Goal: Task Accomplishment & Management: Manage account settings

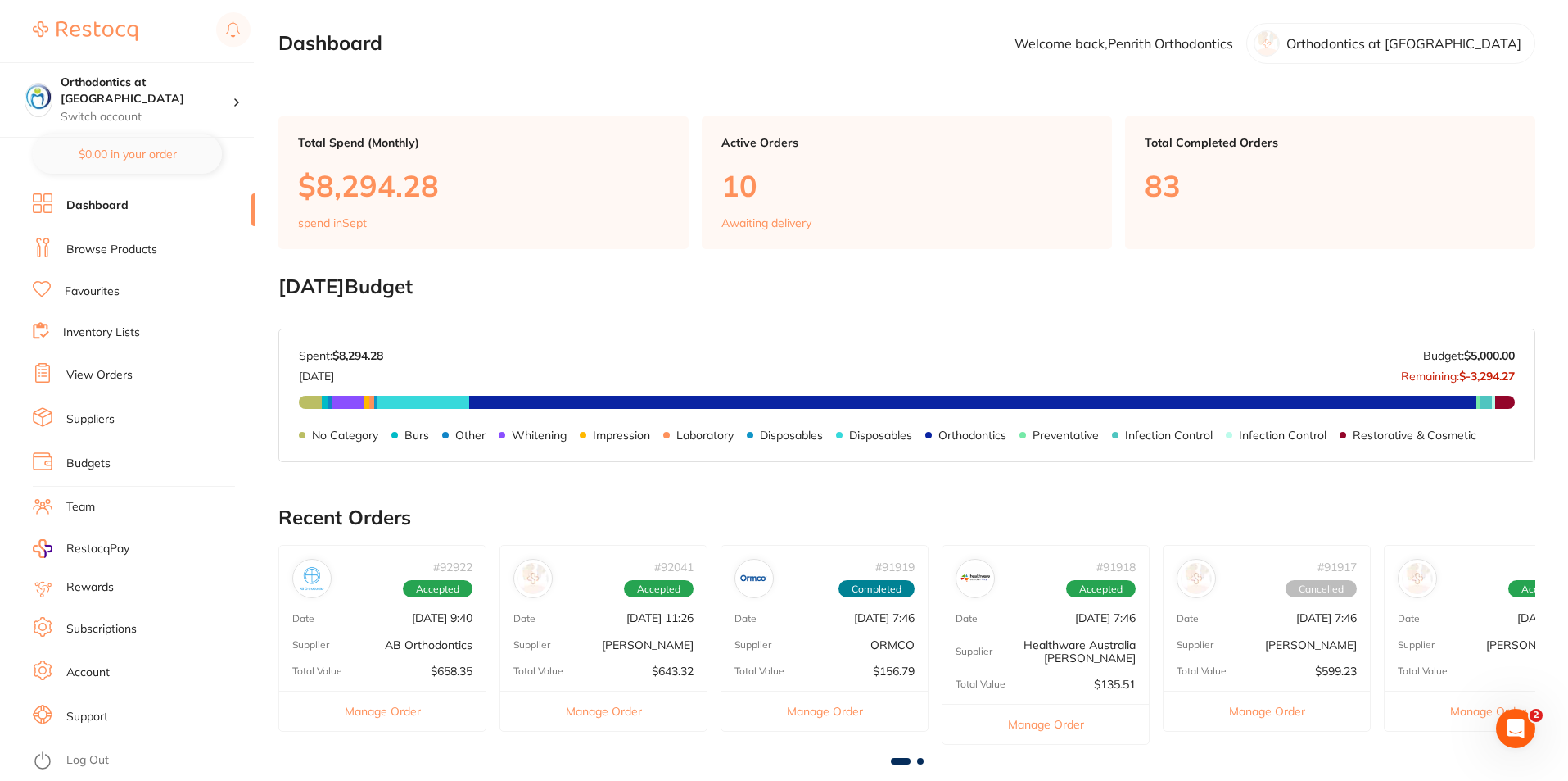
click at [87, 756] on link "Log Out" at bounding box center [87, 760] width 42 height 16
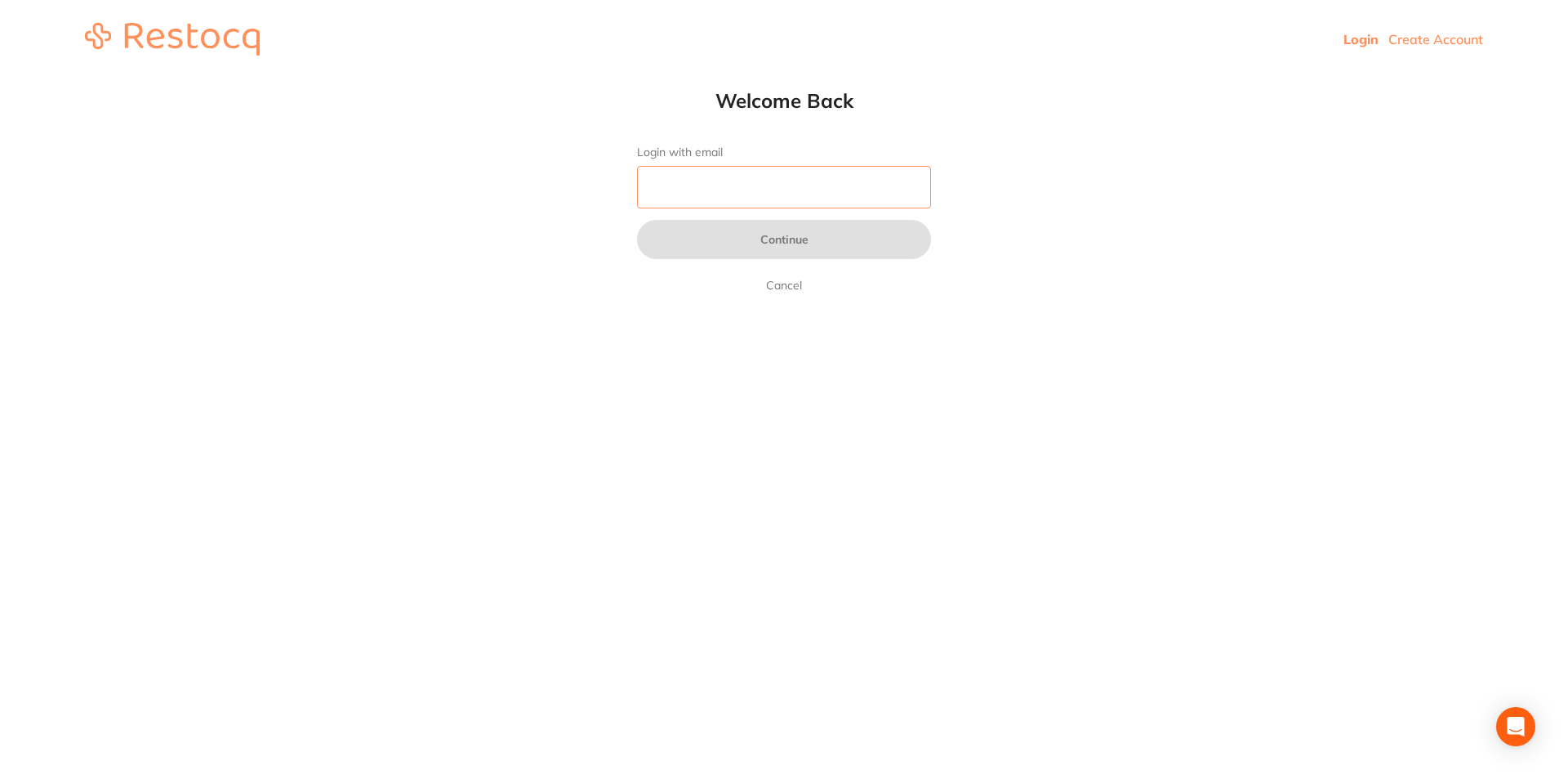
click at [730, 181] on input "Login with email" at bounding box center [784, 187] width 294 height 42
type input "reception@hbortho.com.au"
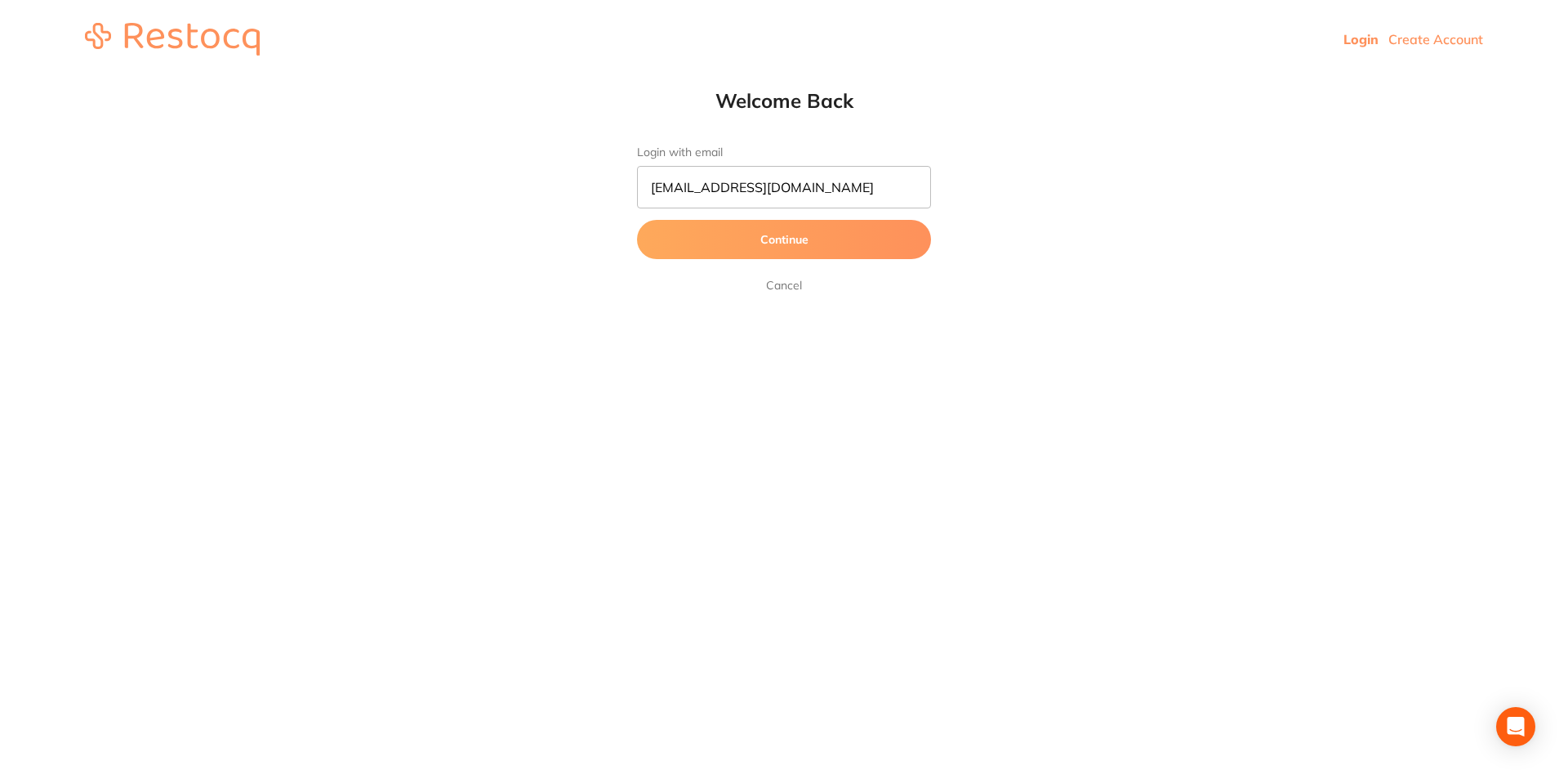
click at [811, 233] on button "Continue" at bounding box center [784, 239] width 294 height 39
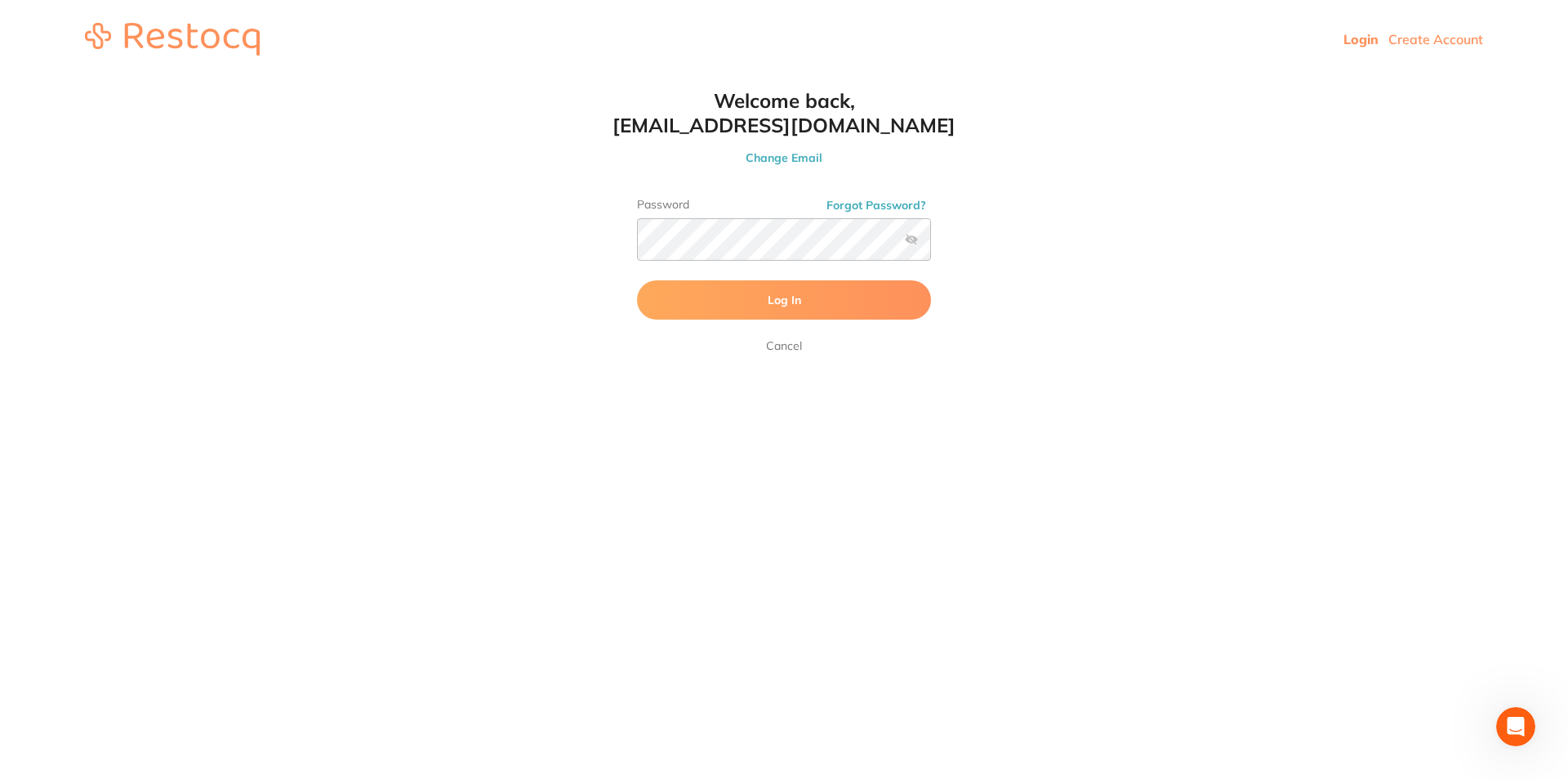
click at [807, 297] on button "Log In" at bounding box center [784, 299] width 294 height 39
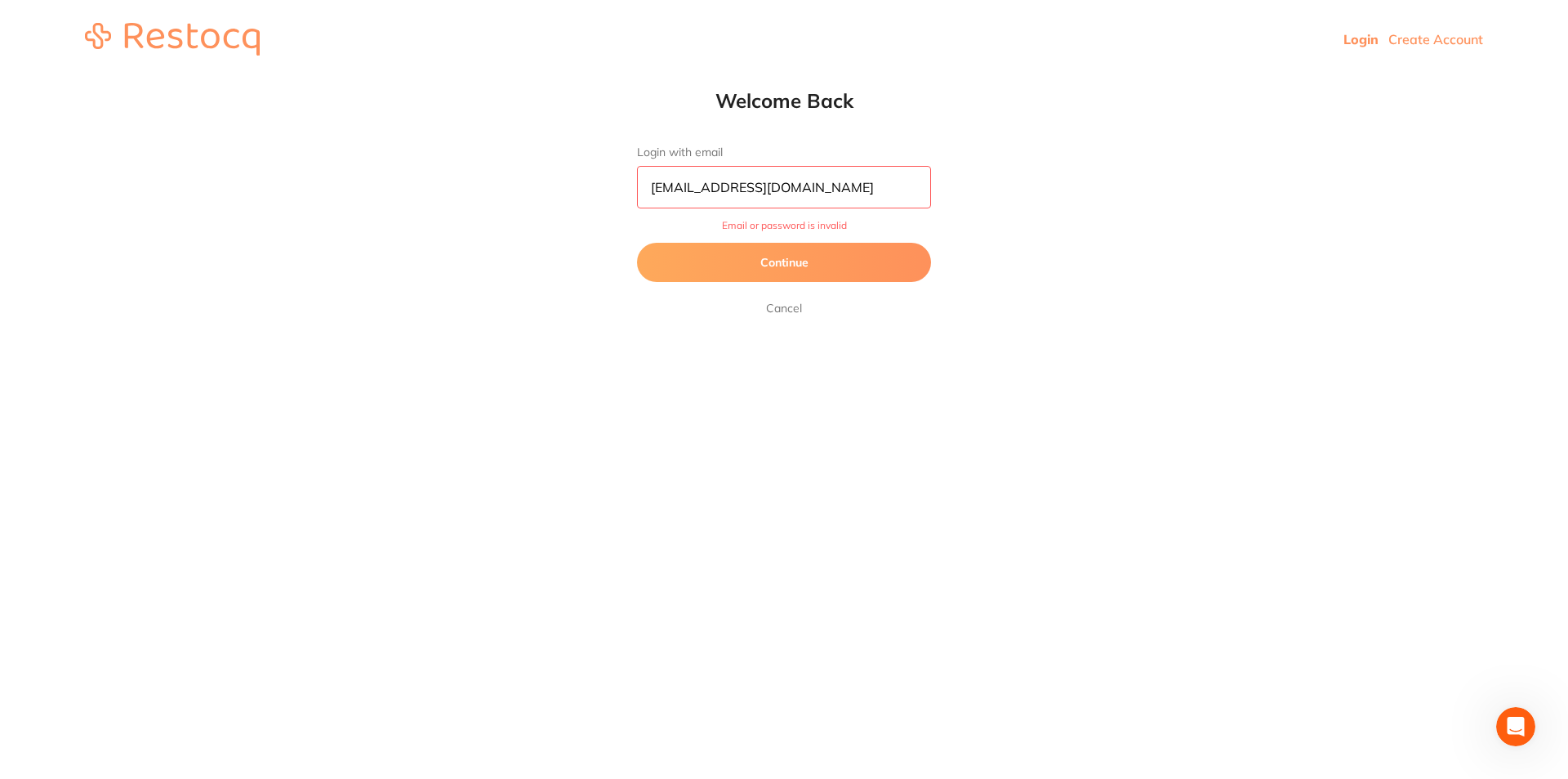
click at [795, 272] on button "Continue" at bounding box center [784, 262] width 294 height 39
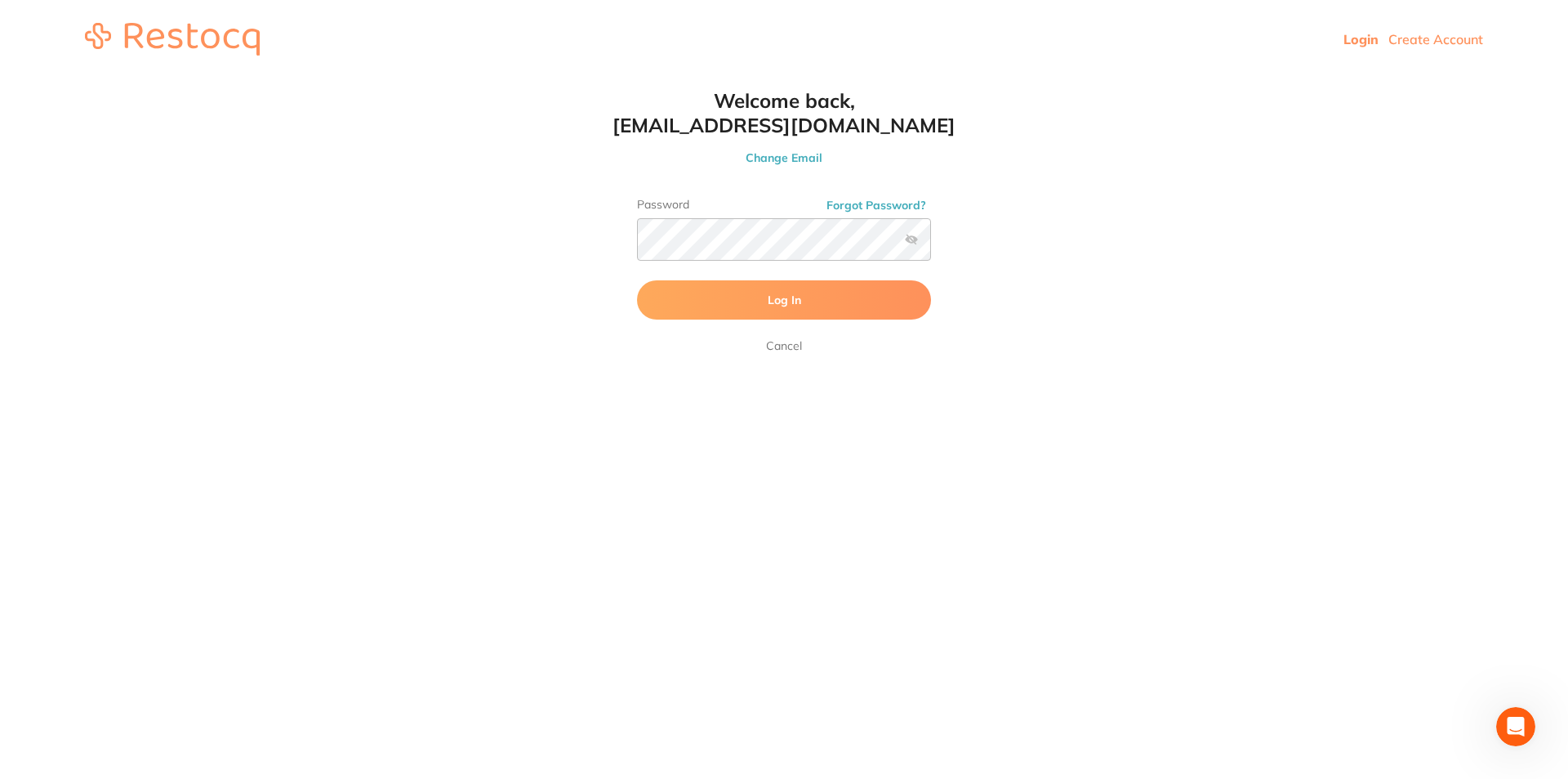
click at [803, 295] on button "Log In" at bounding box center [784, 299] width 294 height 39
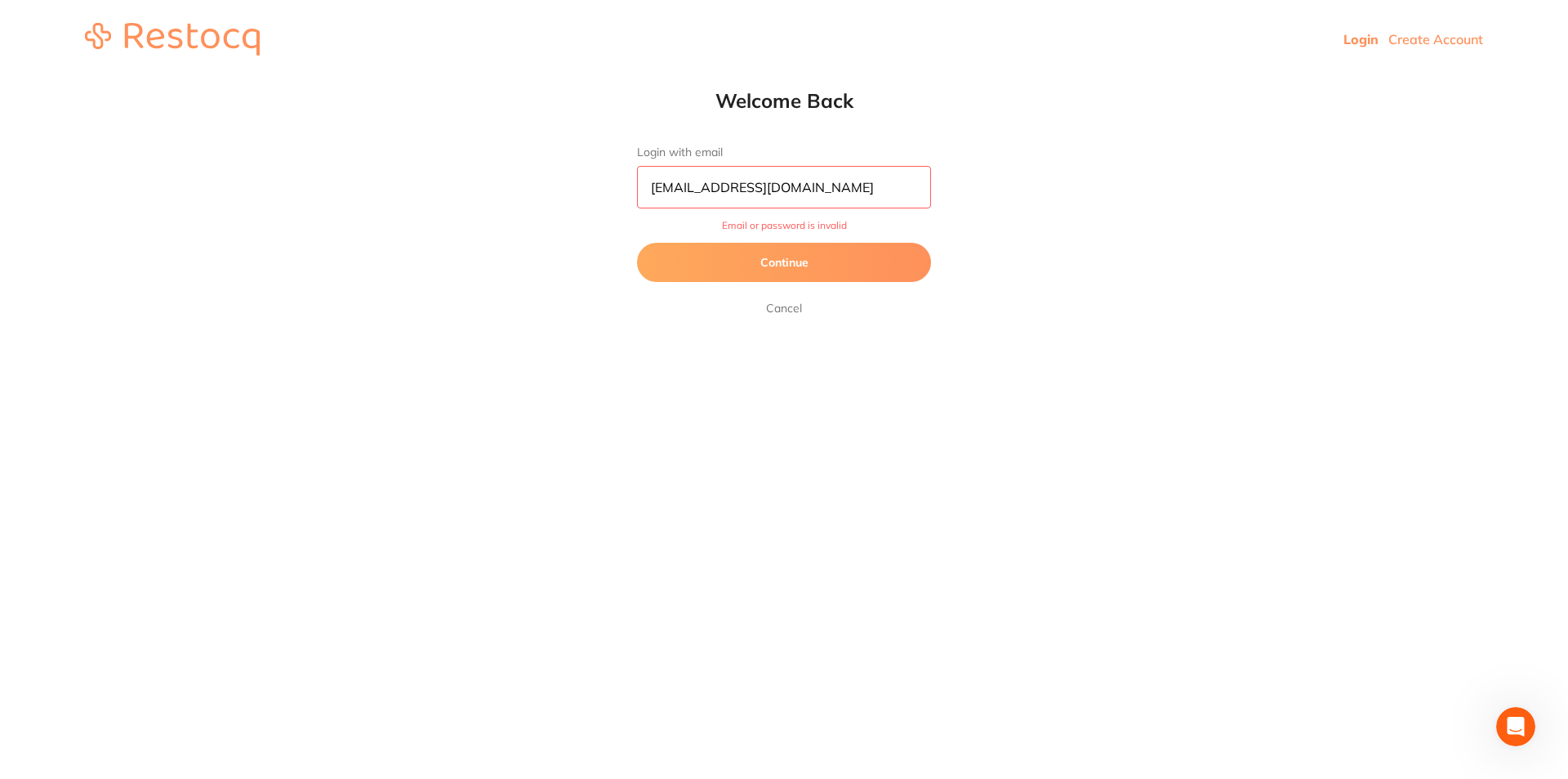
click at [794, 267] on button "Continue" at bounding box center [784, 262] width 294 height 39
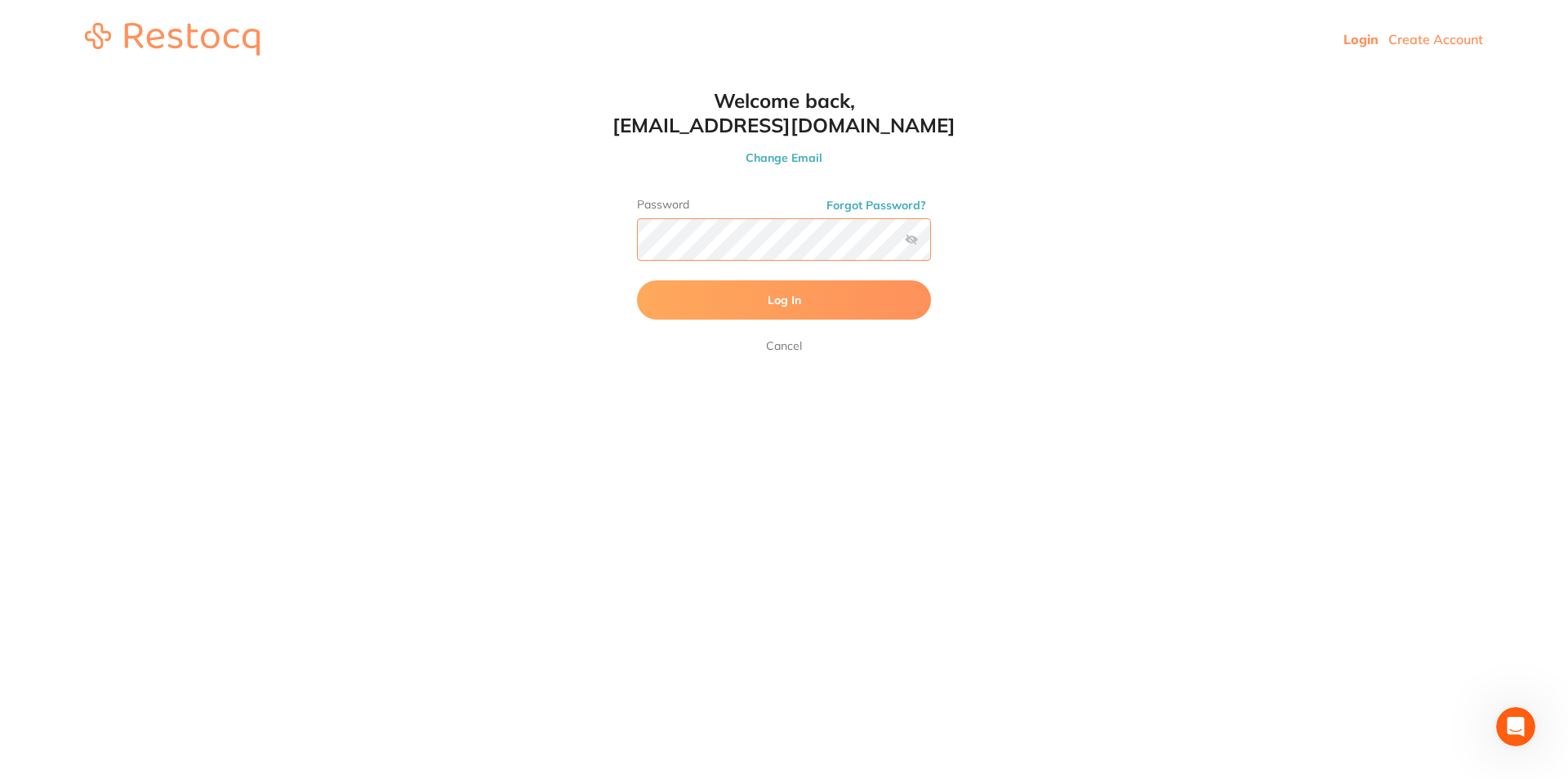
click at [623, 229] on div "Welcome back, reception@hbortho.com.au Change Email Password Forgot Password? L…" at bounding box center [784, 222] width 360 height 268
click at [801, 304] on span "Log In" at bounding box center [784, 299] width 34 height 14
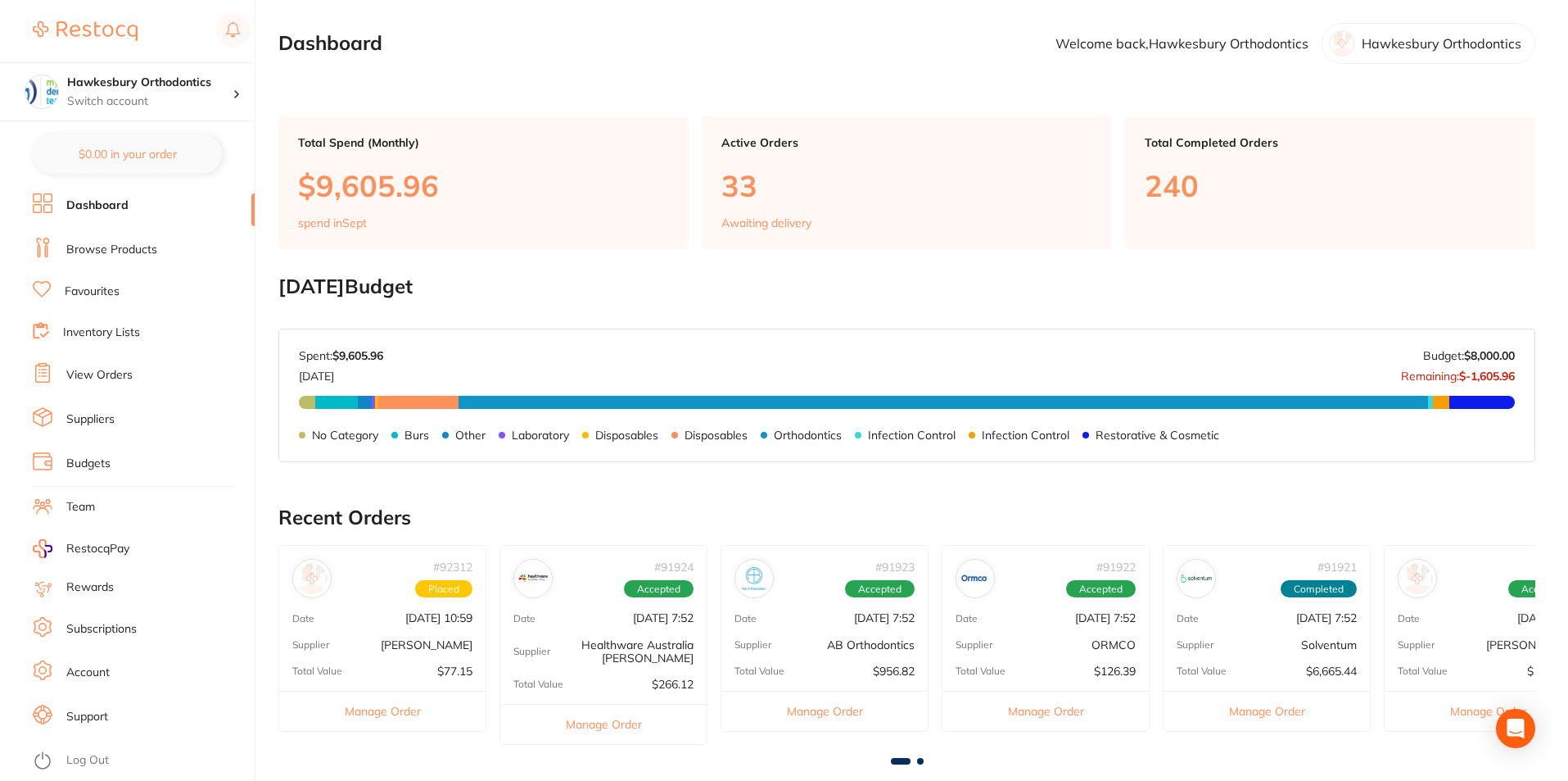
click at [124, 205] on link "Dashboard" at bounding box center [97, 205] width 62 height 16
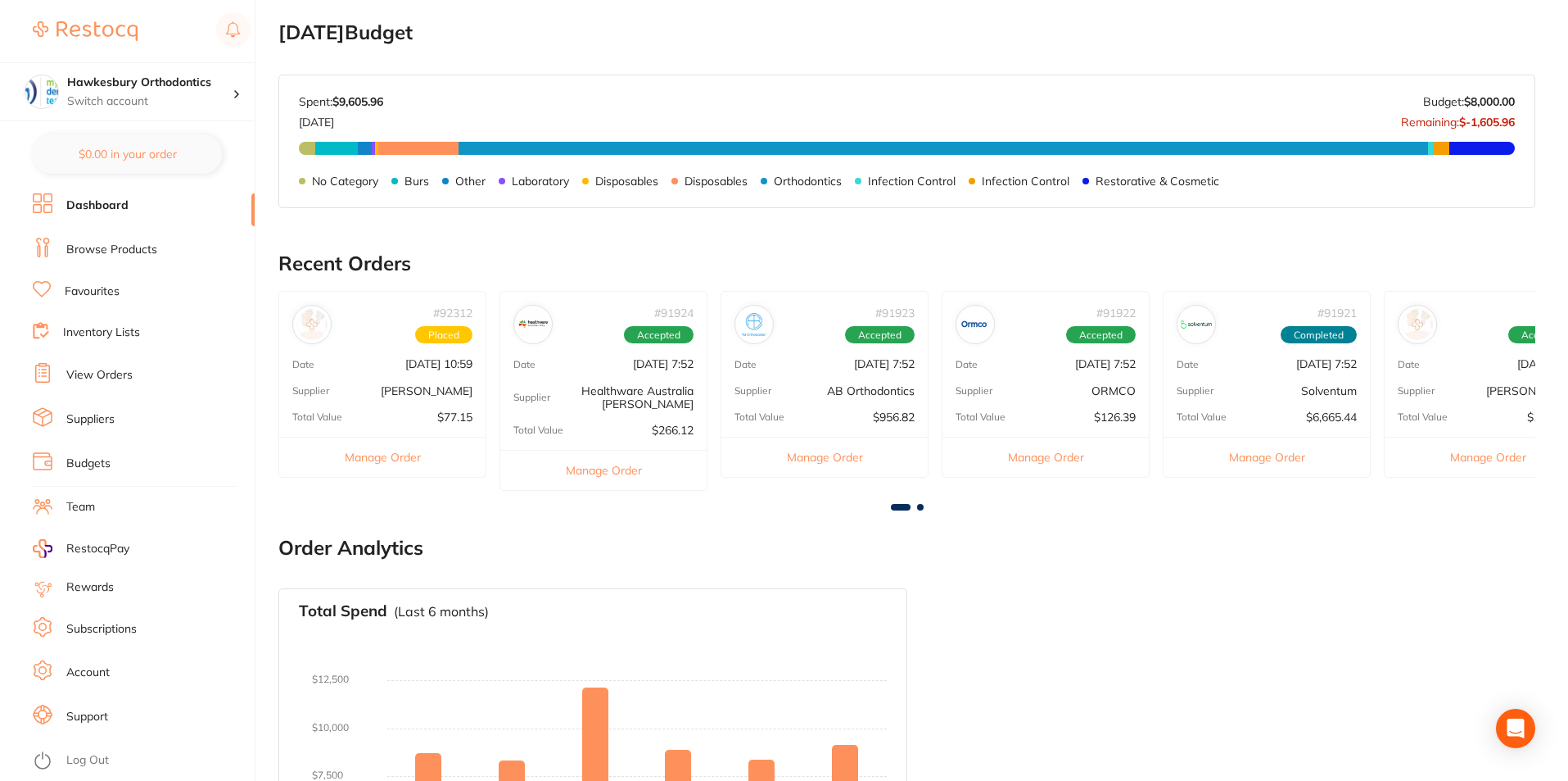
scroll to position [283, 0]
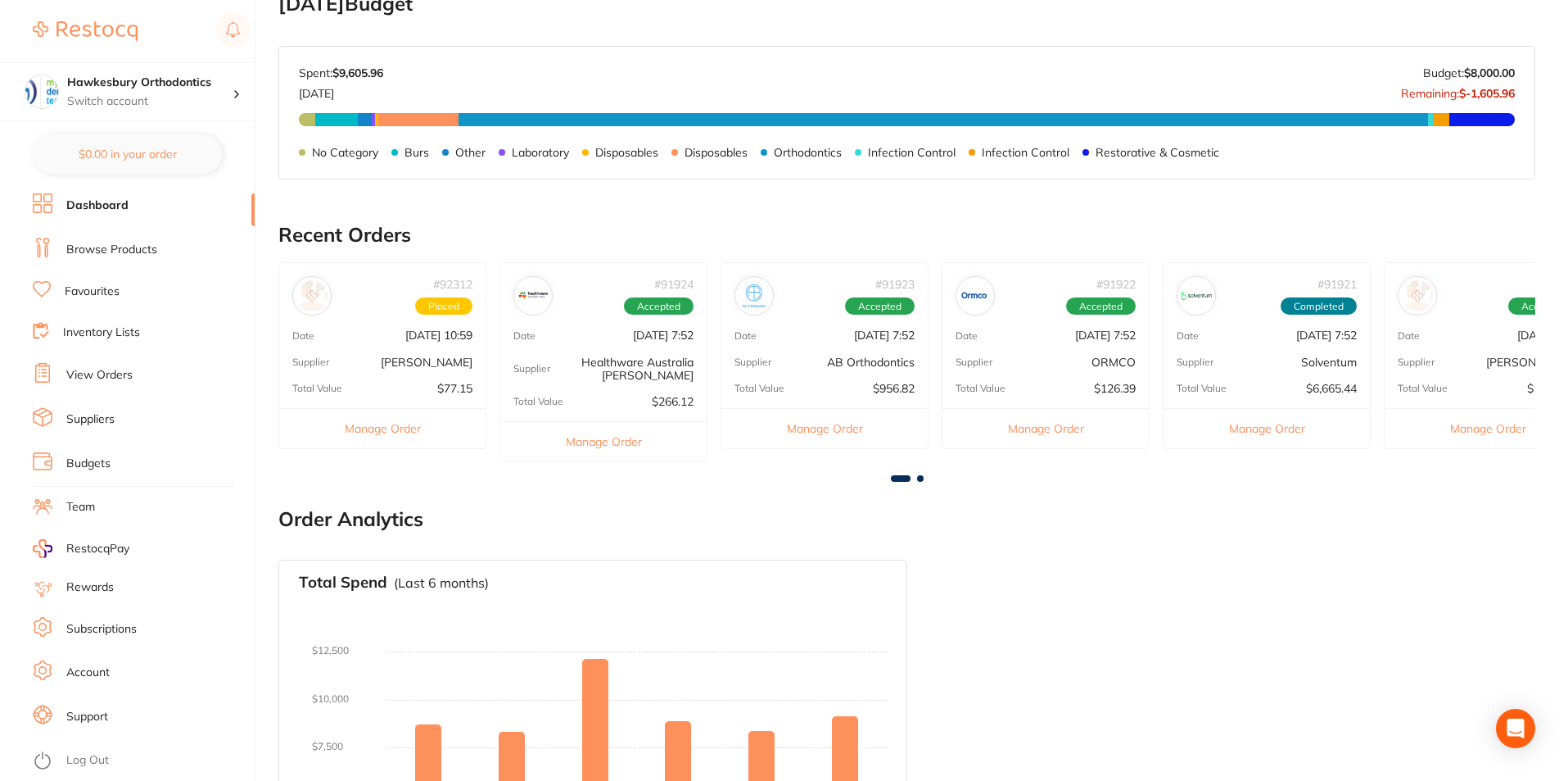
click at [1261, 426] on button "Manage Order" at bounding box center [1266, 428] width 207 height 40
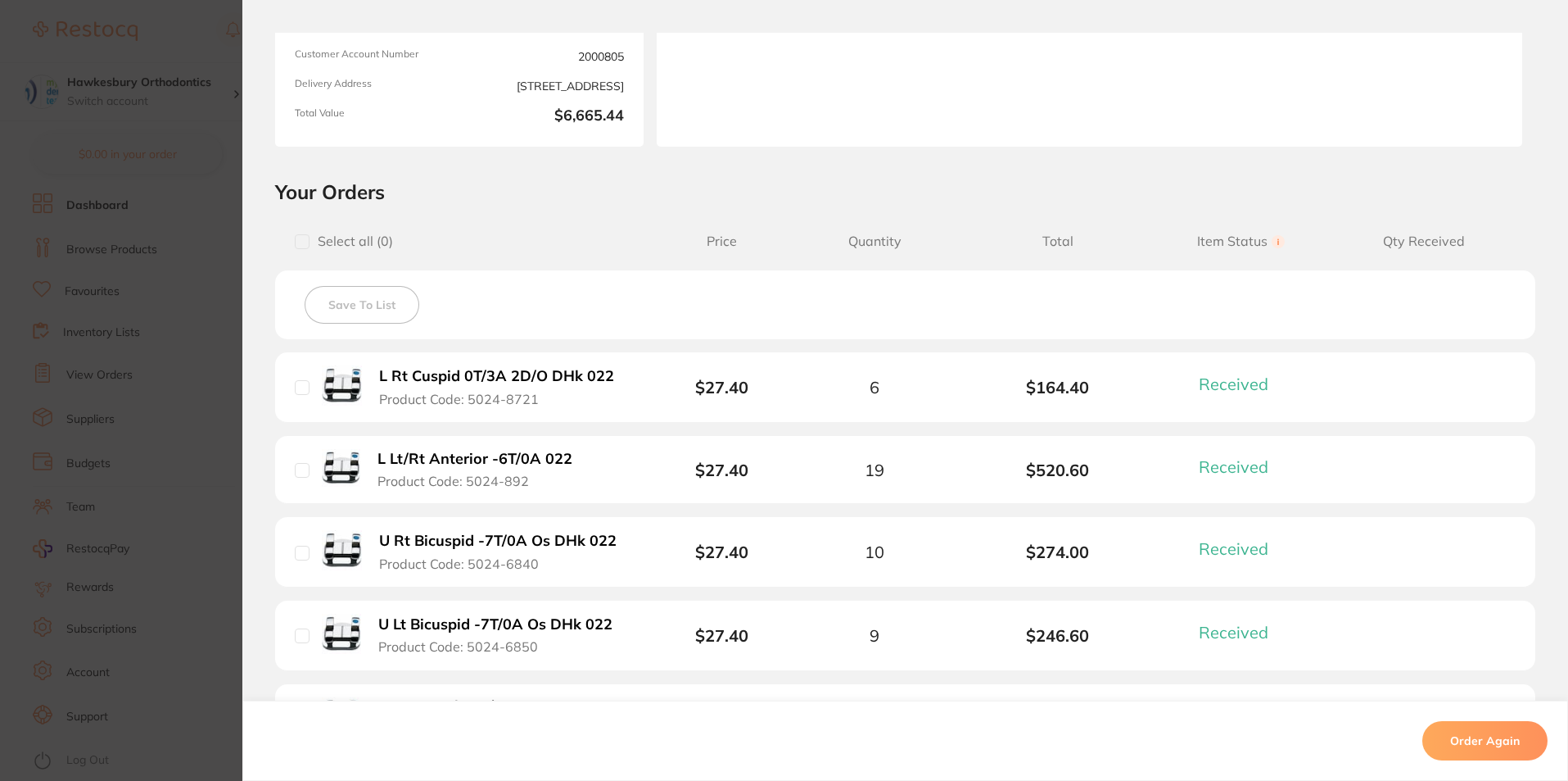
scroll to position [0, 0]
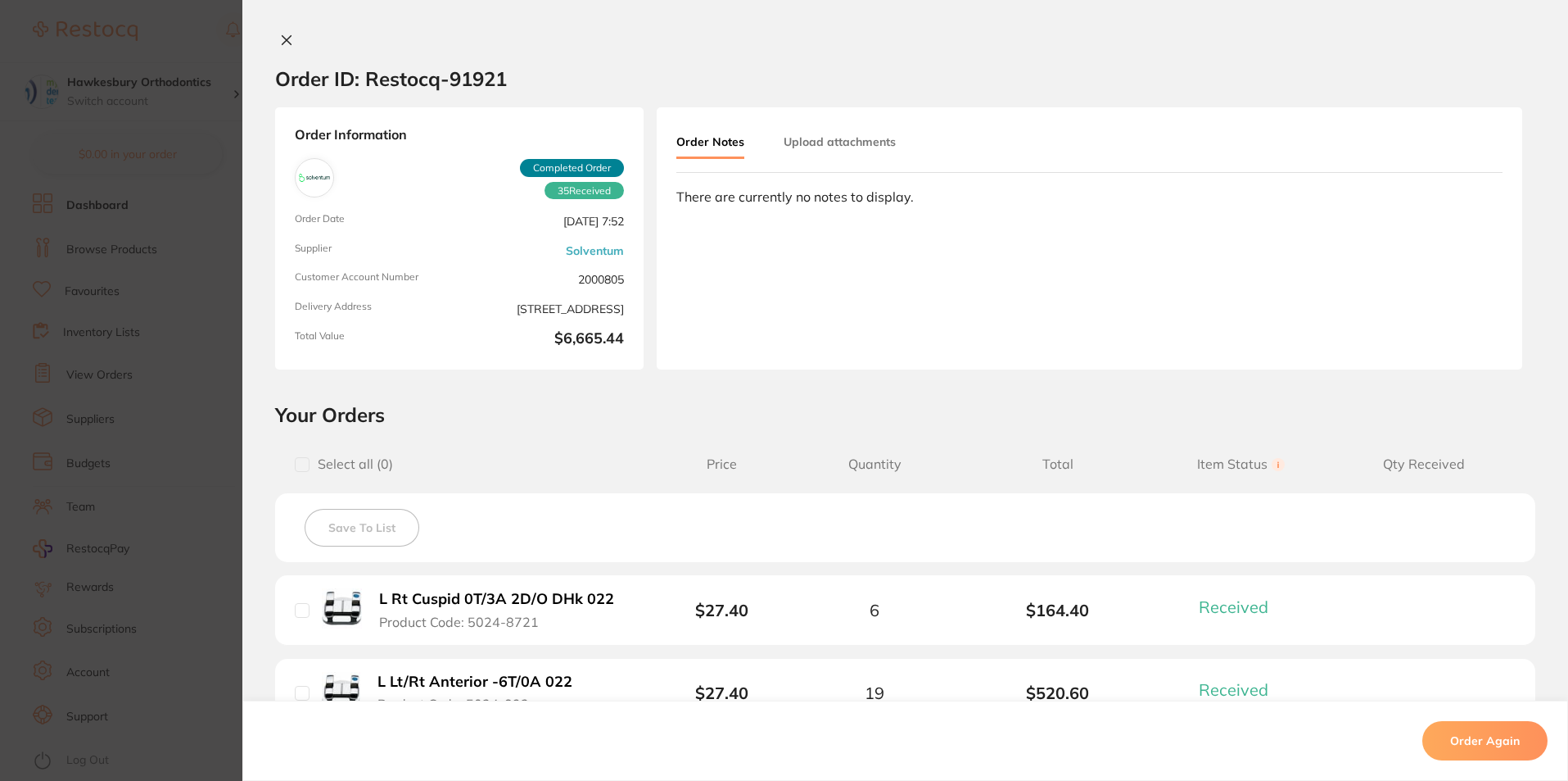
click at [283, 38] on icon at bounding box center [286, 39] width 9 height 9
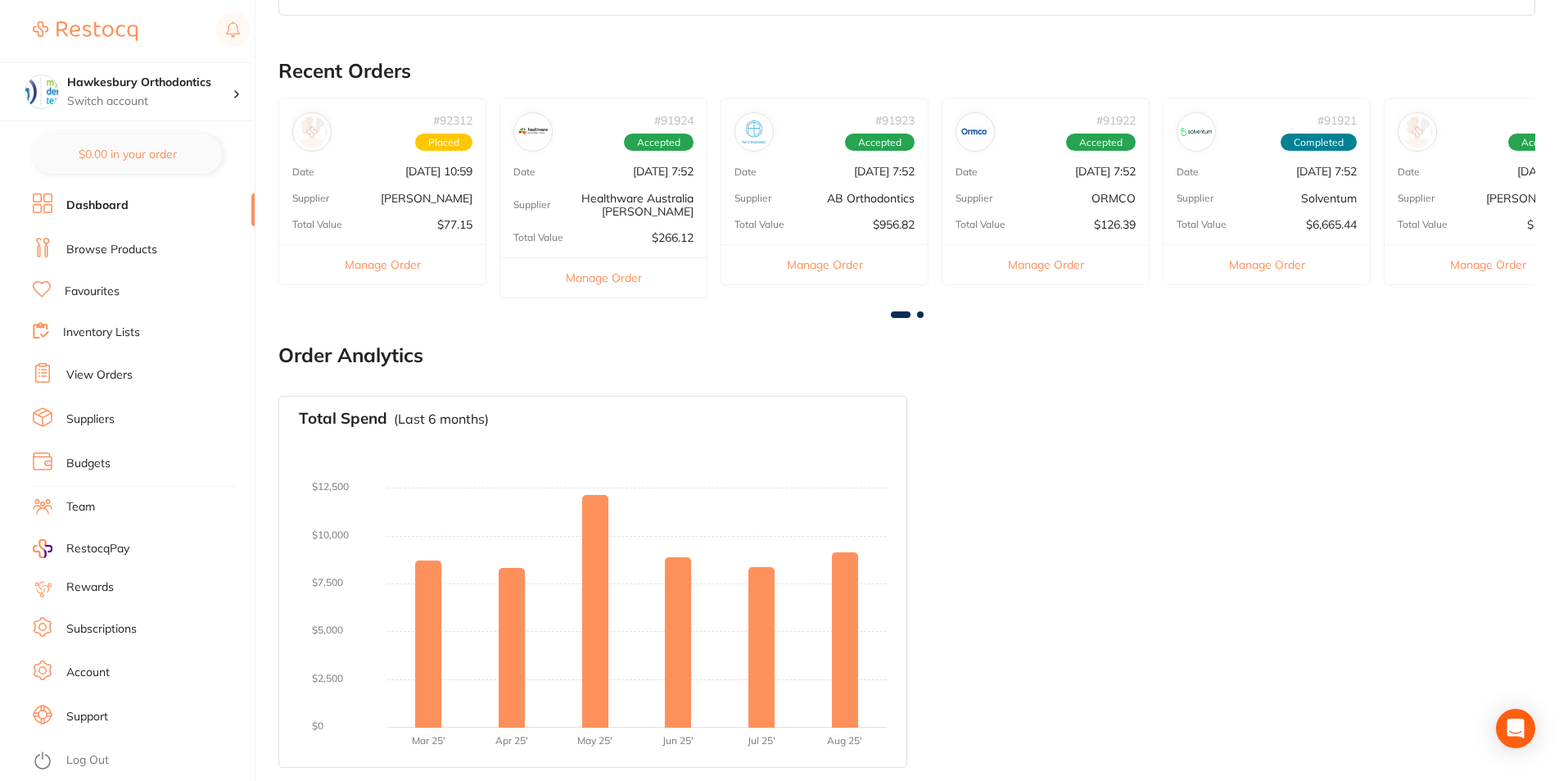
click at [823, 265] on button "Manage Order" at bounding box center [824, 265] width 207 height 40
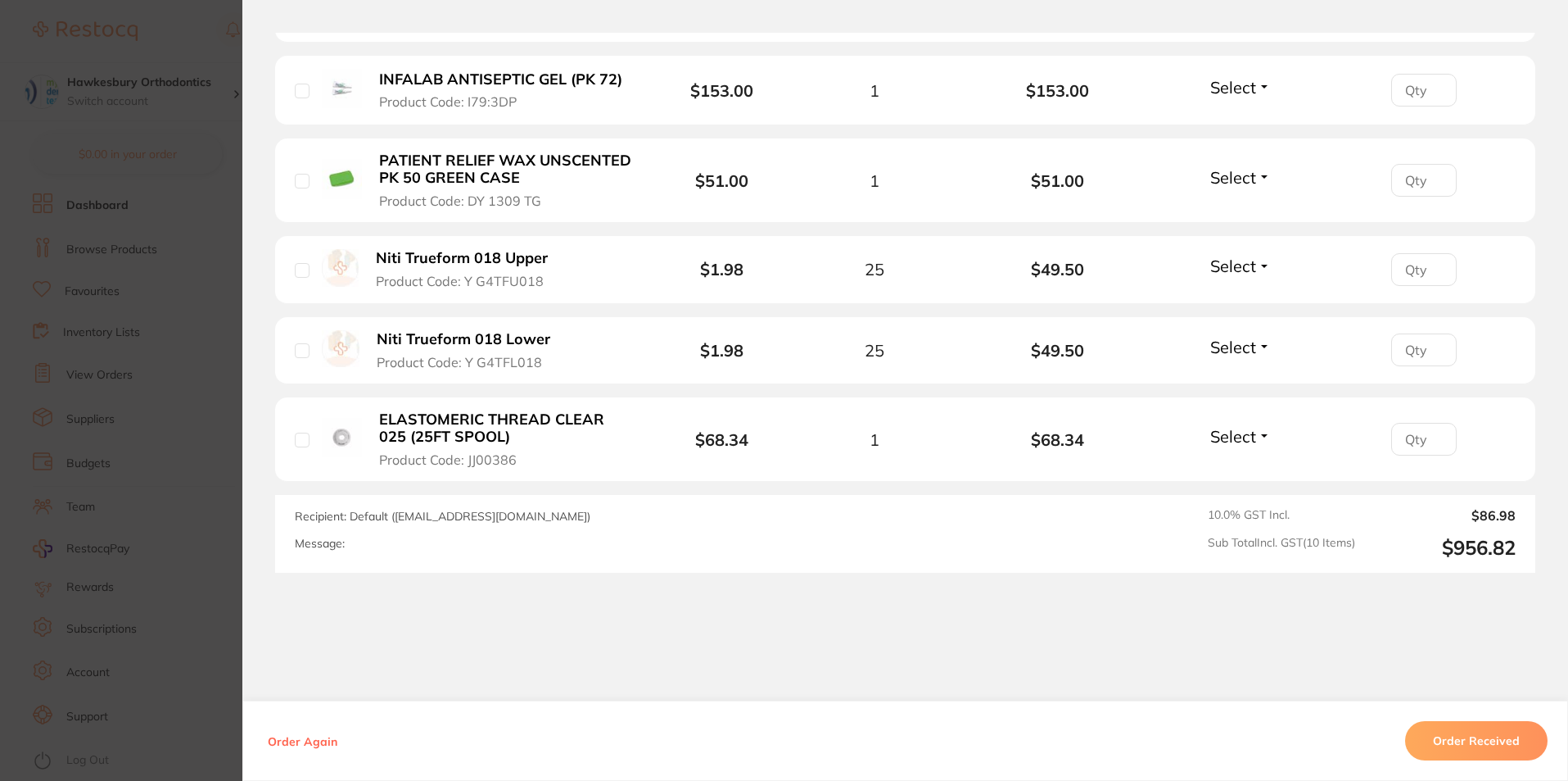
scroll to position [1182, 0]
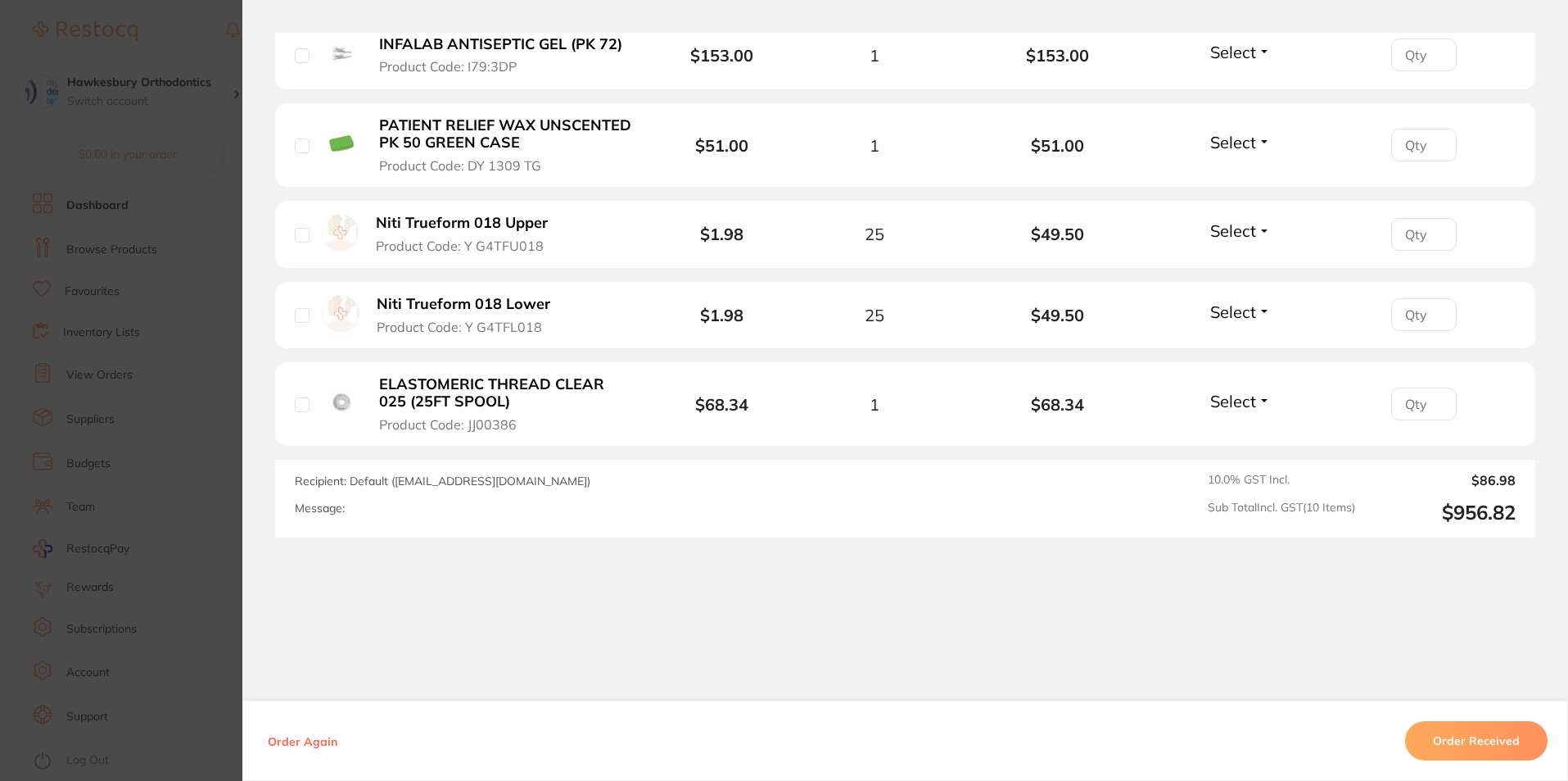
click at [1452, 733] on button "Order Received" at bounding box center [1477, 741] width 142 height 39
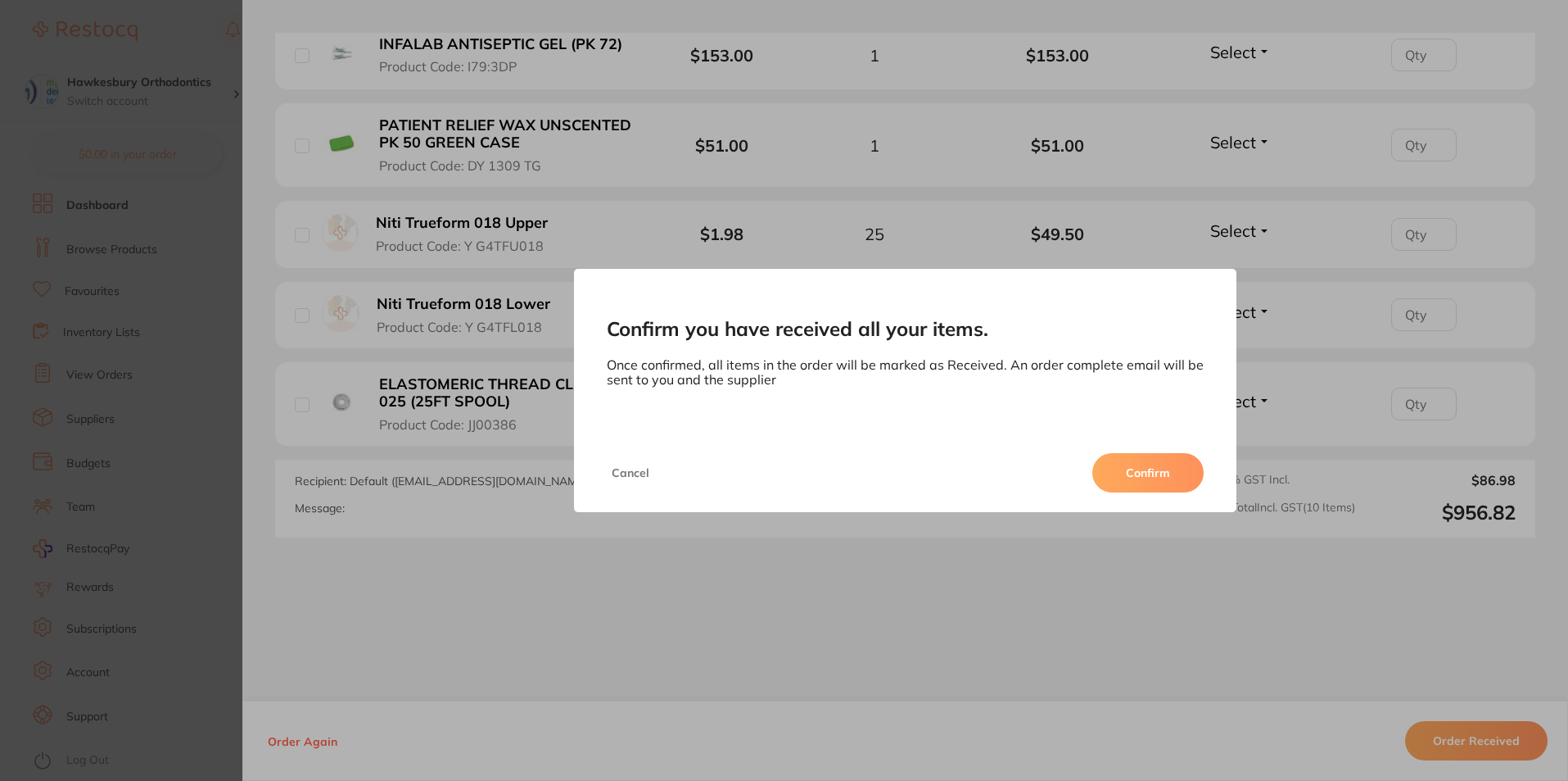
click at [1167, 465] on button "Confirm" at bounding box center [1148, 472] width 112 height 39
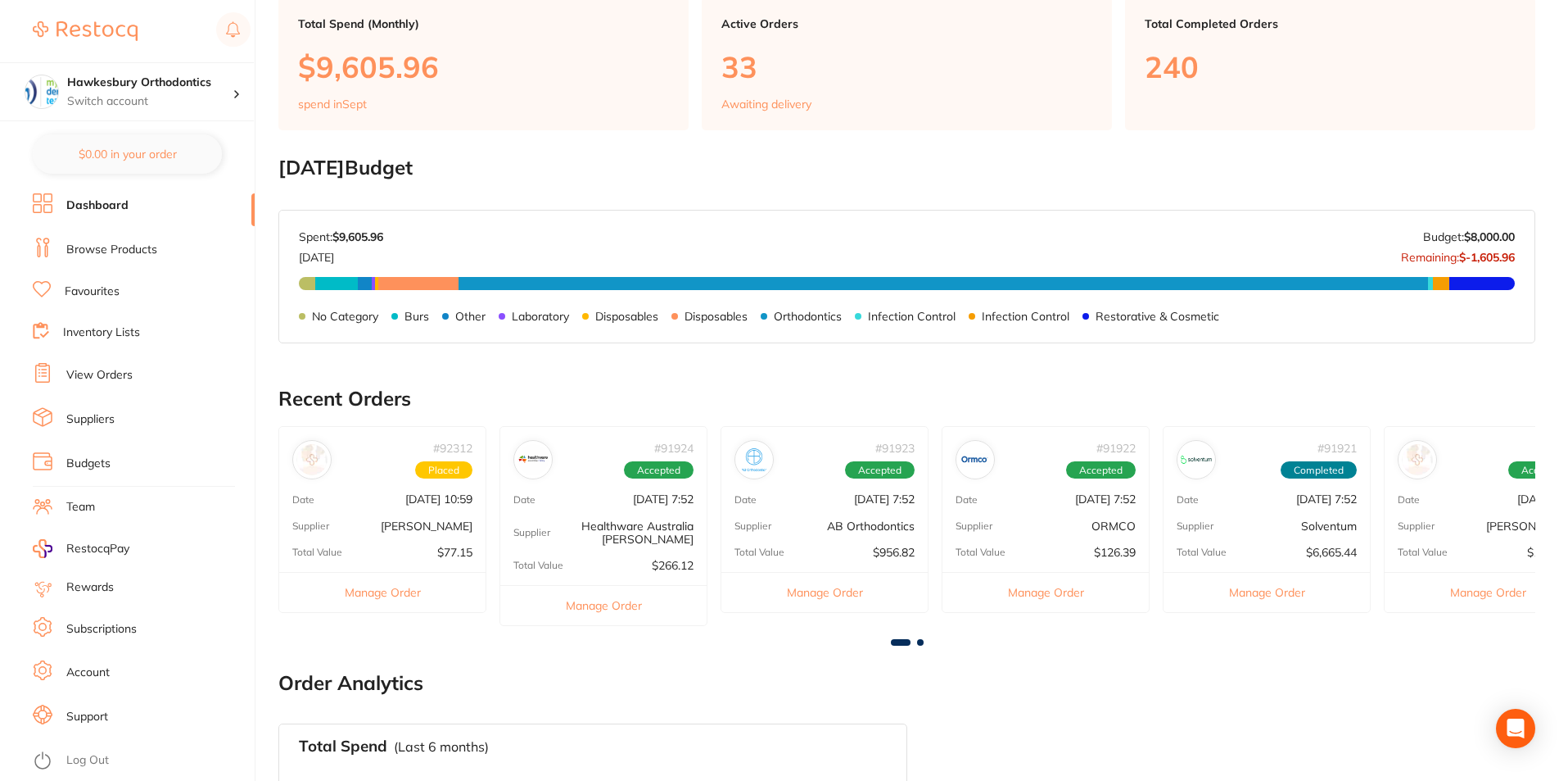
scroll to position [246, 0]
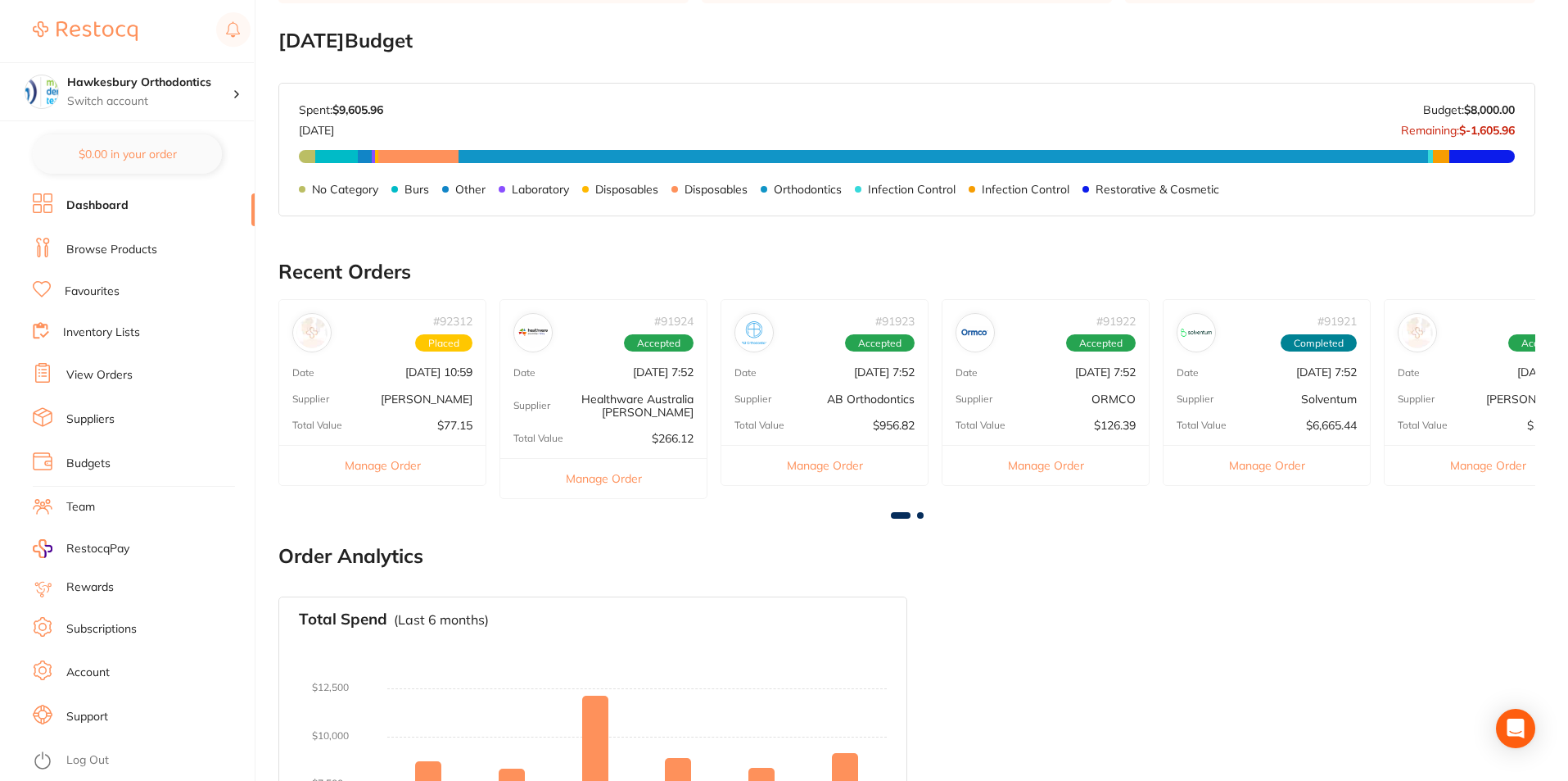
click at [370, 458] on button "Manage Order" at bounding box center [382, 465] width 207 height 40
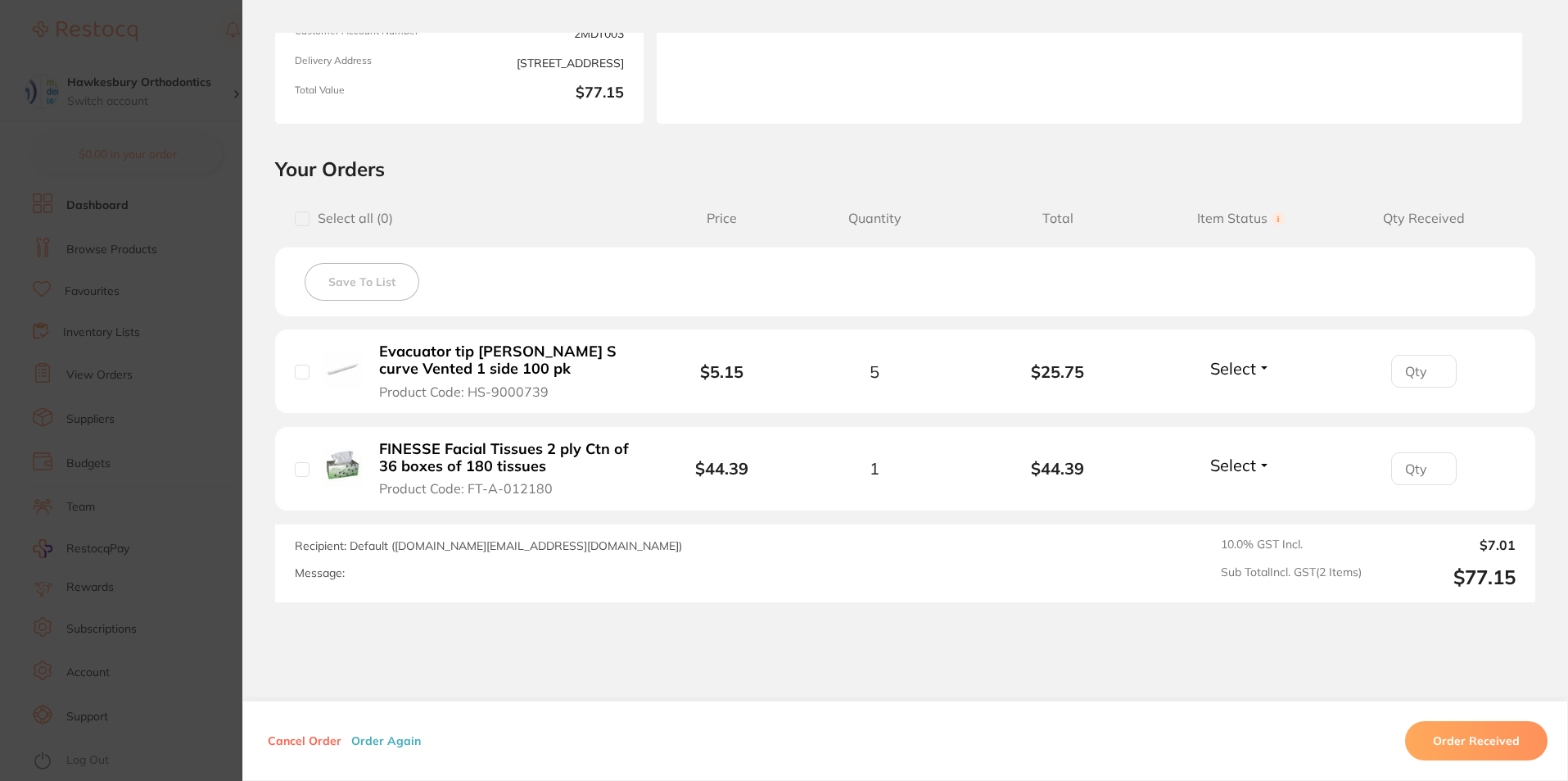
click at [1250, 367] on span "Select" at bounding box center [1233, 367] width 46 height 20
click at [1235, 401] on span "Received" at bounding box center [1240, 403] width 41 height 13
click at [1247, 466] on span "Select" at bounding box center [1233, 465] width 46 height 20
click at [1242, 525] on span "Back Order" at bounding box center [1241, 525] width 50 height 13
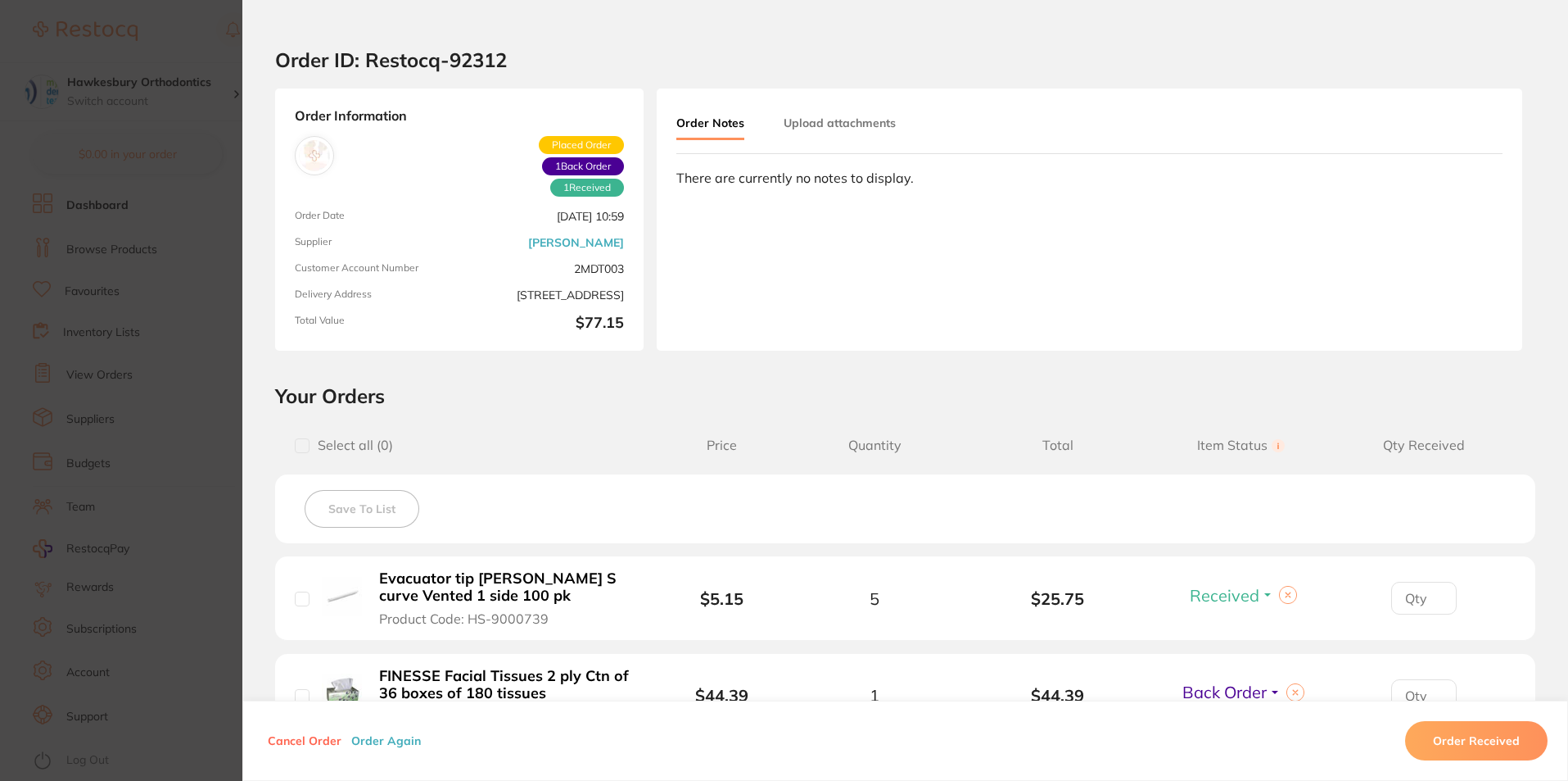
scroll to position [0, 0]
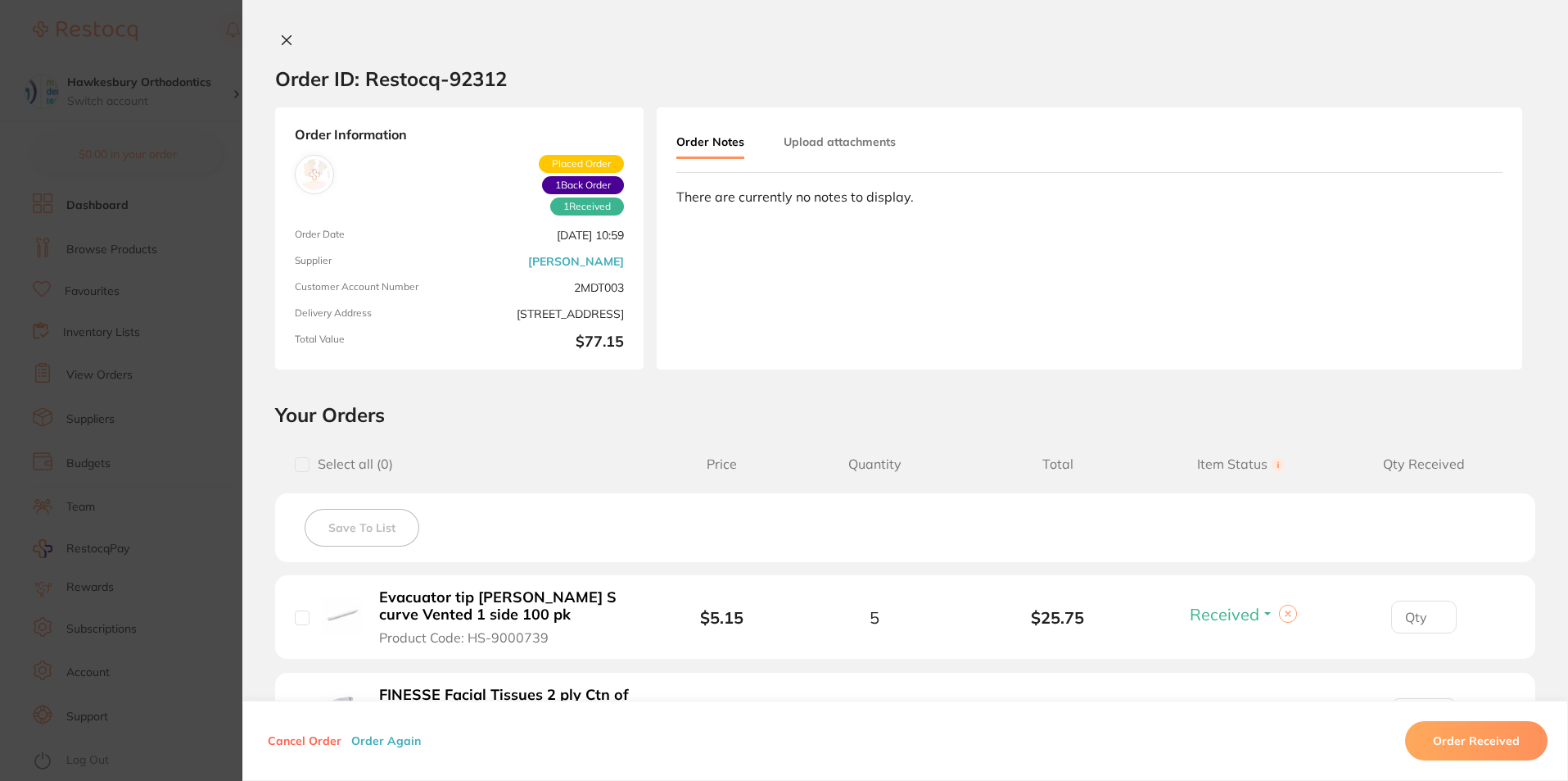
click at [173, 34] on section "Order ID: Restocq- 92312 Order Information 1 Received 1 Back Order Placed Order…" at bounding box center [784, 390] width 1568 height 781
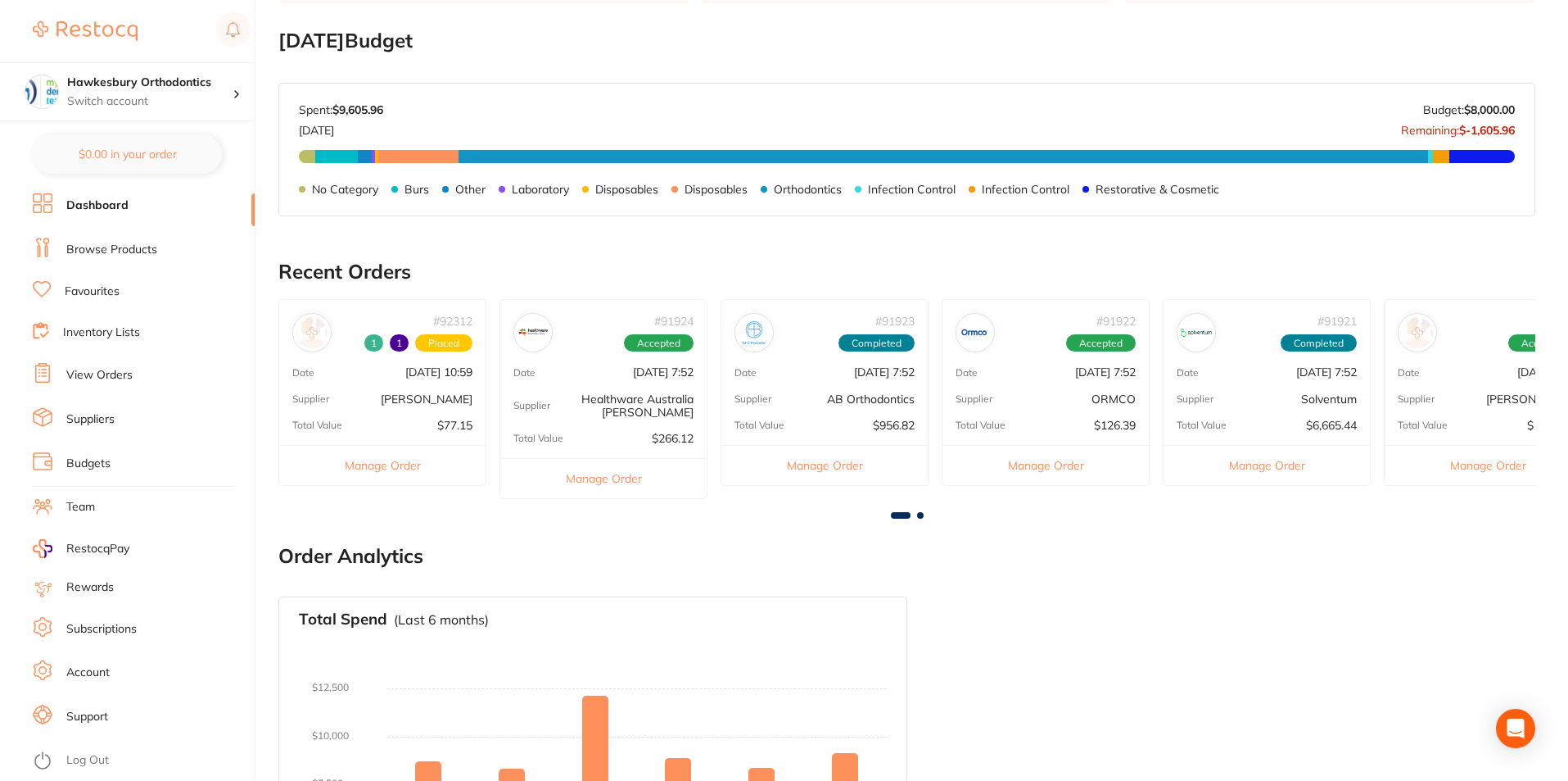
click at [615, 482] on button "Manage Order" at bounding box center [603, 478] width 207 height 40
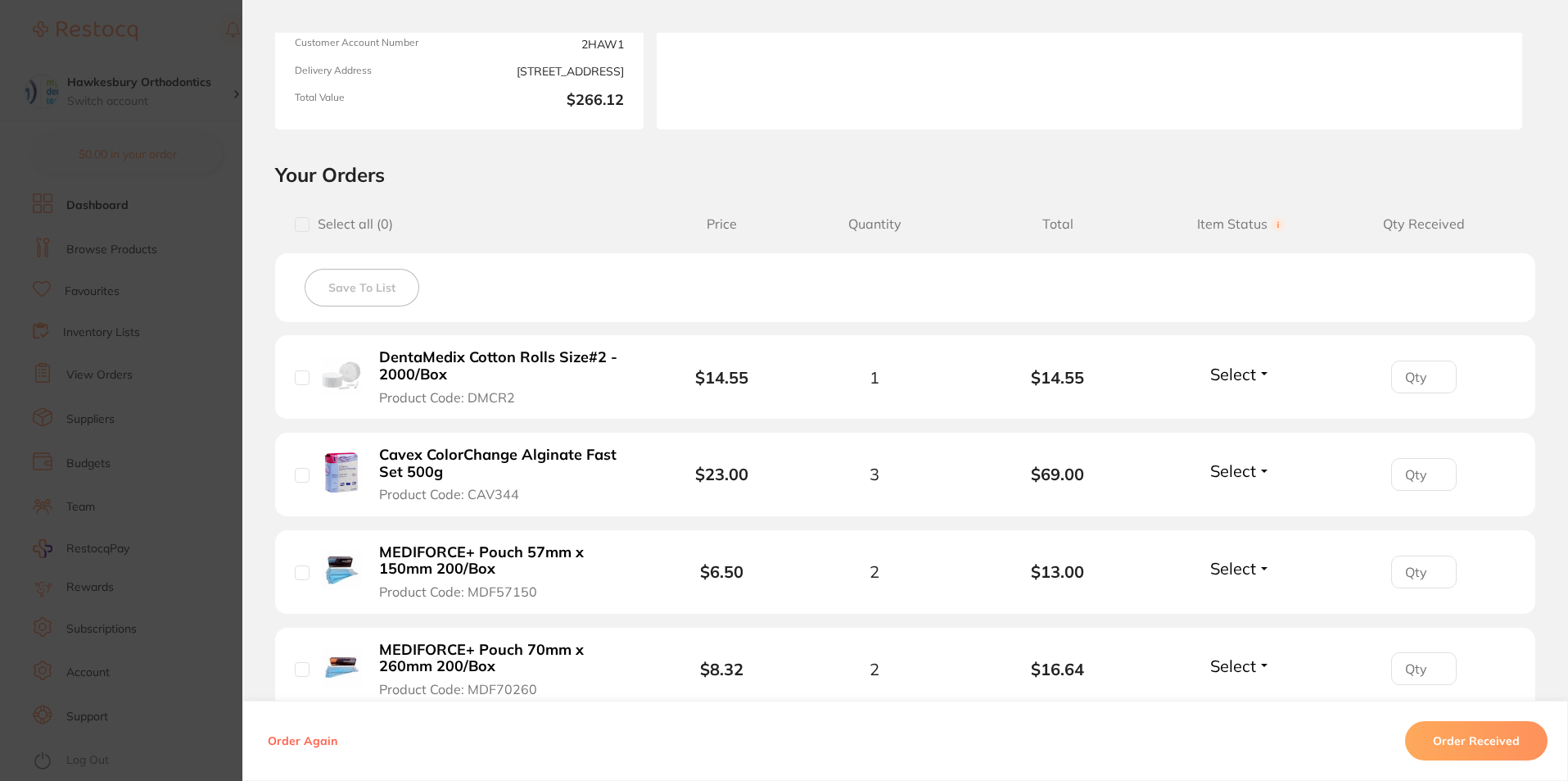
scroll to position [246, 0]
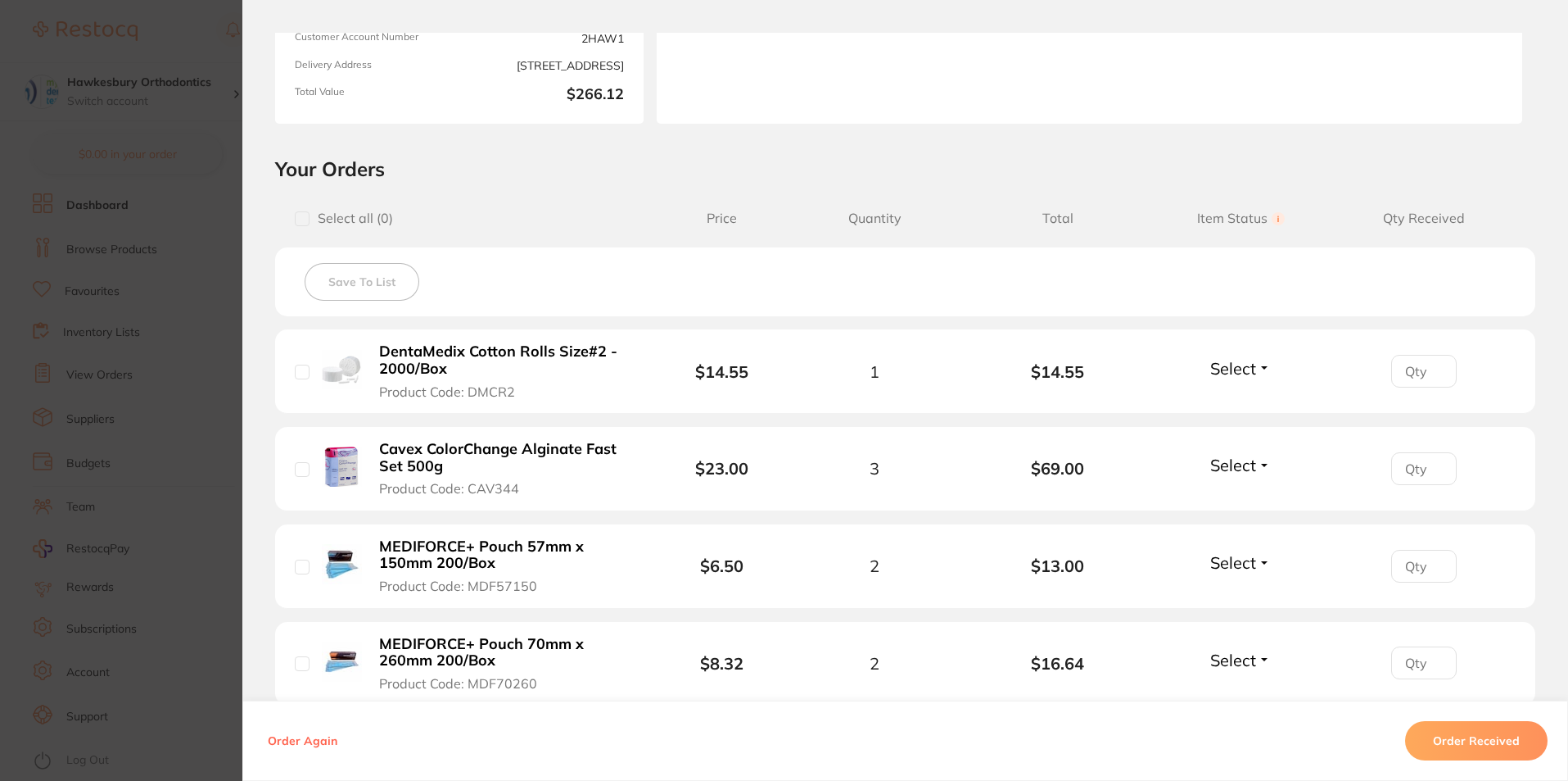
click at [1255, 367] on button "Select" at bounding box center [1240, 367] width 70 height 20
click at [1240, 400] on span "Received" at bounding box center [1240, 403] width 41 height 13
click at [1238, 466] on span "Select" at bounding box center [1233, 465] width 46 height 20
click at [1237, 500] on span "Received" at bounding box center [1240, 500] width 41 height 13
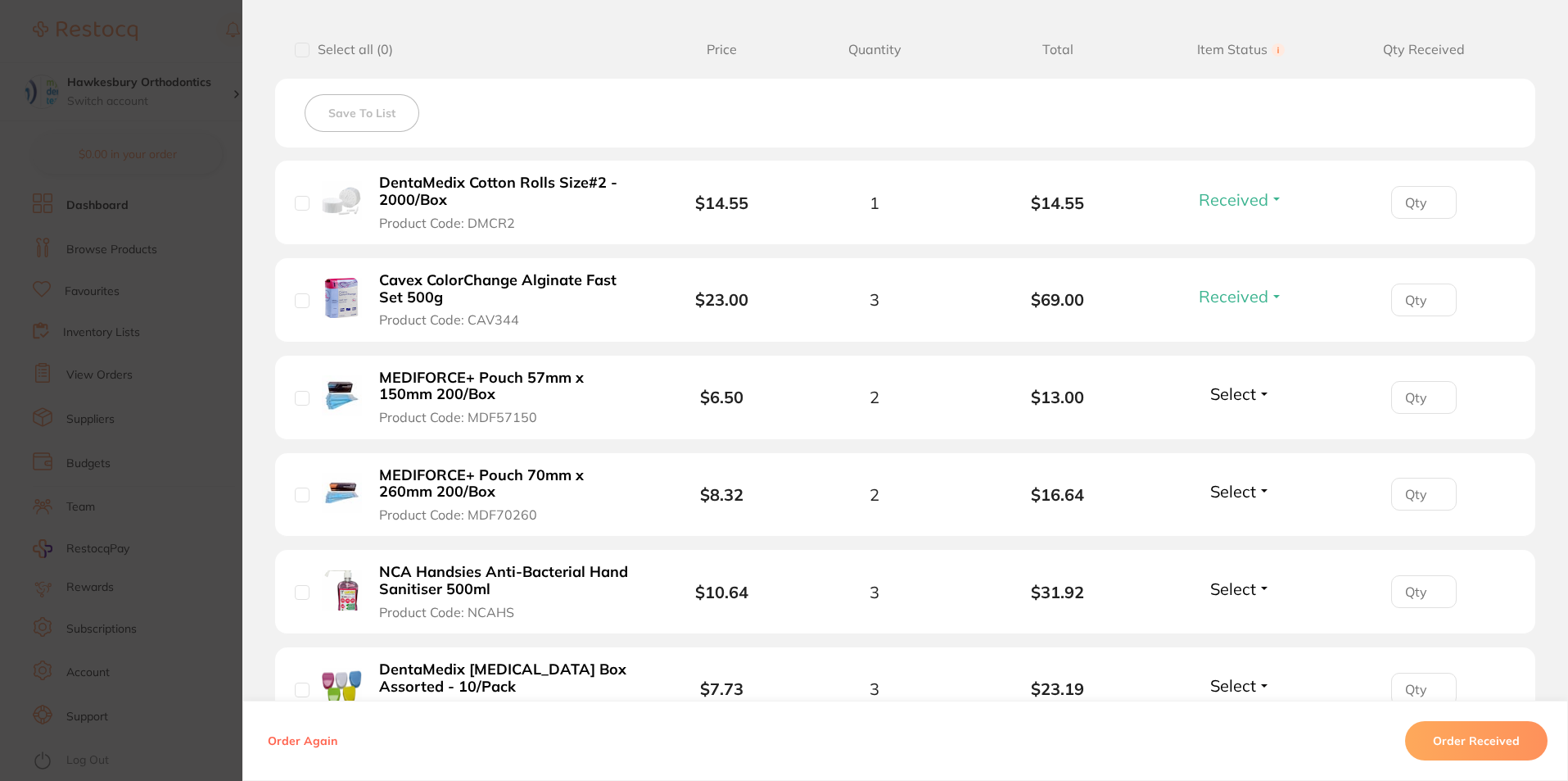
scroll to position [491, 0]
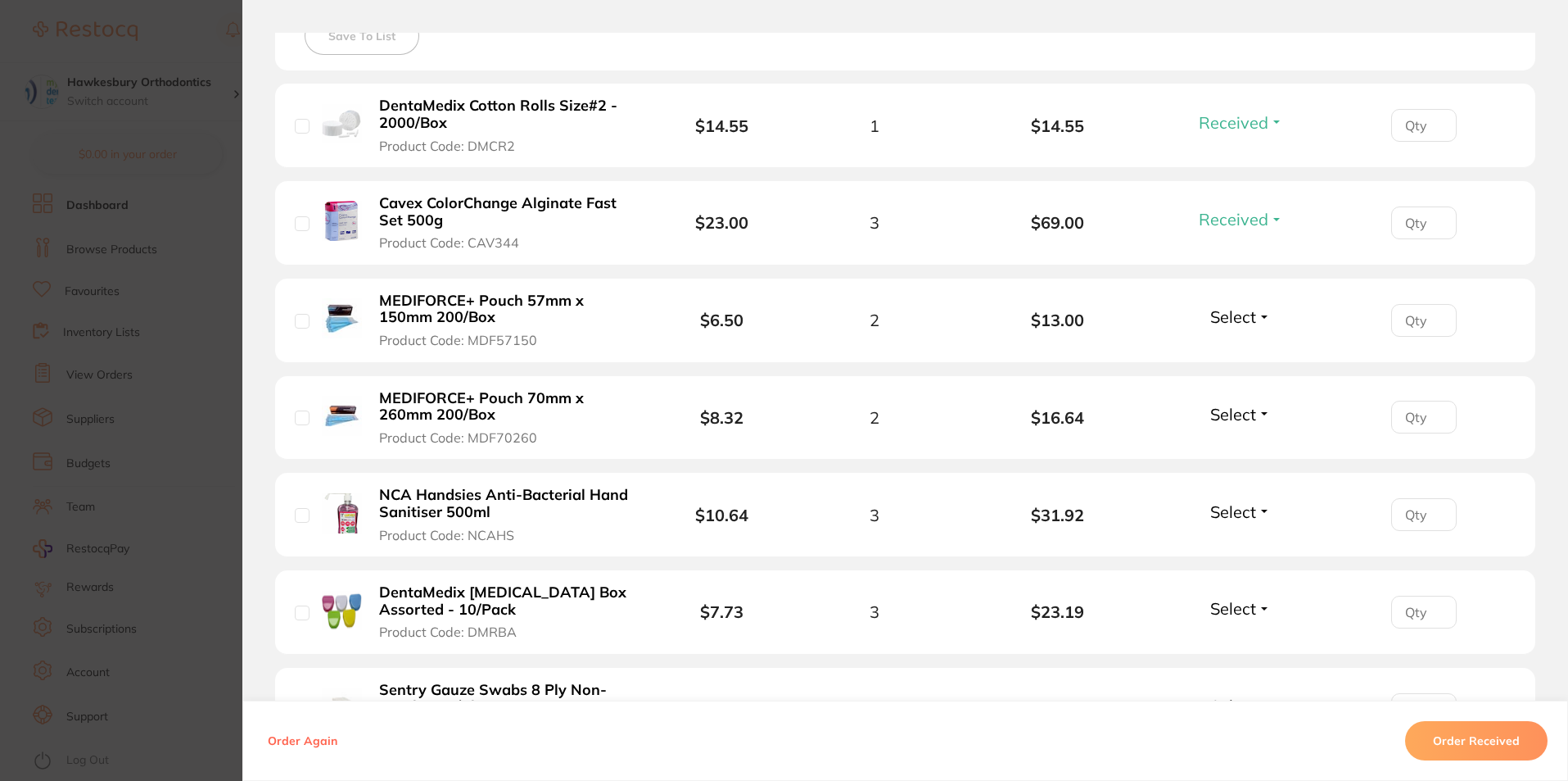
click at [1235, 320] on span "Select" at bounding box center [1233, 316] width 46 height 20
click at [1238, 354] on span "Received" at bounding box center [1240, 351] width 41 height 13
click at [1234, 416] on span "Select" at bounding box center [1233, 414] width 46 height 20
click at [1233, 450] on span "Received" at bounding box center [1240, 449] width 41 height 13
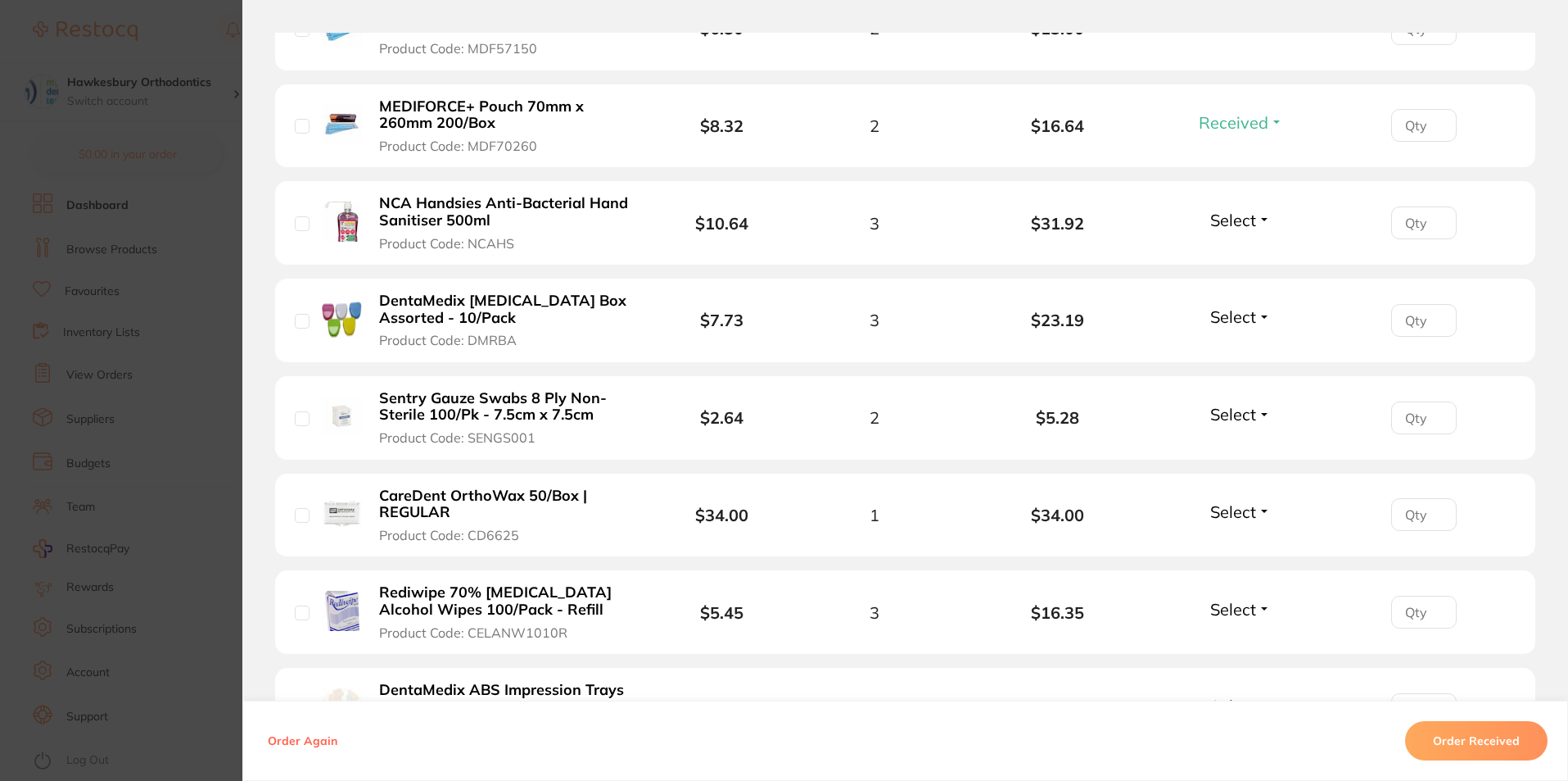
scroll to position [819, 0]
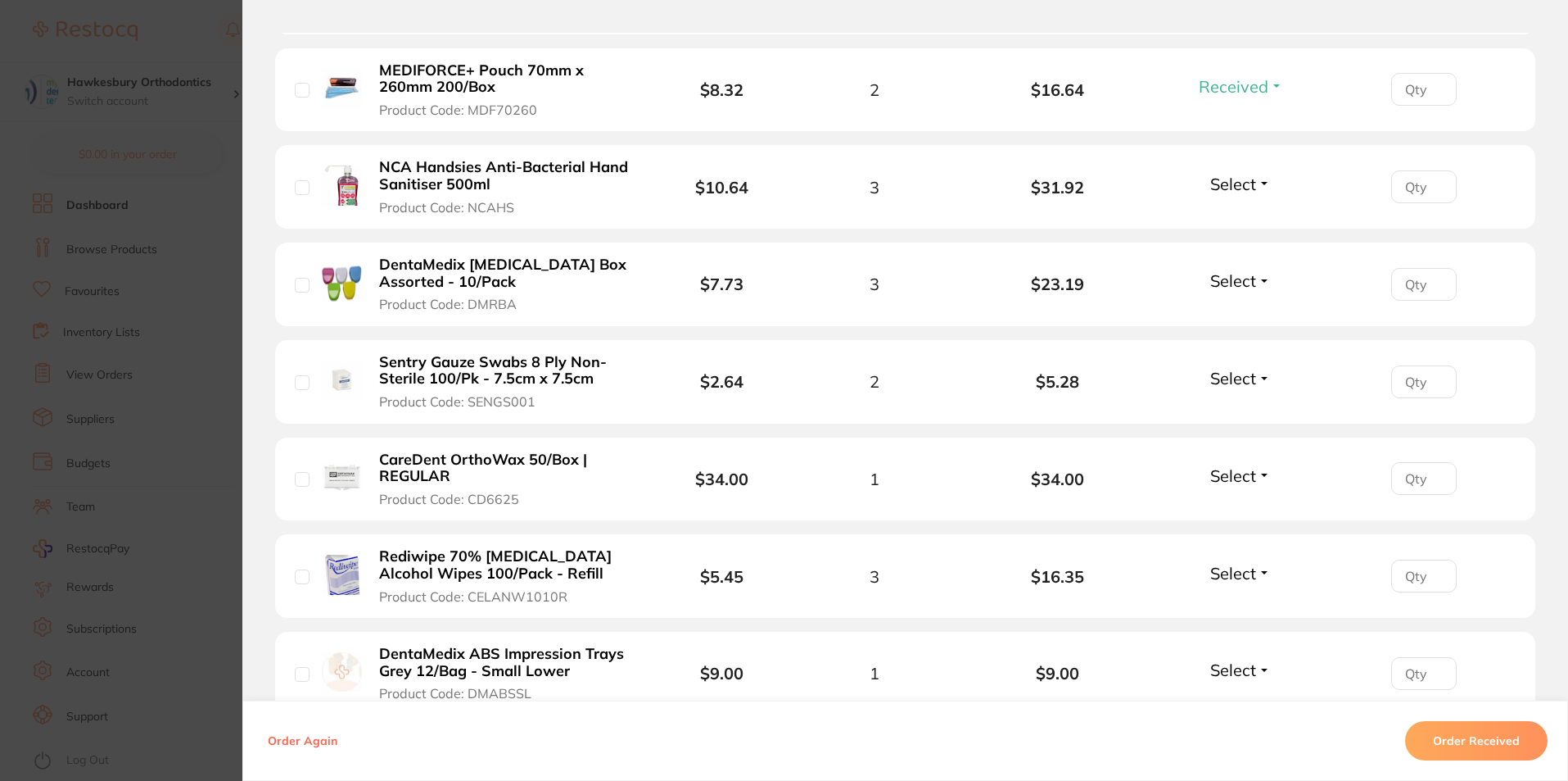
click at [1218, 187] on span "Select" at bounding box center [1233, 184] width 46 height 20
click at [1236, 189] on span "Select" at bounding box center [1233, 184] width 46 height 20
click at [1234, 218] on span "Received" at bounding box center [1240, 218] width 41 height 13
click at [1223, 281] on span "Select" at bounding box center [1233, 280] width 46 height 20
click at [1229, 319] on span "Received" at bounding box center [1240, 315] width 41 height 13
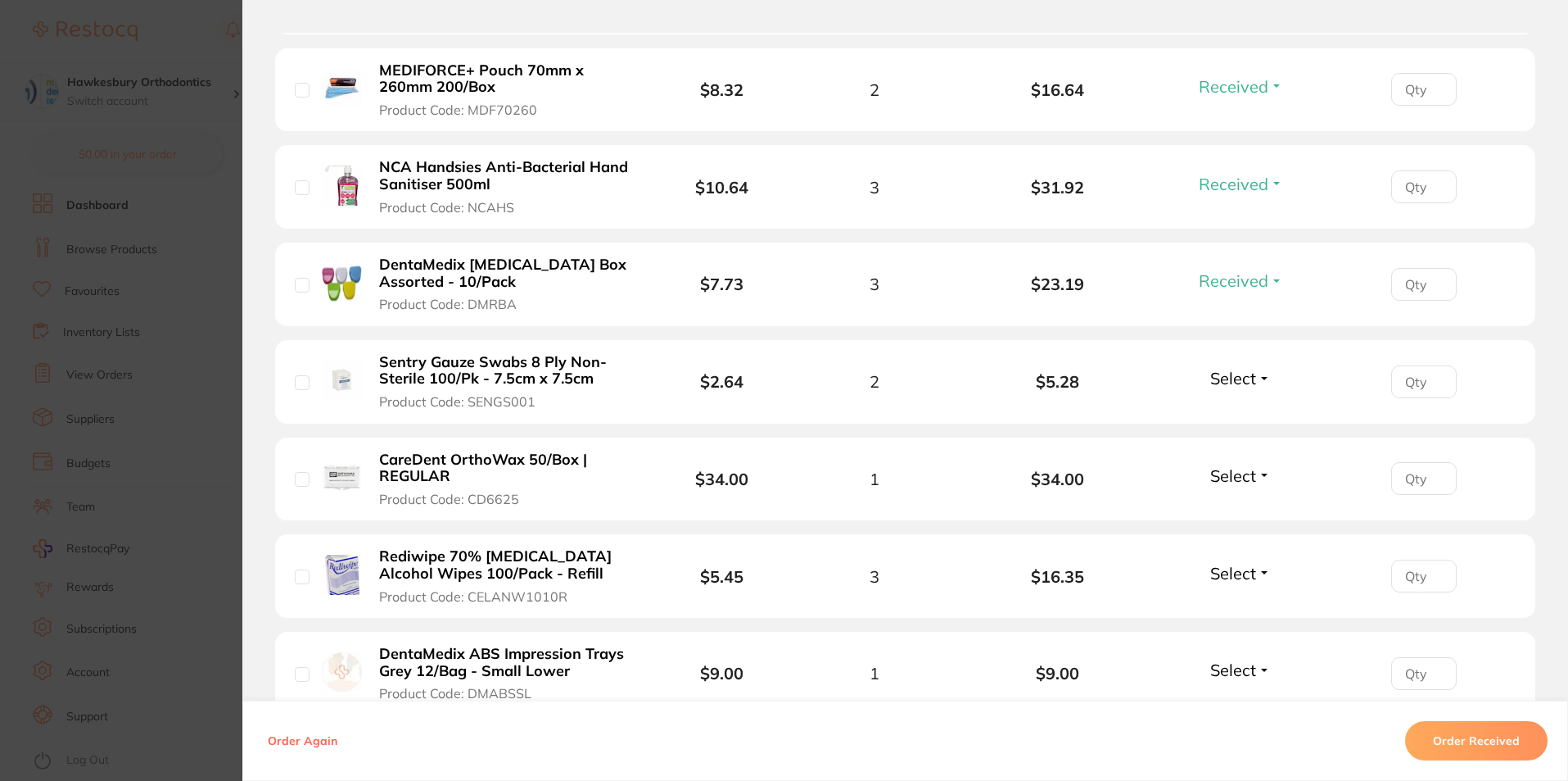
click at [1234, 379] on span "Select" at bounding box center [1233, 377] width 46 height 20
click at [1220, 410] on span "Received" at bounding box center [1240, 413] width 41 height 13
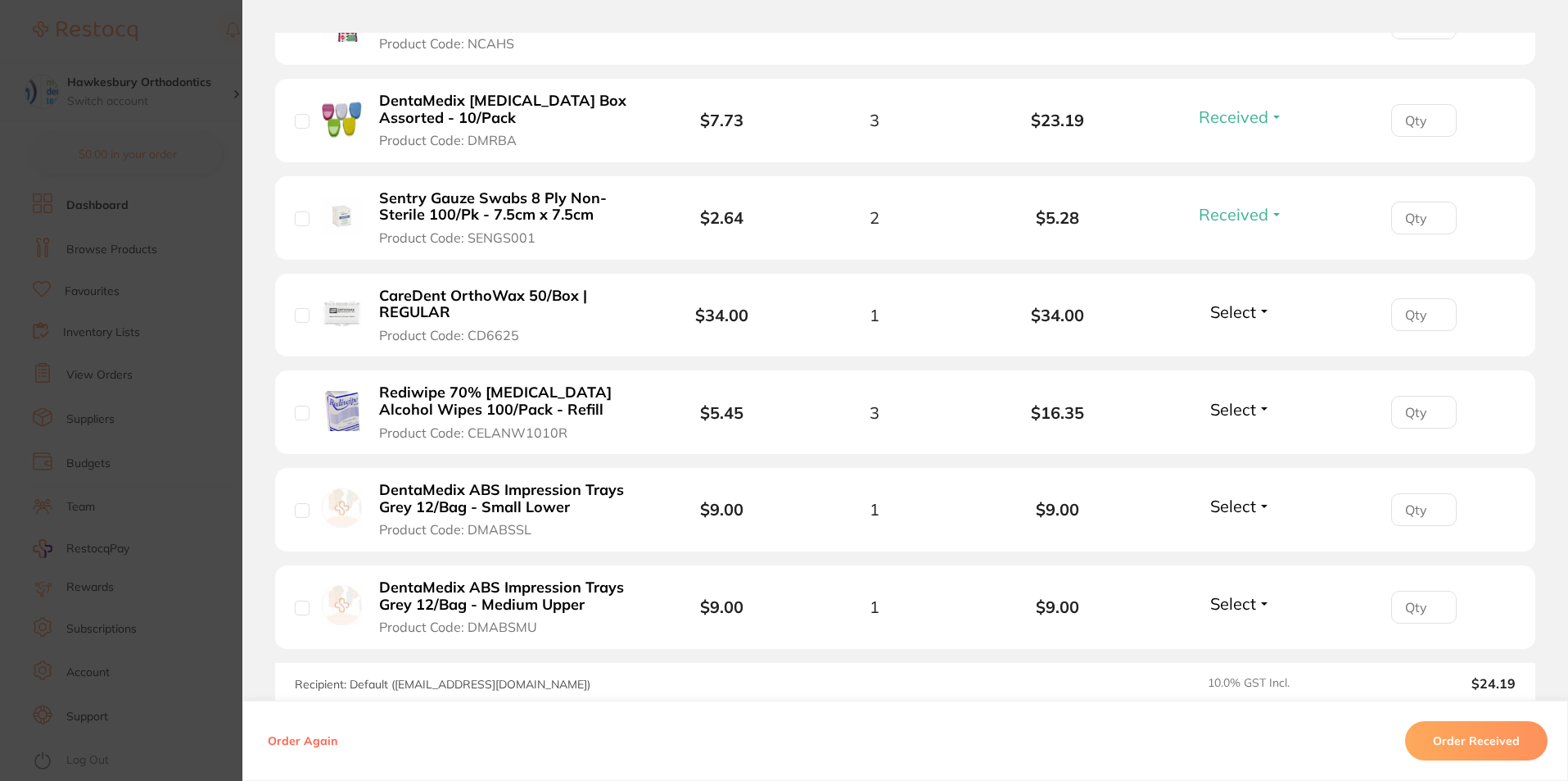
click at [1245, 315] on span "Select" at bounding box center [1233, 311] width 46 height 20
click at [1244, 349] on span "Received" at bounding box center [1240, 346] width 41 height 13
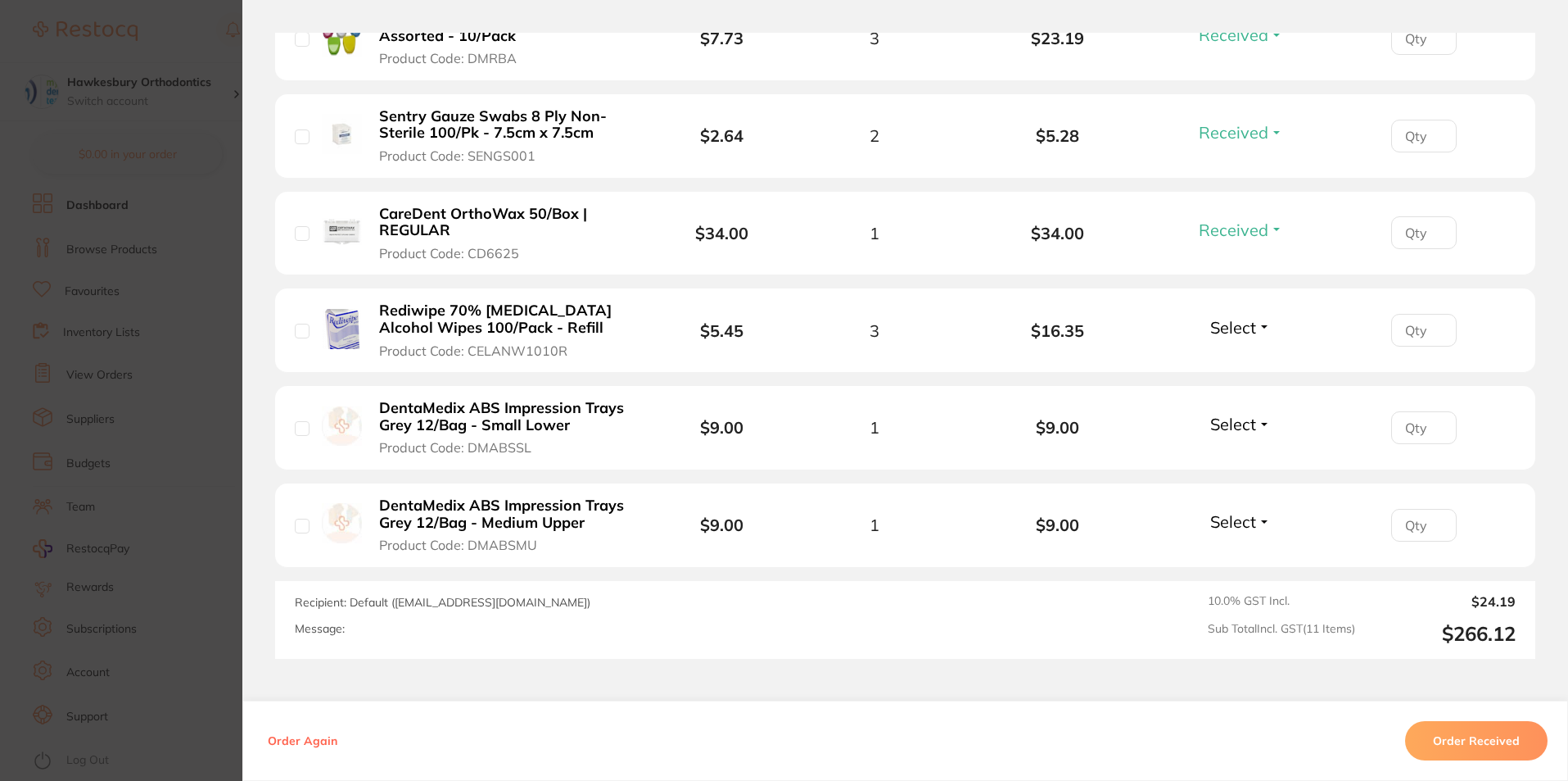
click at [1227, 331] on span "Select" at bounding box center [1233, 327] width 46 height 20
click at [1226, 361] on span "Received" at bounding box center [1240, 363] width 41 height 13
click at [1243, 427] on span "Select" at bounding box center [1233, 423] width 46 height 20
click at [1247, 463] on span "Received" at bounding box center [1240, 459] width 41 height 13
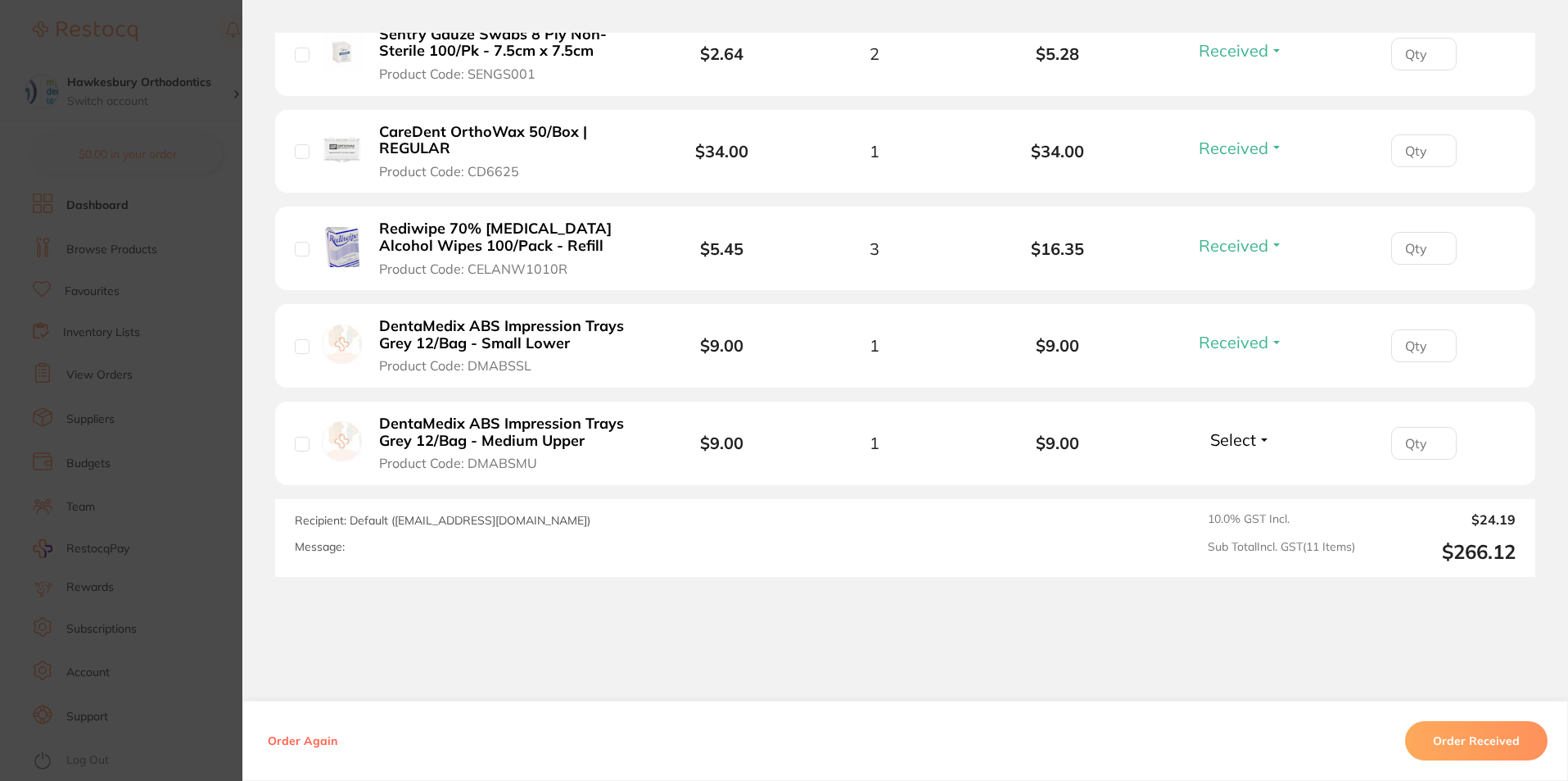
click at [1229, 444] on span "Select" at bounding box center [1233, 439] width 46 height 20
click at [1239, 472] on span "Received" at bounding box center [1240, 474] width 41 height 13
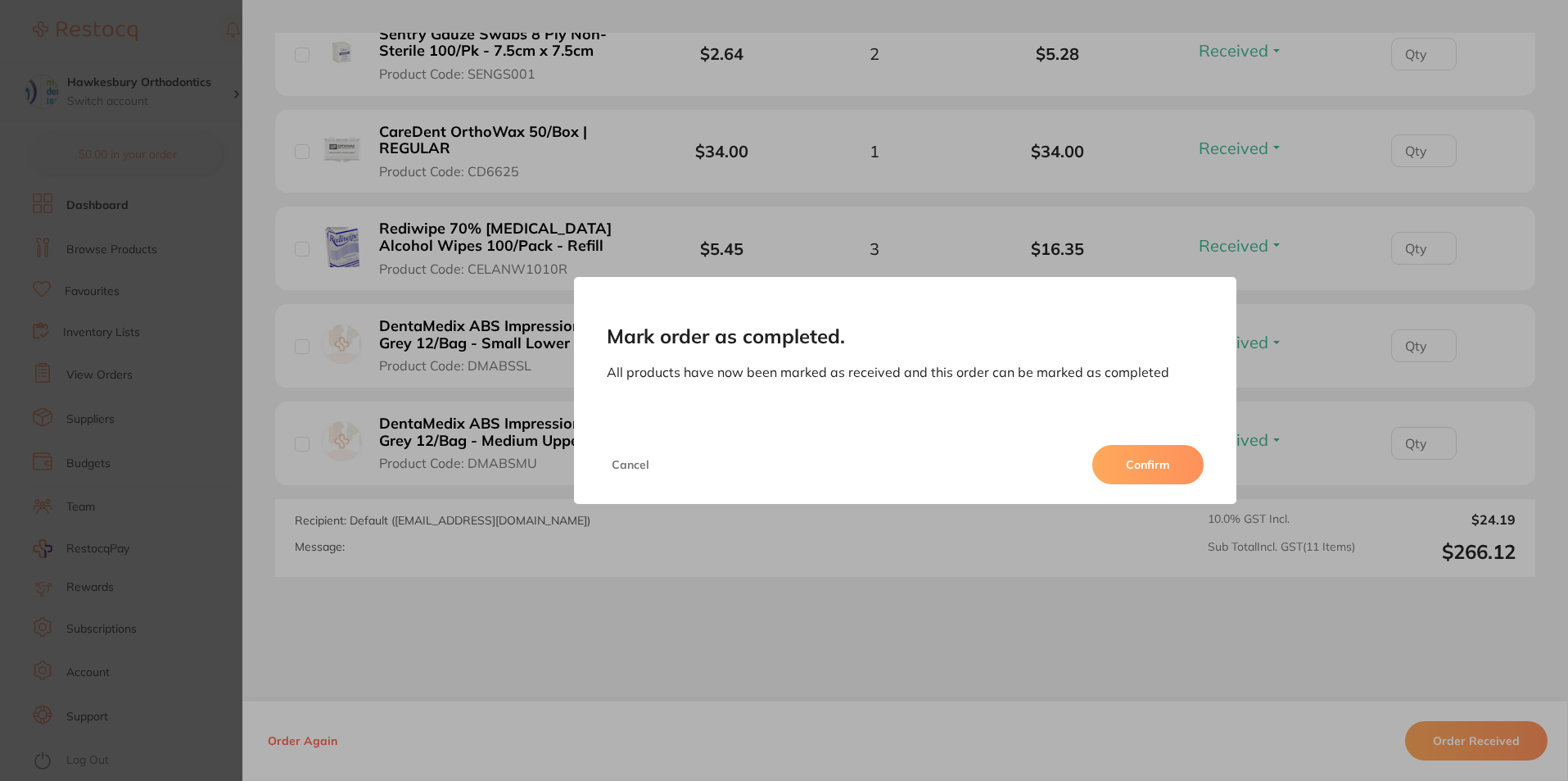
scroll to position [0, 0]
click at [1326, 266] on div "Mark order as completed. All products have now been marked as received and this…" at bounding box center [905, 390] width 1326 height 781
click at [635, 466] on button "Cancel" at bounding box center [630, 464] width 47 height 39
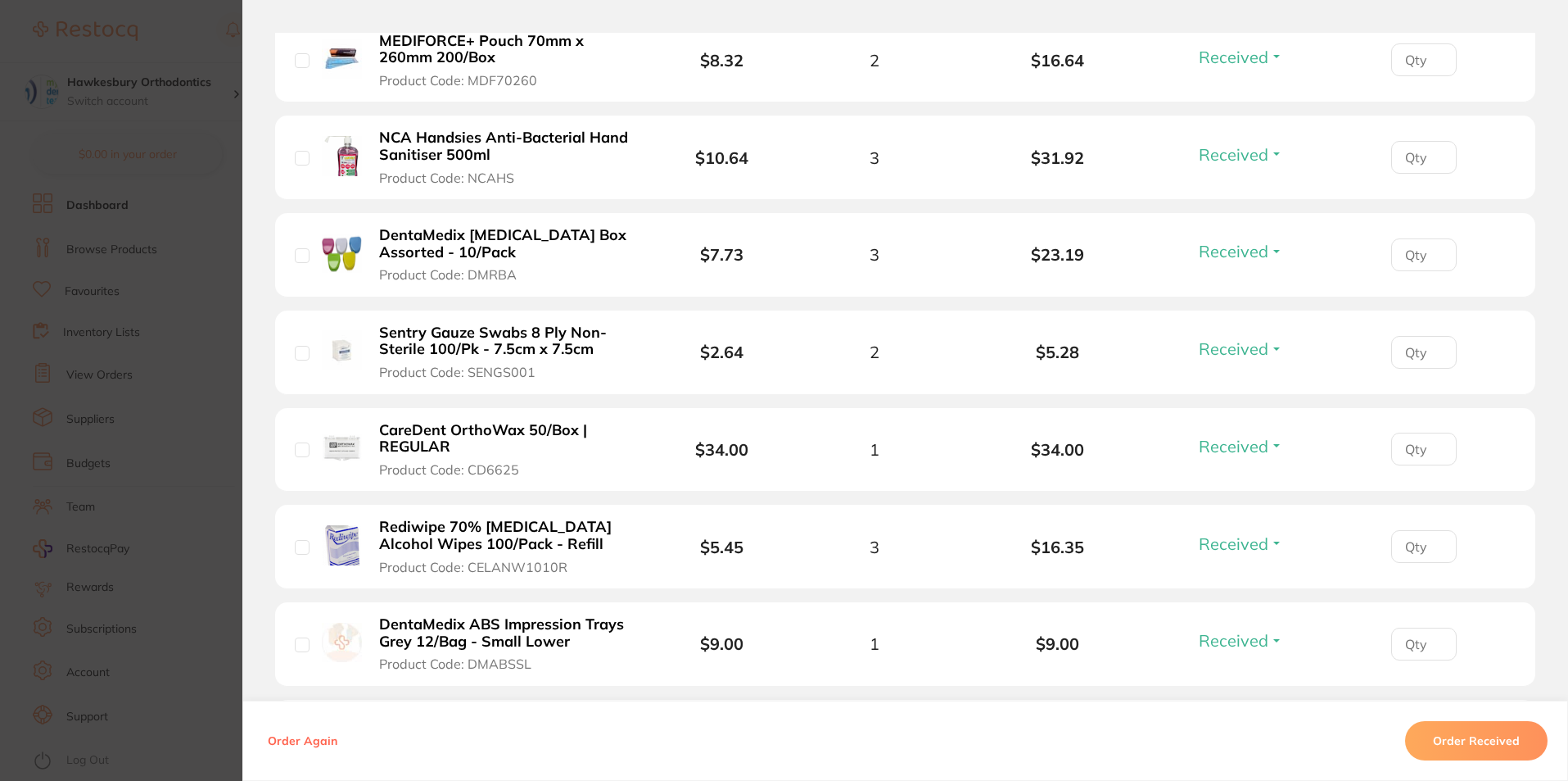
scroll to position [819, 0]
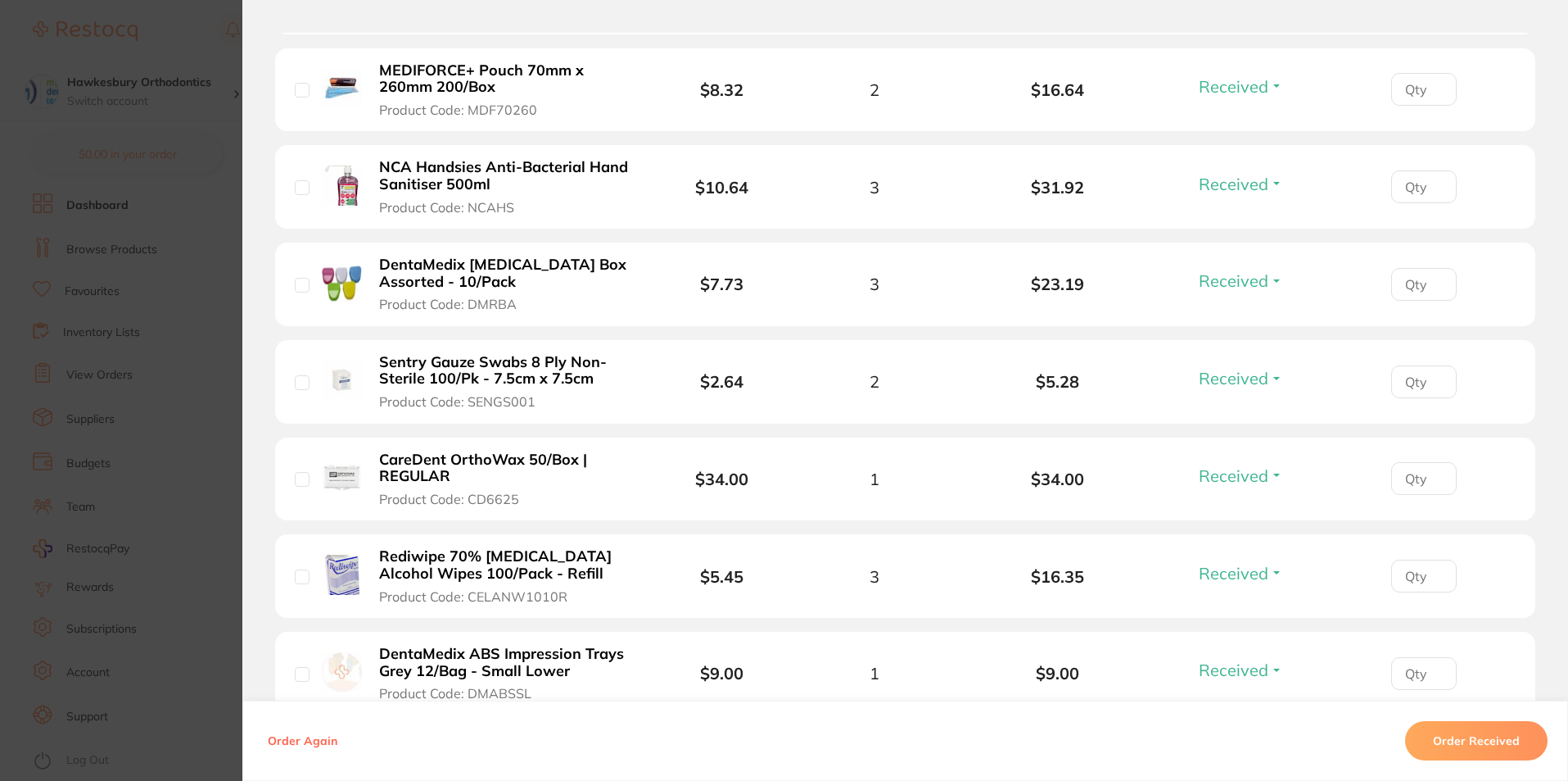
click at [1259, 378] on span "Received" at bounding box center [1233, 377] width 69 height 20
click at [1241, 434] on span "Back Order" at bounding box center [1241, 439] width 50 height 13
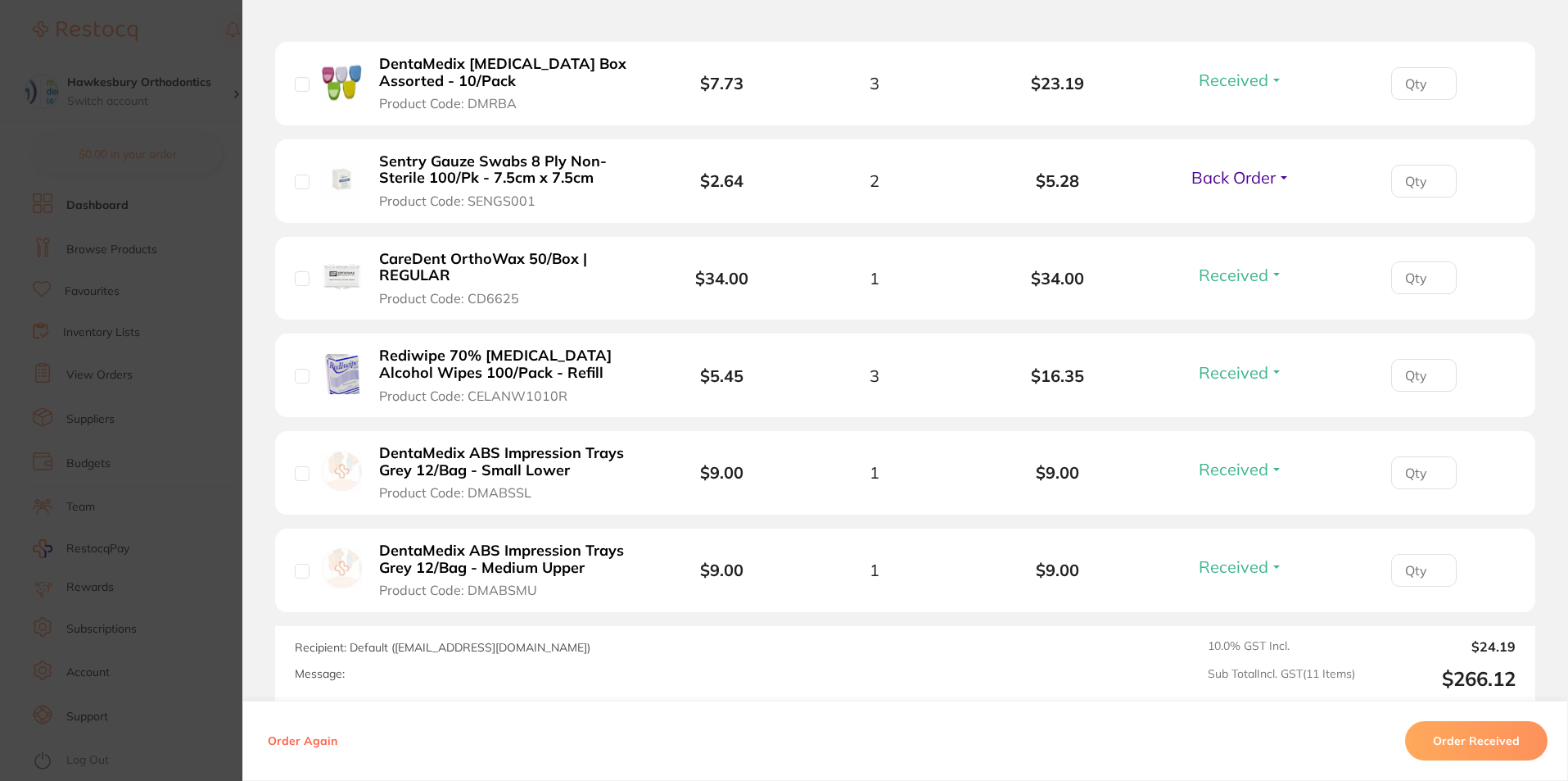
scroll to position [777, 0]
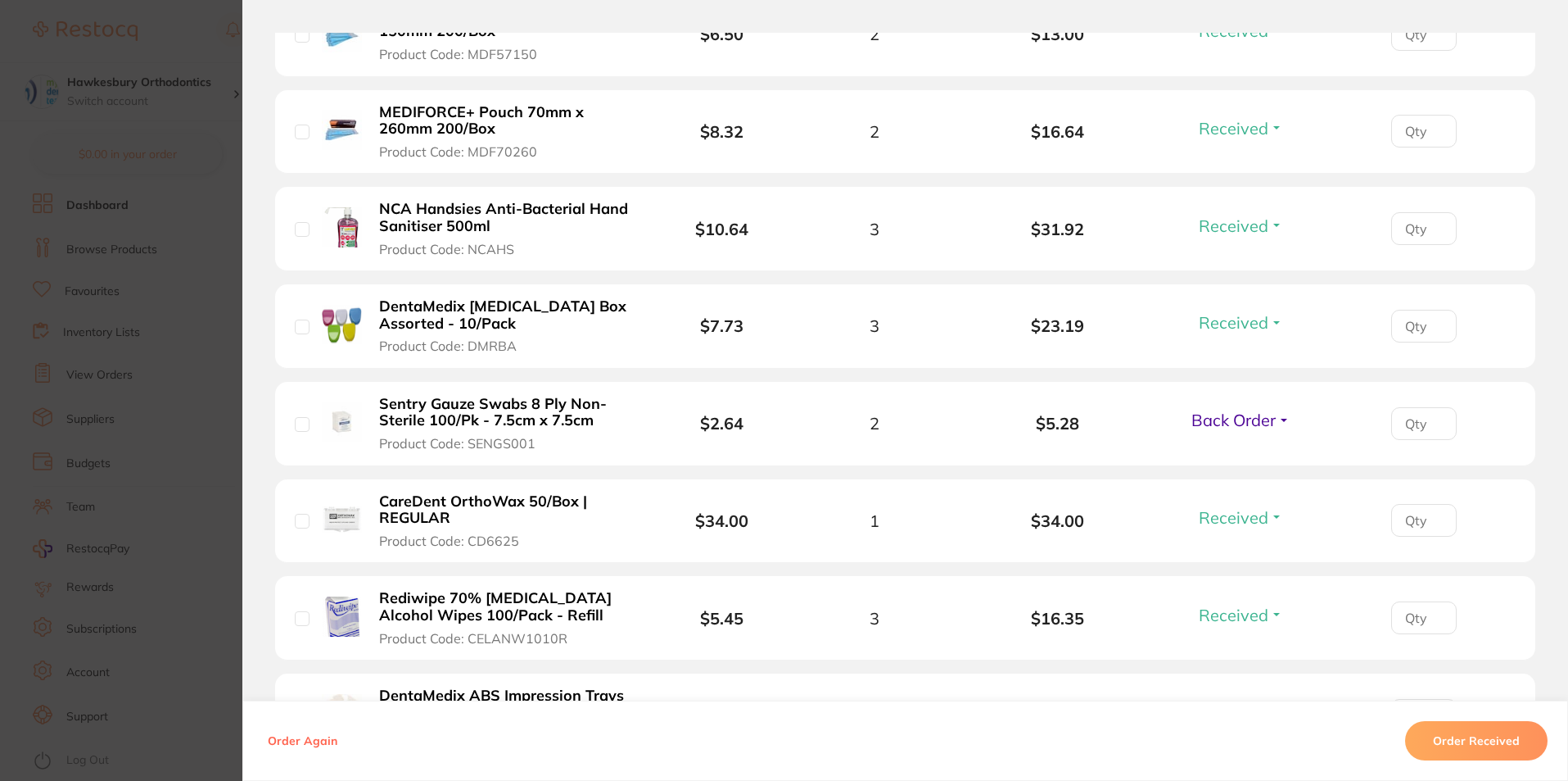
click at [170, 28] on section "Confirm you have received all your items. Once confirmed, all items in the orde…" at bounding box center [784, 390] width 1568 height 781
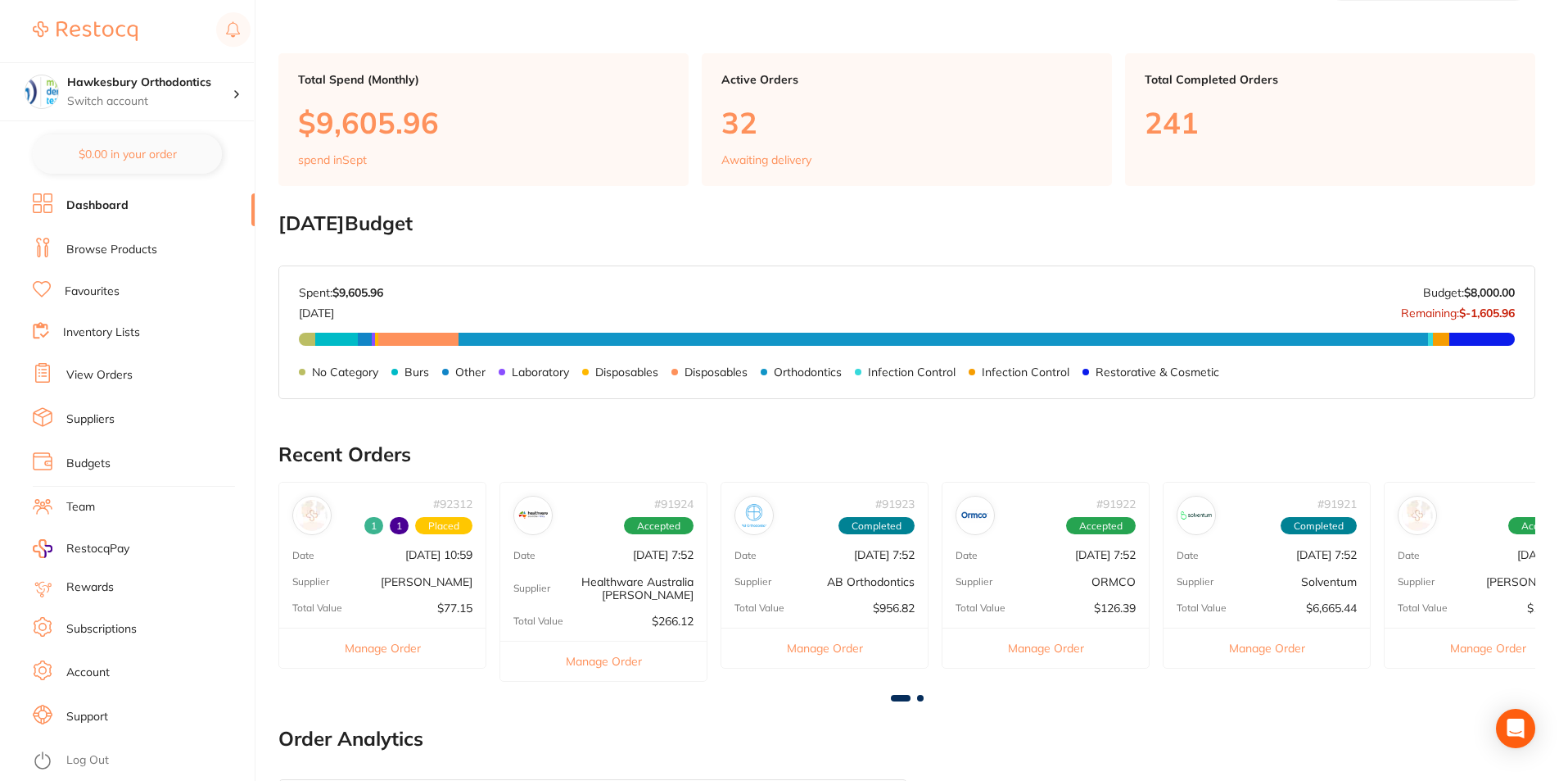
scroll to position [164, 0]
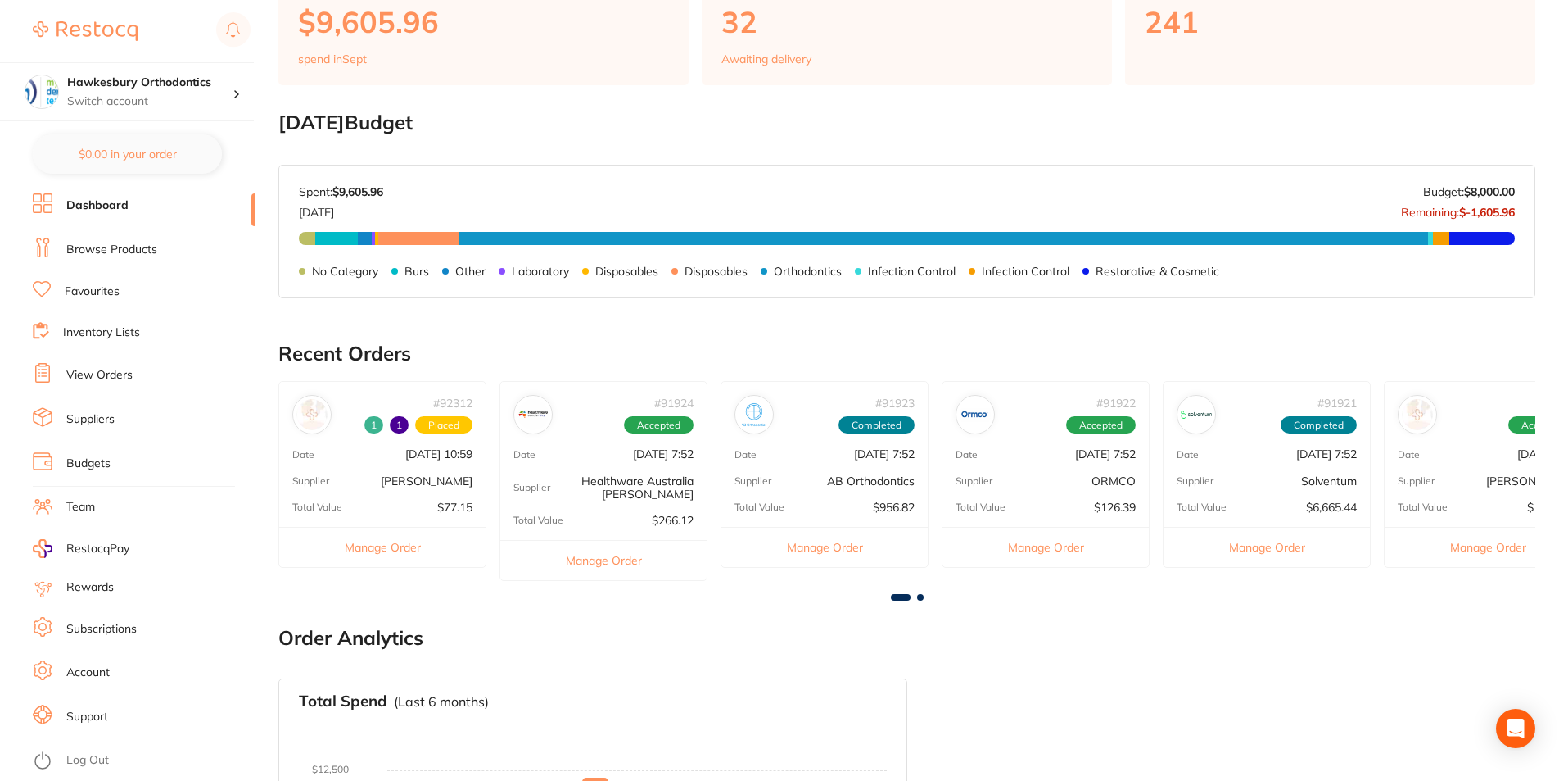
click at [919, 594] on span at bounding box center [920, 597] width 7 height 7
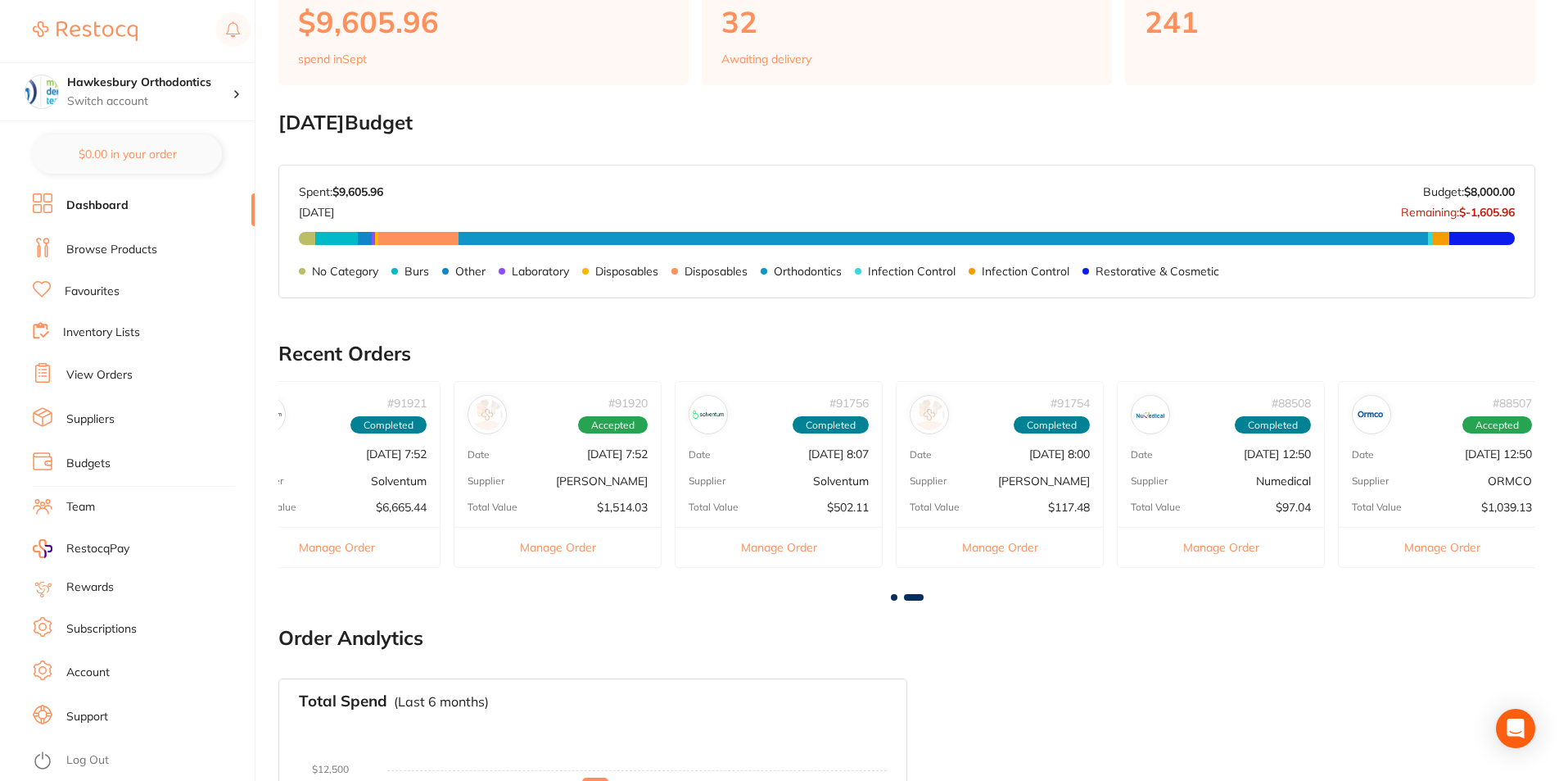
scroll to position [0, 941]
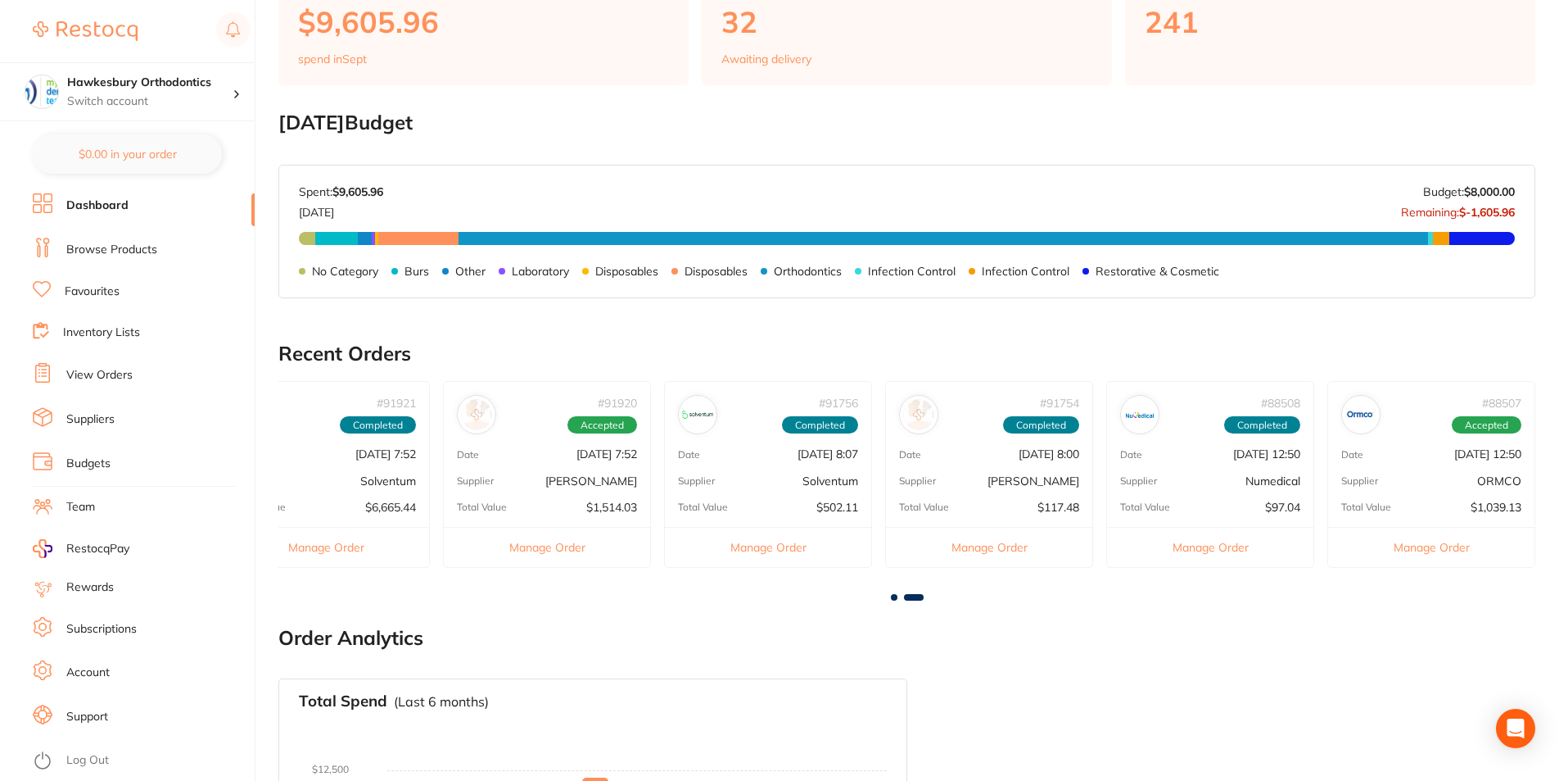
click at [599, 467] on div "# 91920 Accepted Date Sept 1 2025, 7:52 Supplier Henry Schein Halas Total Value…" at bounding box center [547, 473] width 208 height 186
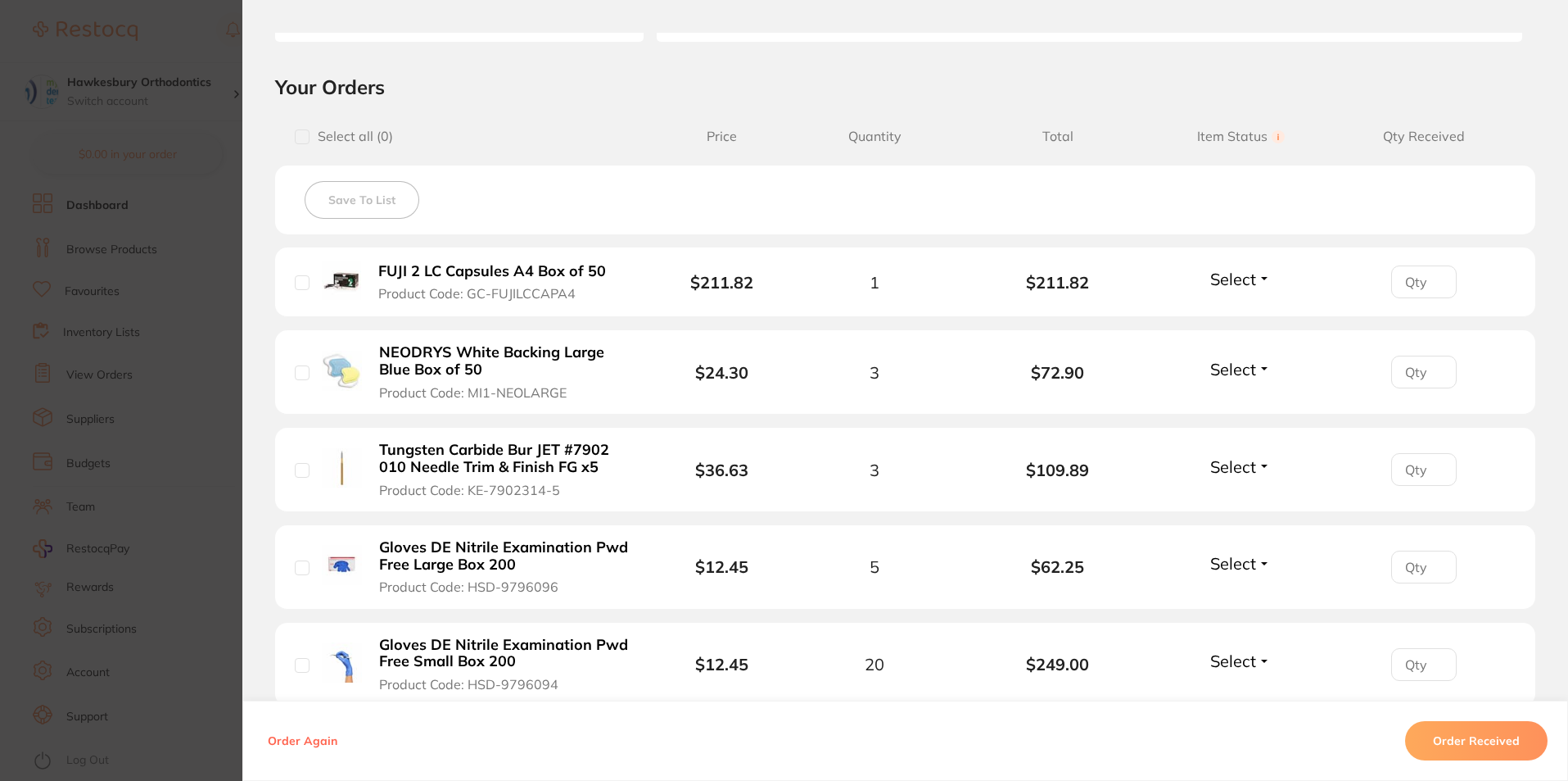
scroll to position [246, 0]
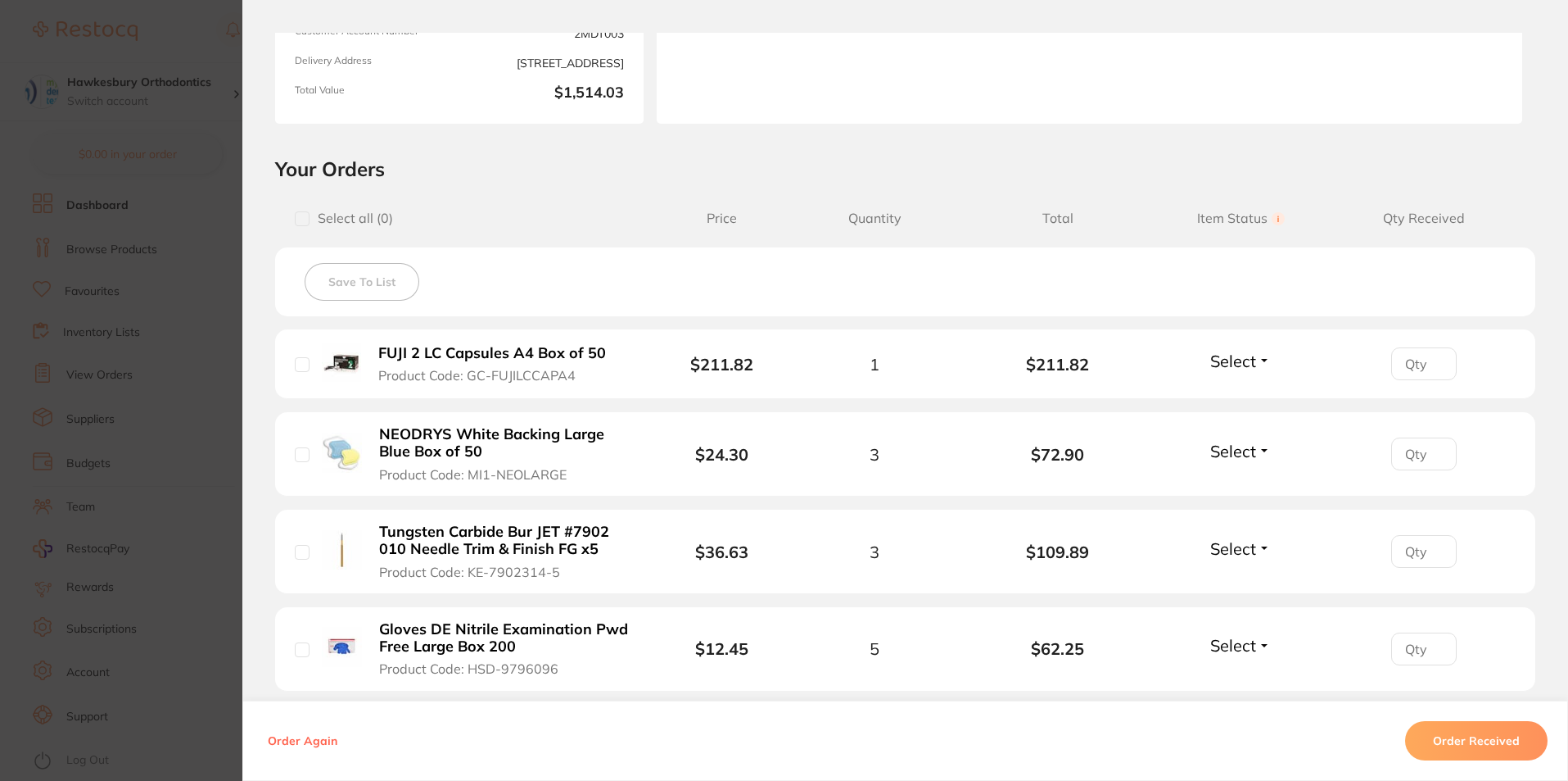
click at [1229, 359] on span "Select" at bounding box center [1233, 361] width 46 height 20
click at [1243, 395] on span "Received" at bounding box center [1240, 395] width 41 height 13
click at [1237, 452] on span "Select" at bounding box center [1233, 450] width 46 height 20
click at [1246, 483] on span "Received" at bounding box center [1240, 486] width 41 height 13
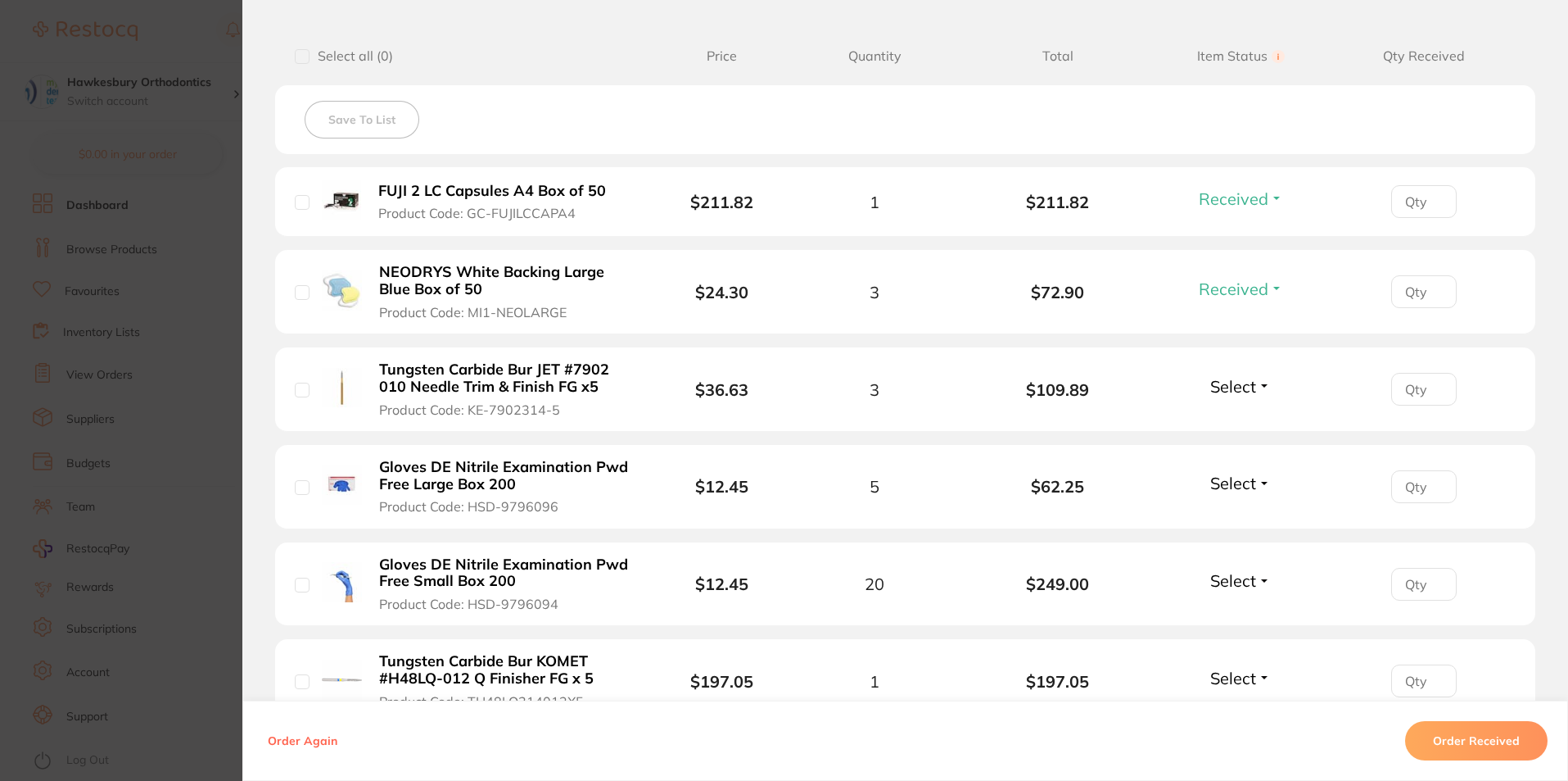
scroll to position [410, 0]
click at [1236, 397] on div "Select Received Back Order" at bounding box center [1240, 388] width 70 height 27
click at [1235, 390] on span "Select" at bounding box center [1233, 384] width 46 height 20
click at [1239, 416] on span "Received" at bounding box center [1240, 419] width 41 height 13
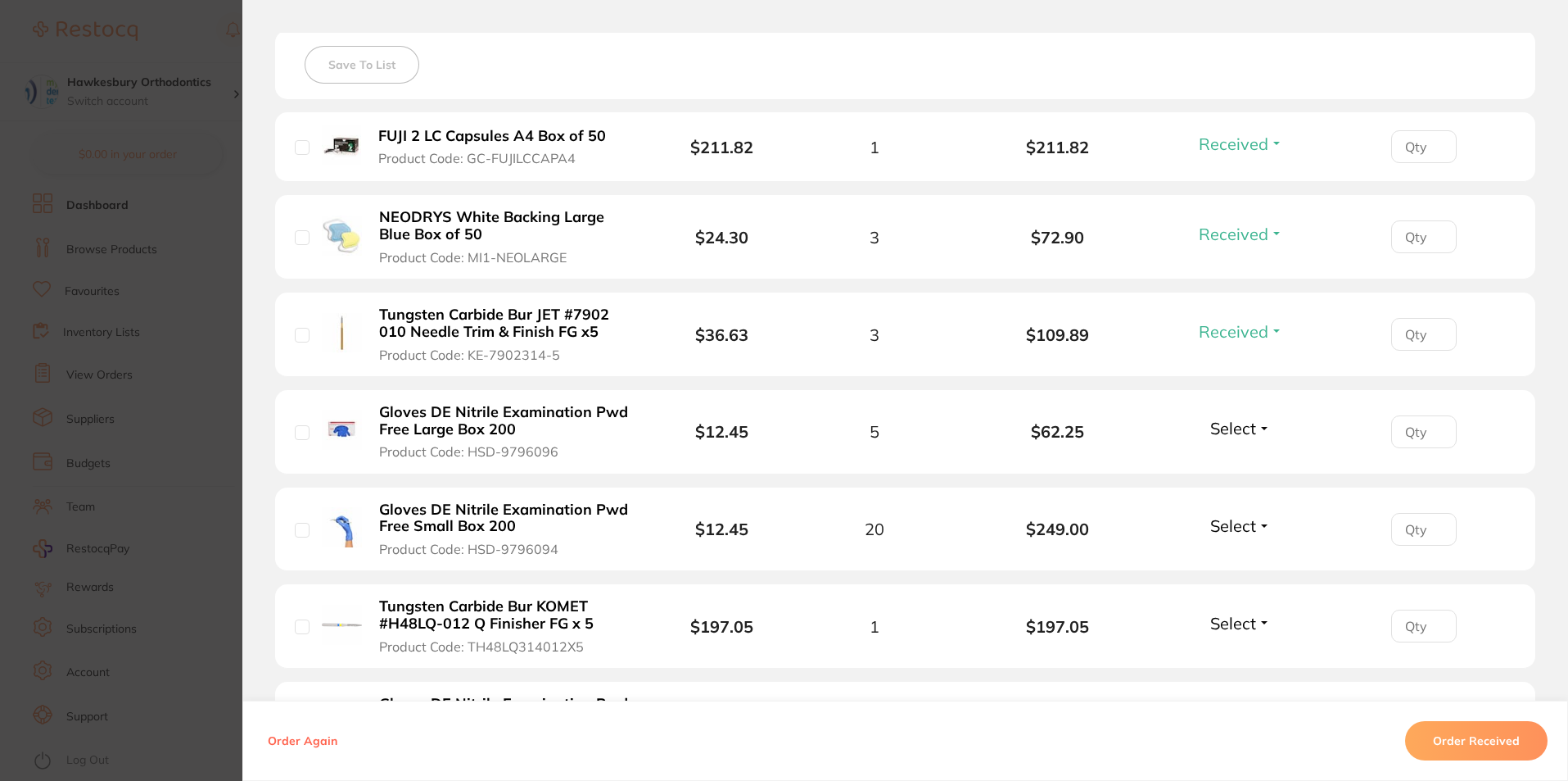
scroll to position [491, 0]
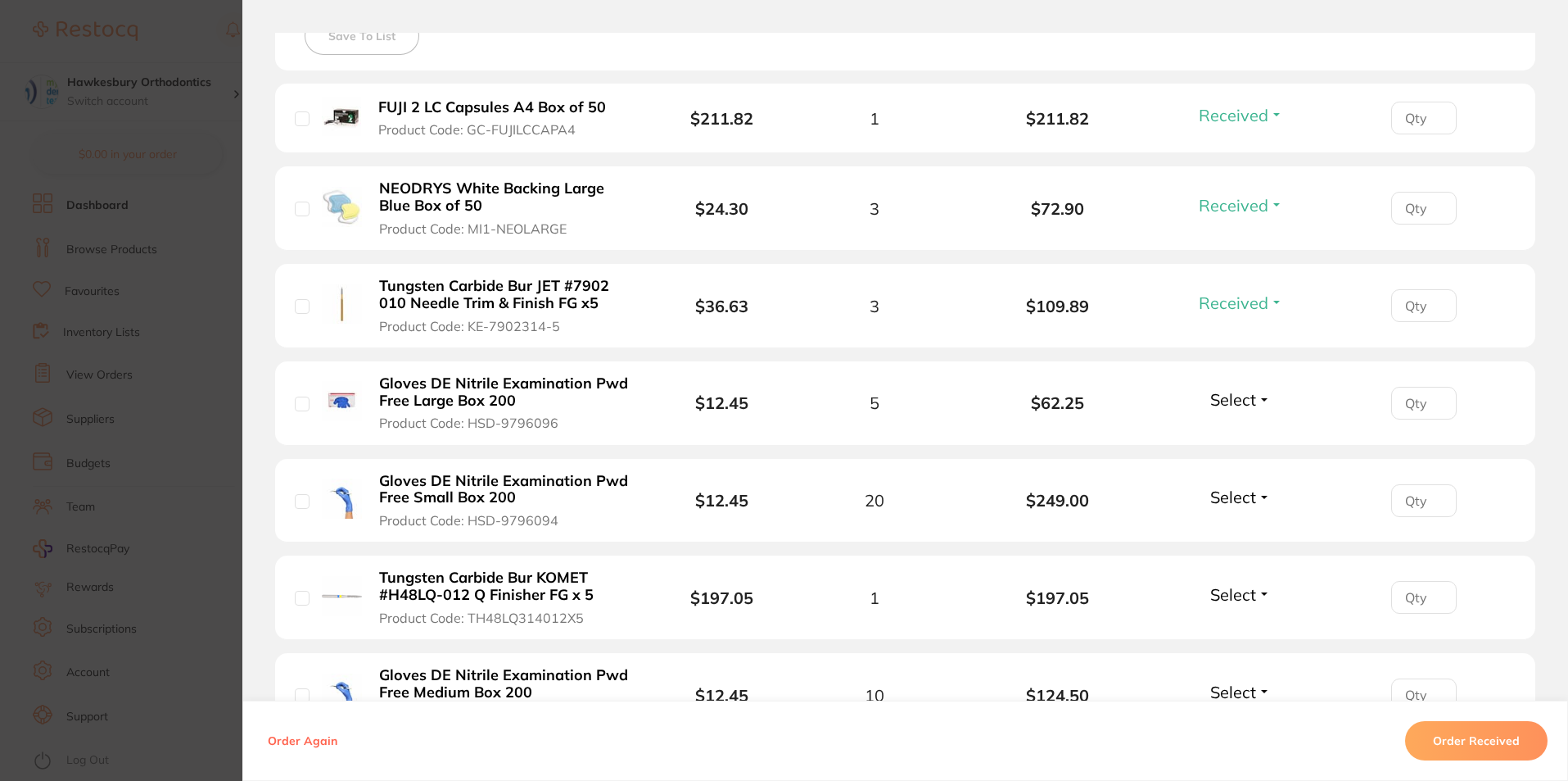
click at [1243, 399] on span "Select" at bounding box center [1233, 399] width 46 height 20
click at [1248, 433] on span "Received" at bounding box center [1240, 434] width 41 height 13
click at [1227, 484] on li "Gloves DE Nitrile Examination Pwd Free Small Box 200 Product Code: HSD-9796094 …" at bounding box center [905, 501] width 1260 height 85
click at [1231, 491] on span "Select" at bounding box center [1233, 496] width 46 height 20
click at [1240, 524] on button "Received" at bounding box center [1240, 533] width 41 height 25
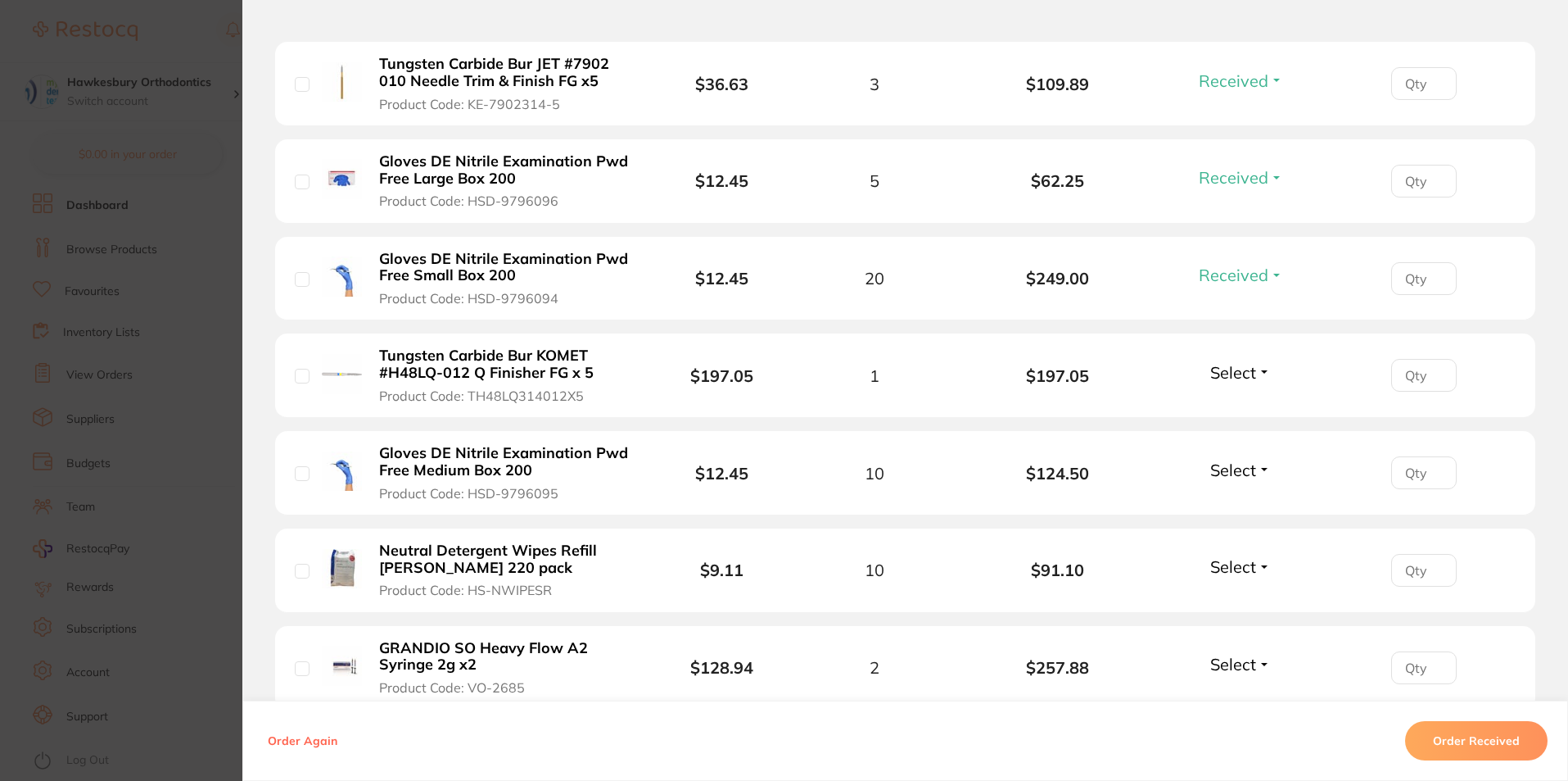
scroll to position [738, 0]
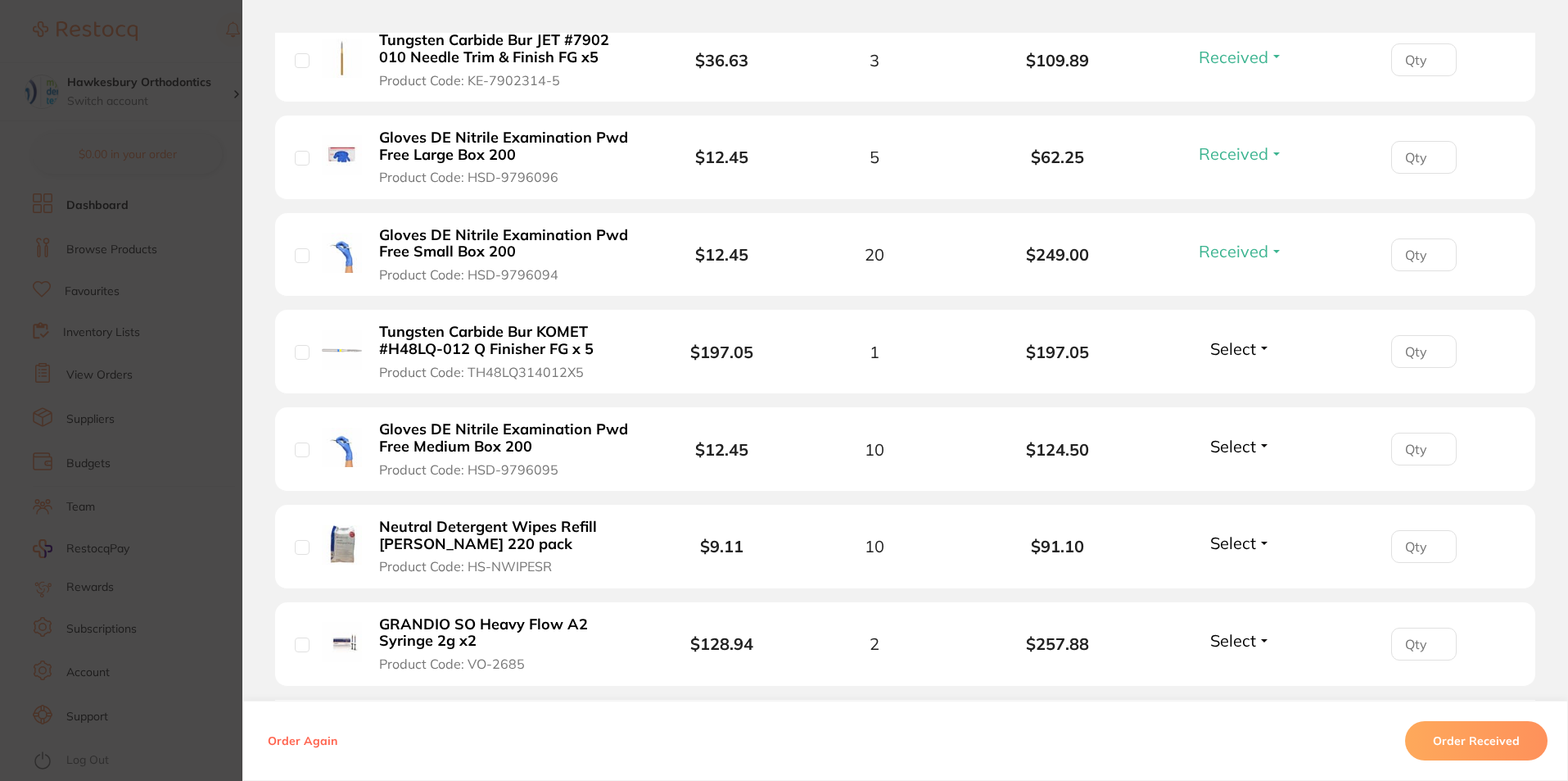
click at [1218, 357] on span "Select" at bounding box center [1233, 348] width 46 height 20
click at [1229, 380] on span "Received" at bounding box center [1240, 384] width 41 height 13
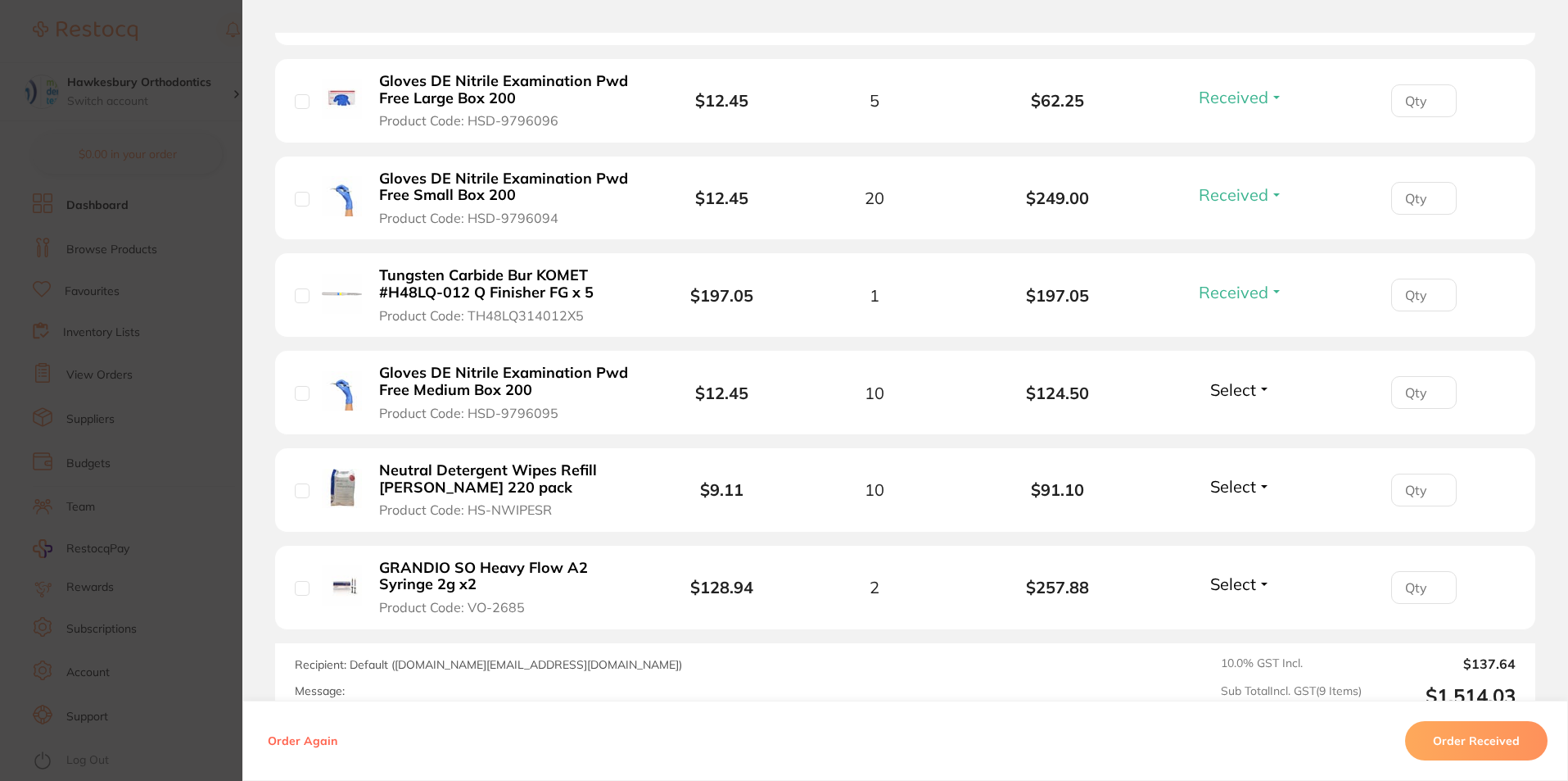
scroll to position [819, 0]
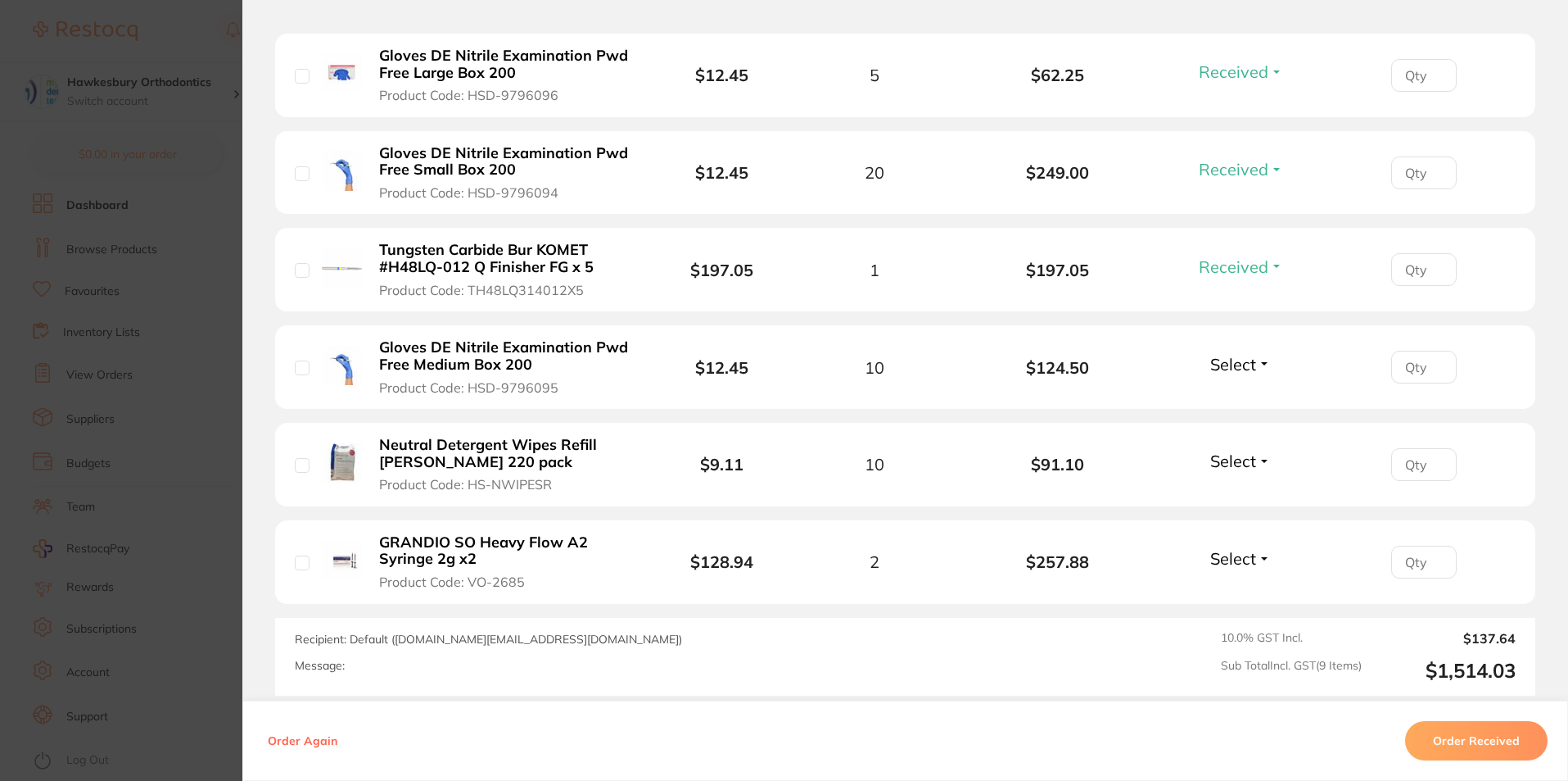
click at [1239, 362] on span "Select" at bounding box center [1233, 364] width 46 height 20
click at [1244, 396] on span "Received" at bounding box center [1240, 399] width 41 height 13
click at [1235, 463] on span "Select" at bounding box center [1233, 460] width 46 height 20
click at [1235, 494] on span "Received" at bounding box center [1240, 495] width 41 height 13
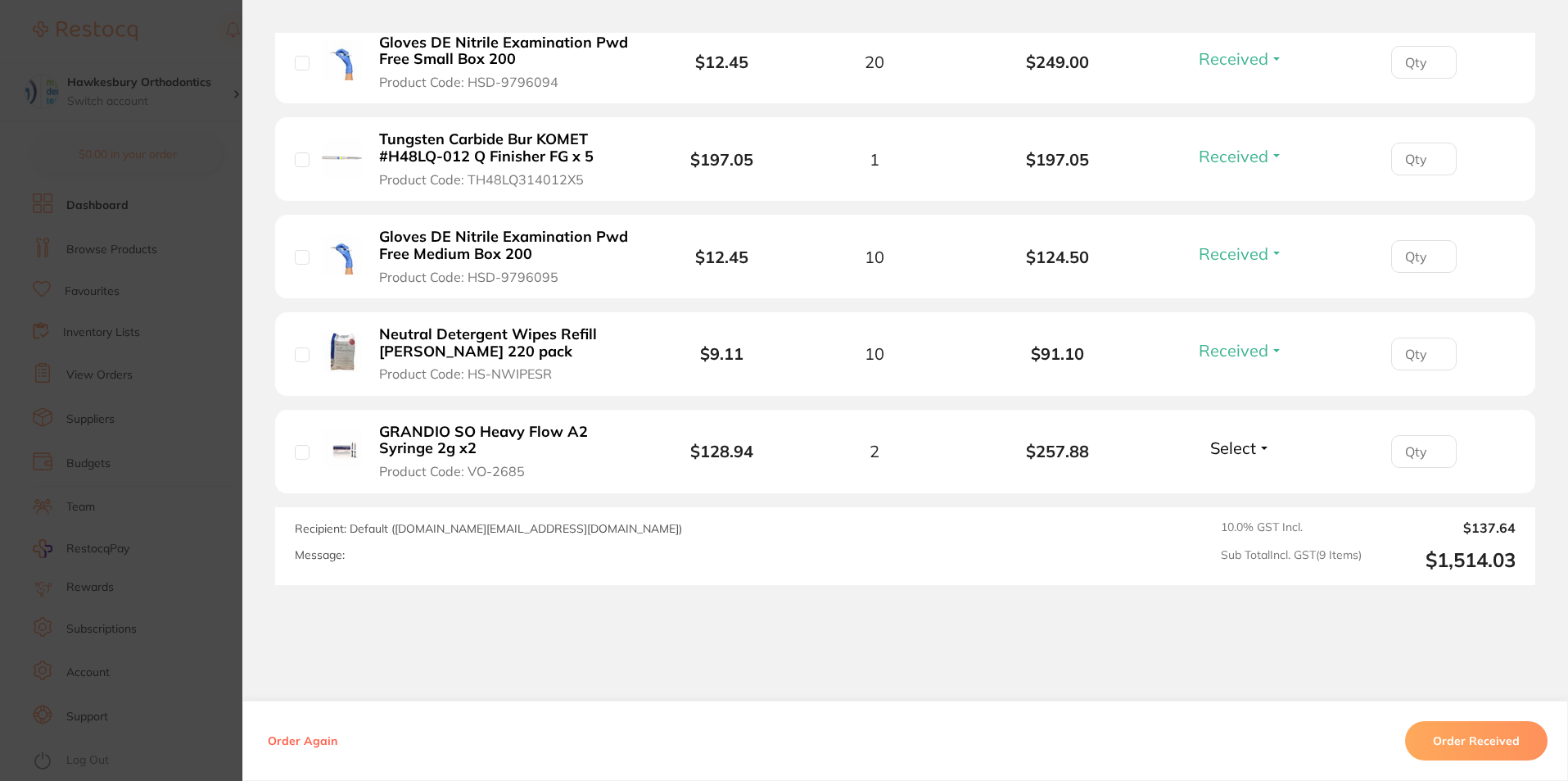
scroll to position [978, 0]
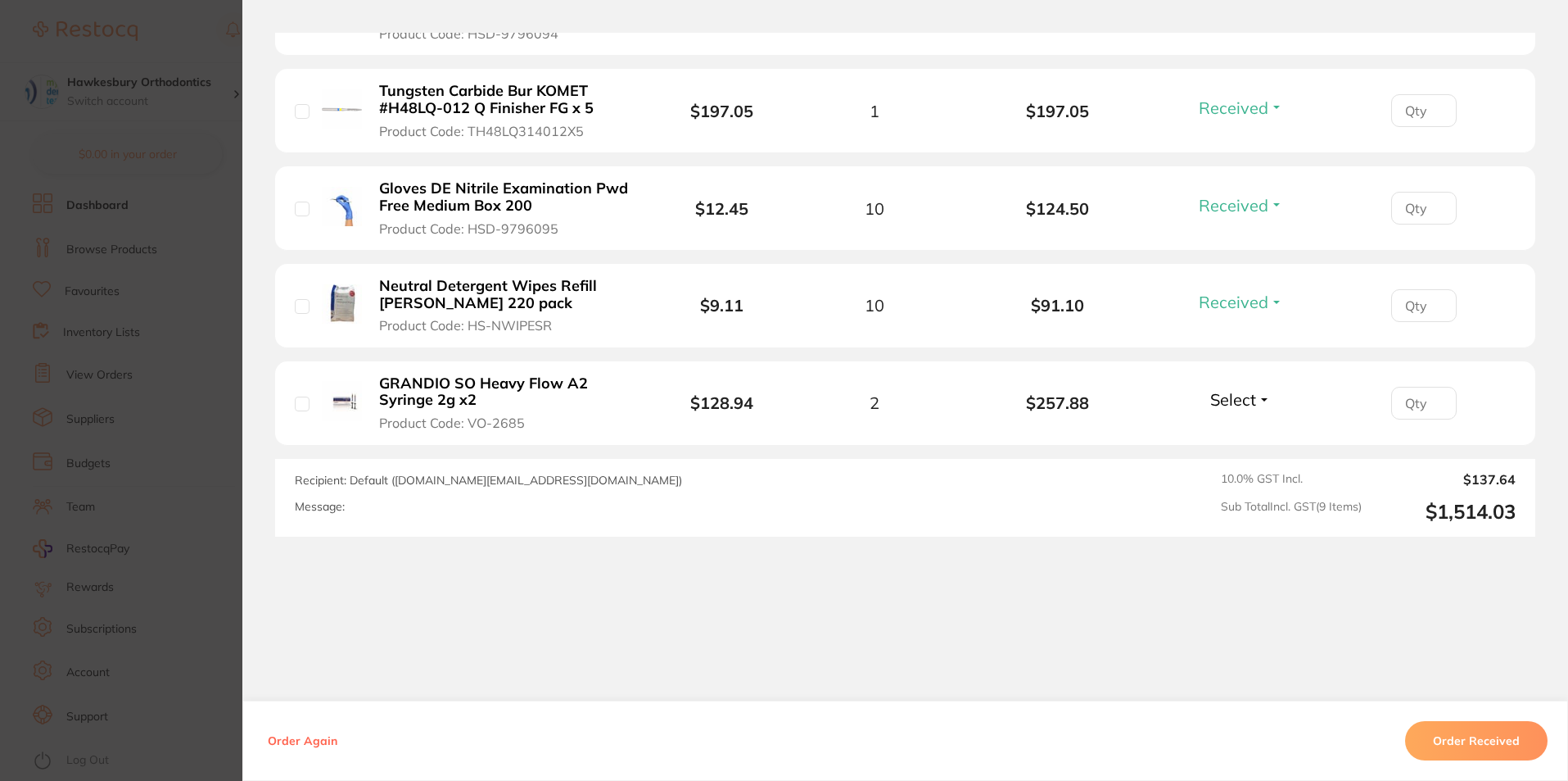
click at [1232, 396] on span "Select" at bounding box center [1233, 399] width 46 height 20
click at [1234, 432] on span "Received" at bounding box center [1240, 434] width 41 height 13
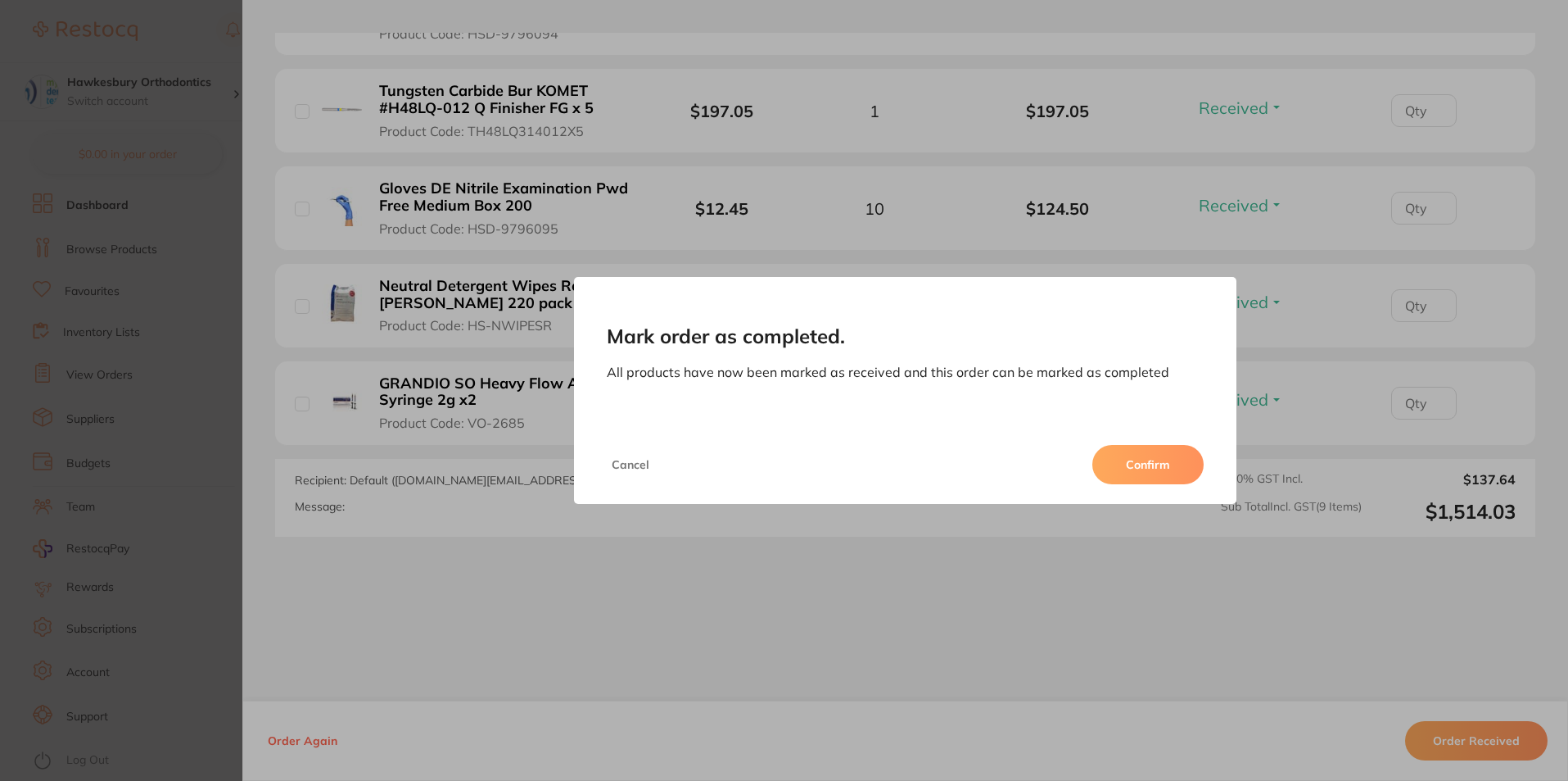
click at [1146, 466] on button "Confirm" at bounding box center [1148, 464] width 112 height 39
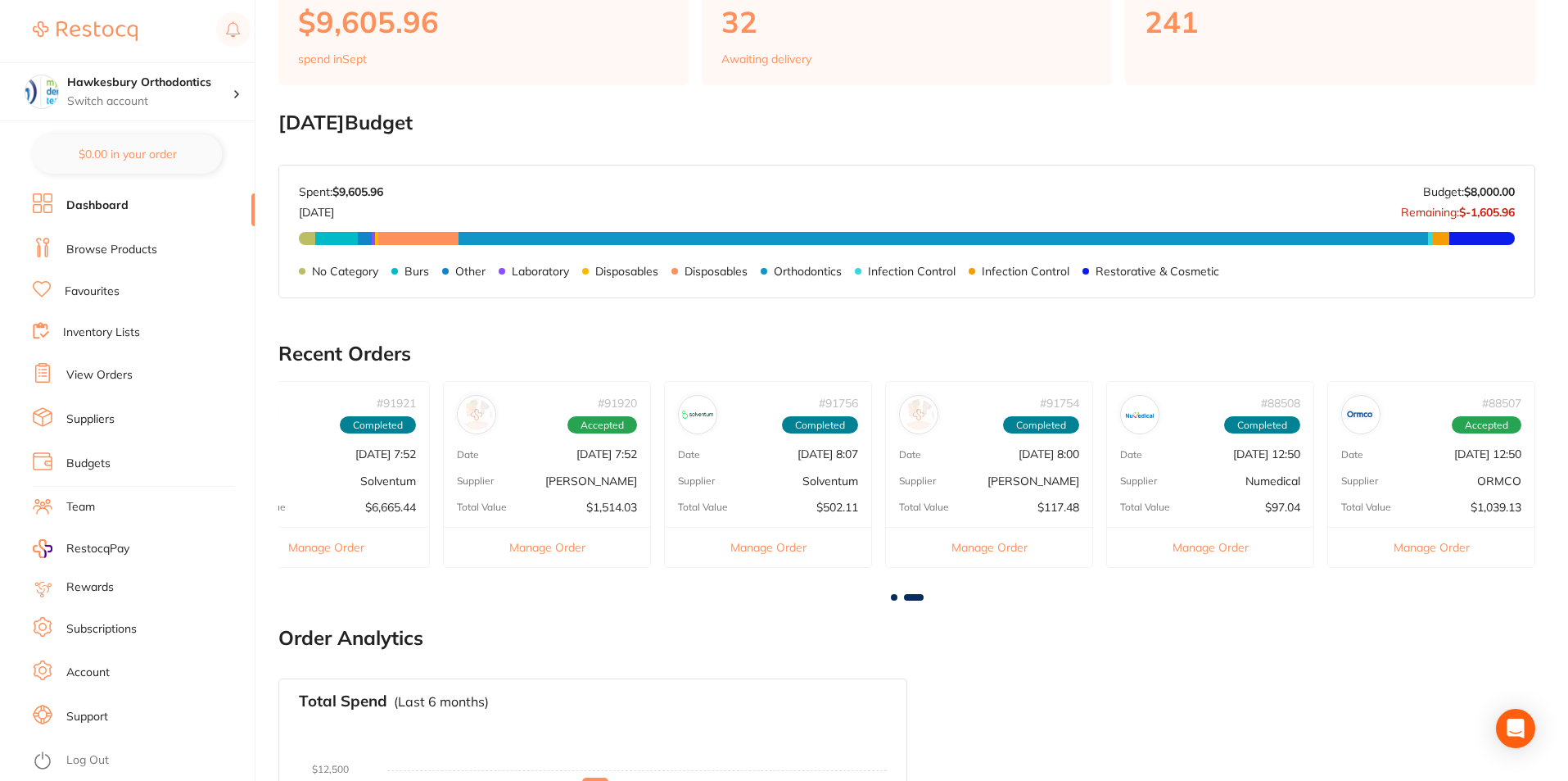
click at [1443, 548] on button "Manage Order" at bounding box center [1431, 547] width 207 height 40
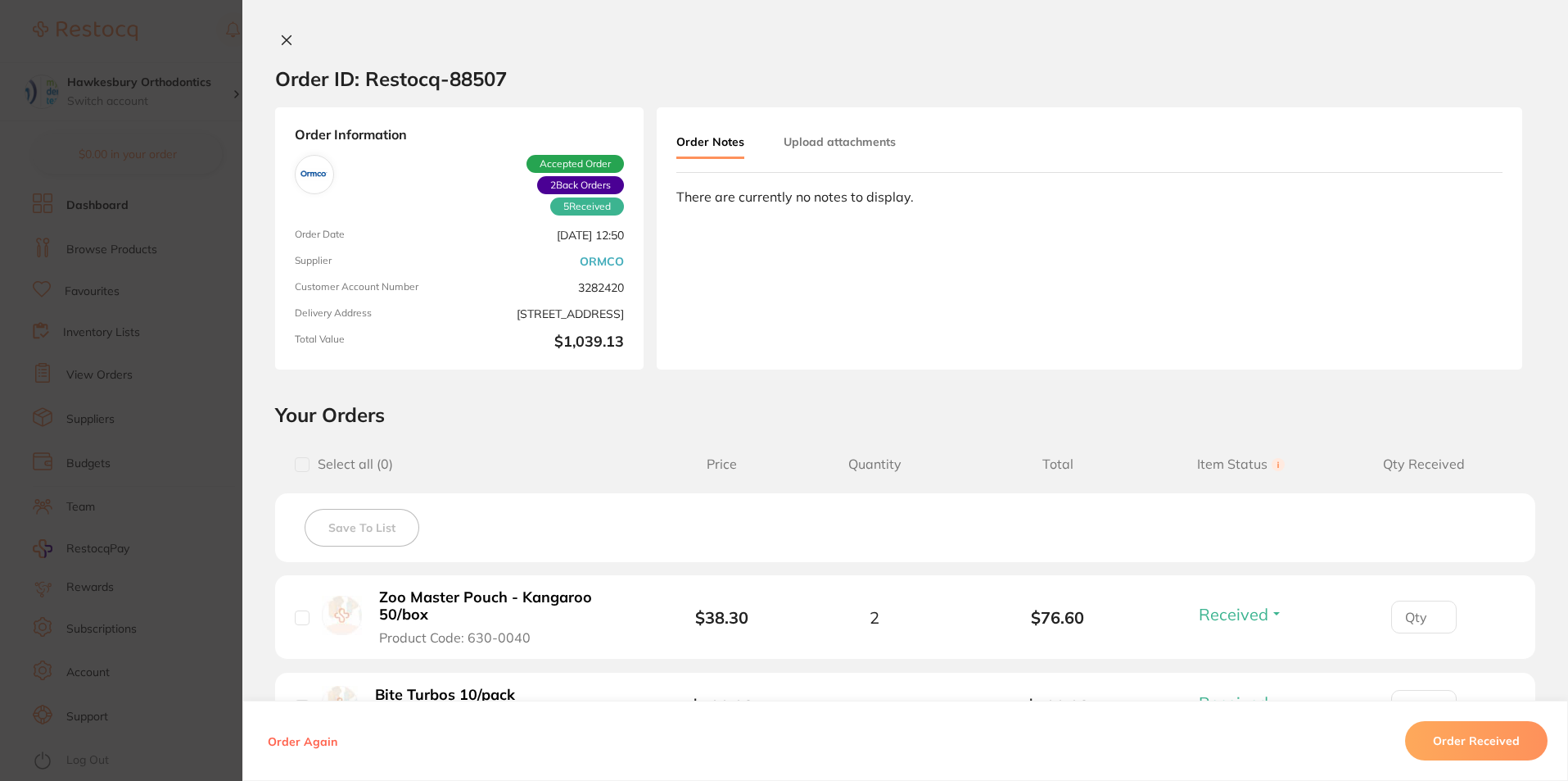
scroll to position [82, 0]
click at [286, 38] on icon at bounding box center [286, 40] width 13 height 13
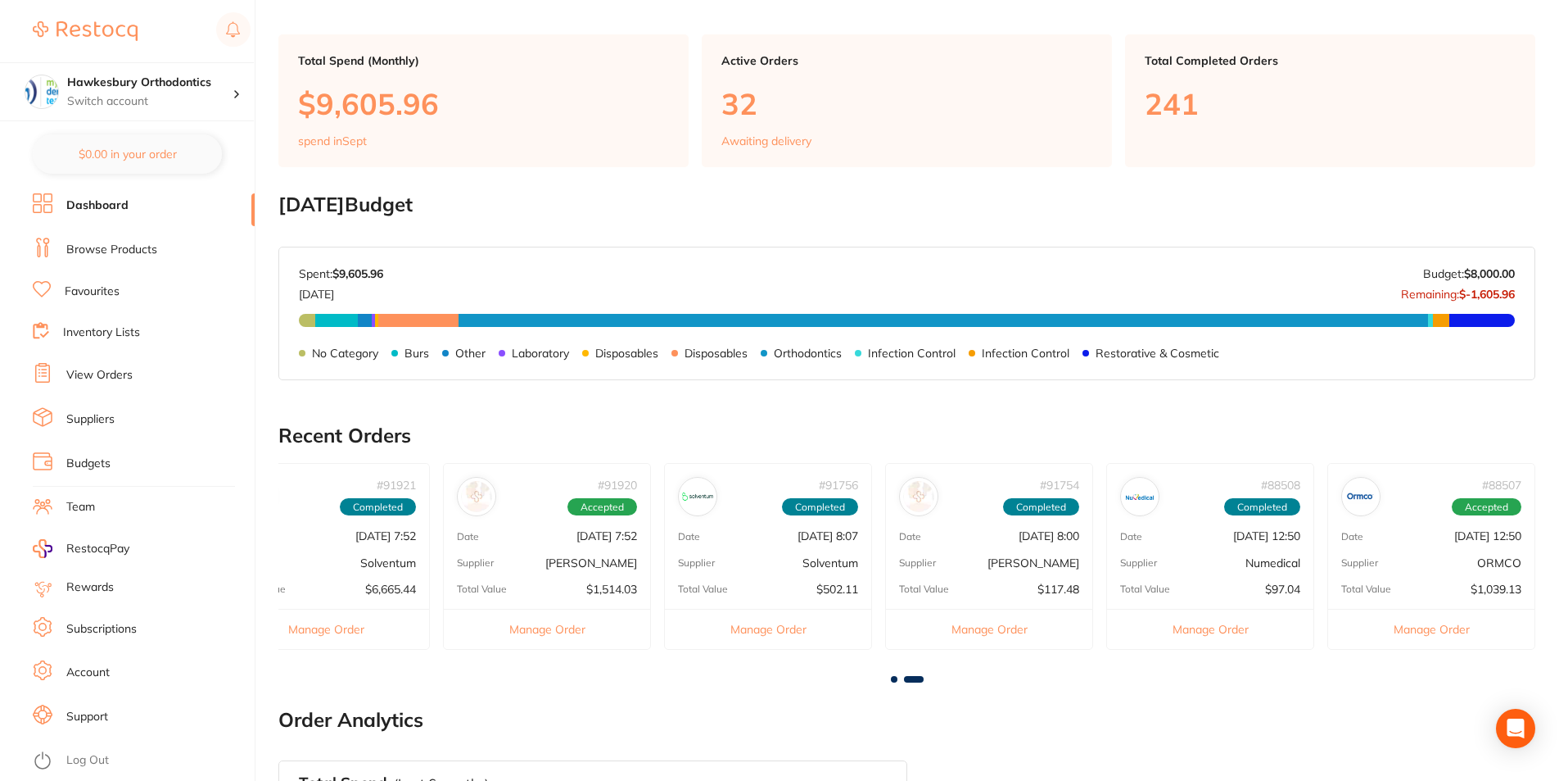
scroll to position [328, 0]
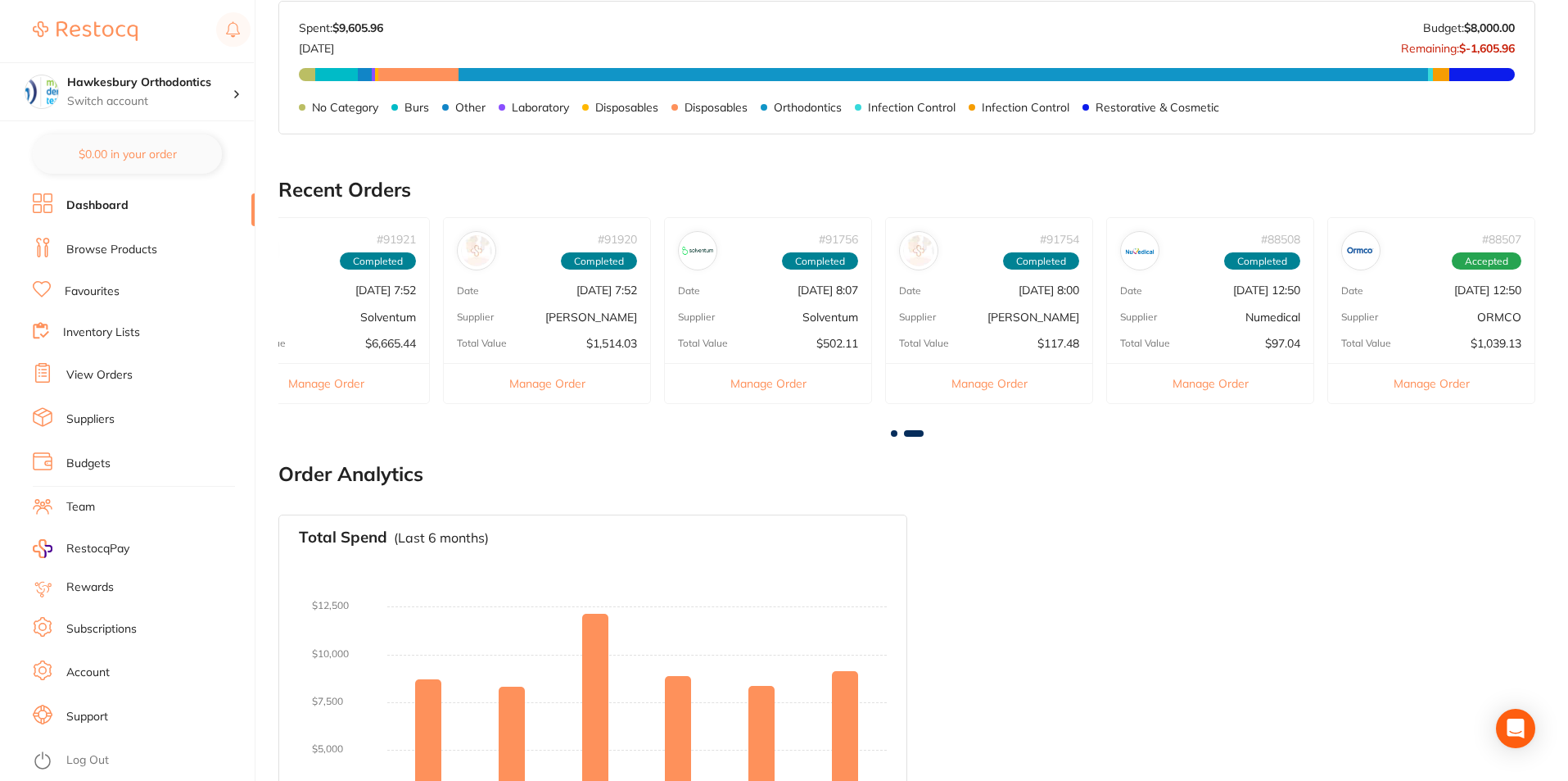
click at [894, 433] on span at bounding box center [894, 433] width 7 height 7
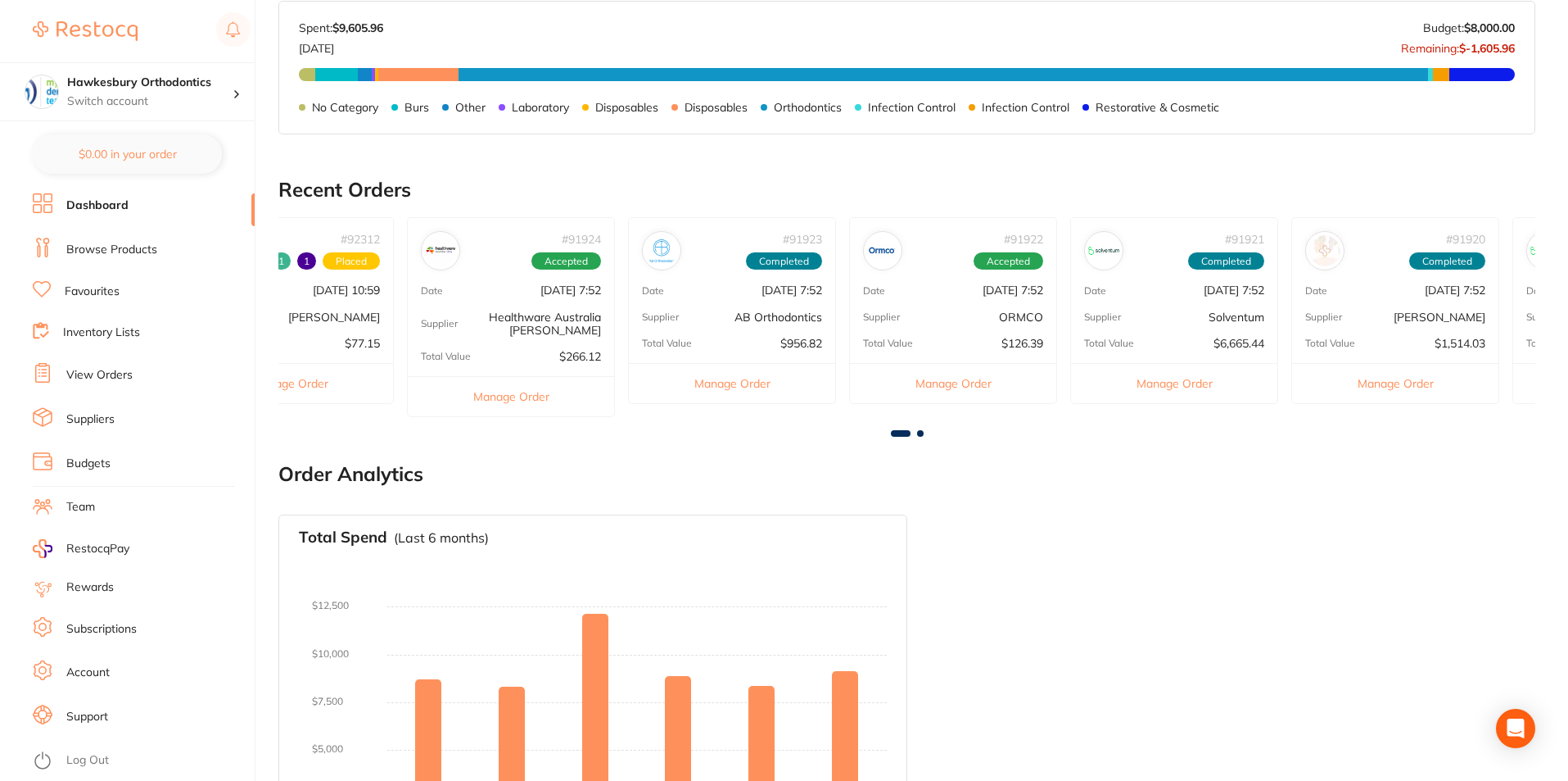
scroll to position [0, 0]
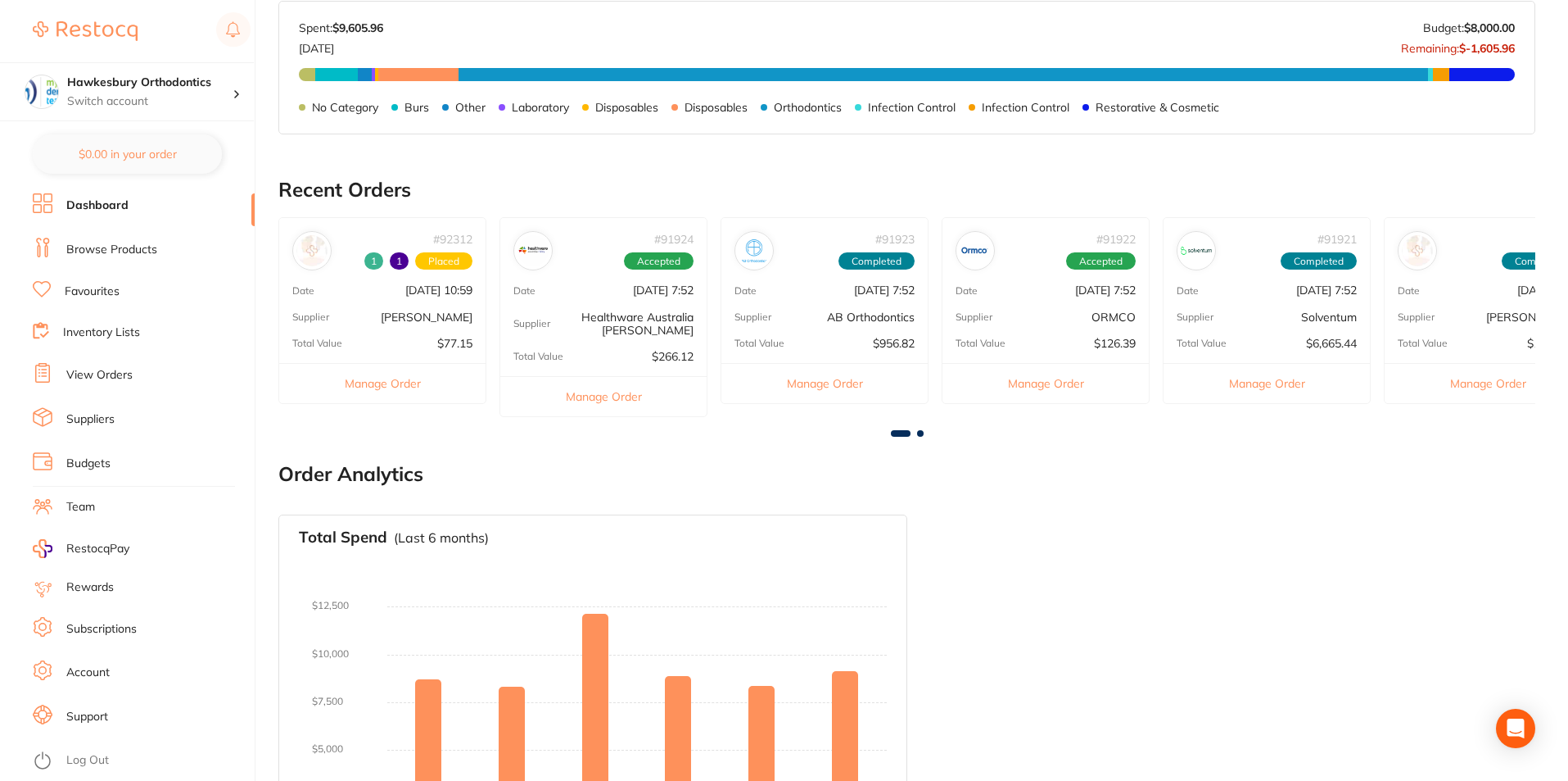
click at [1058, 382] on button "Manage Order" at bounding box center [1045, 383] width 207 height 40
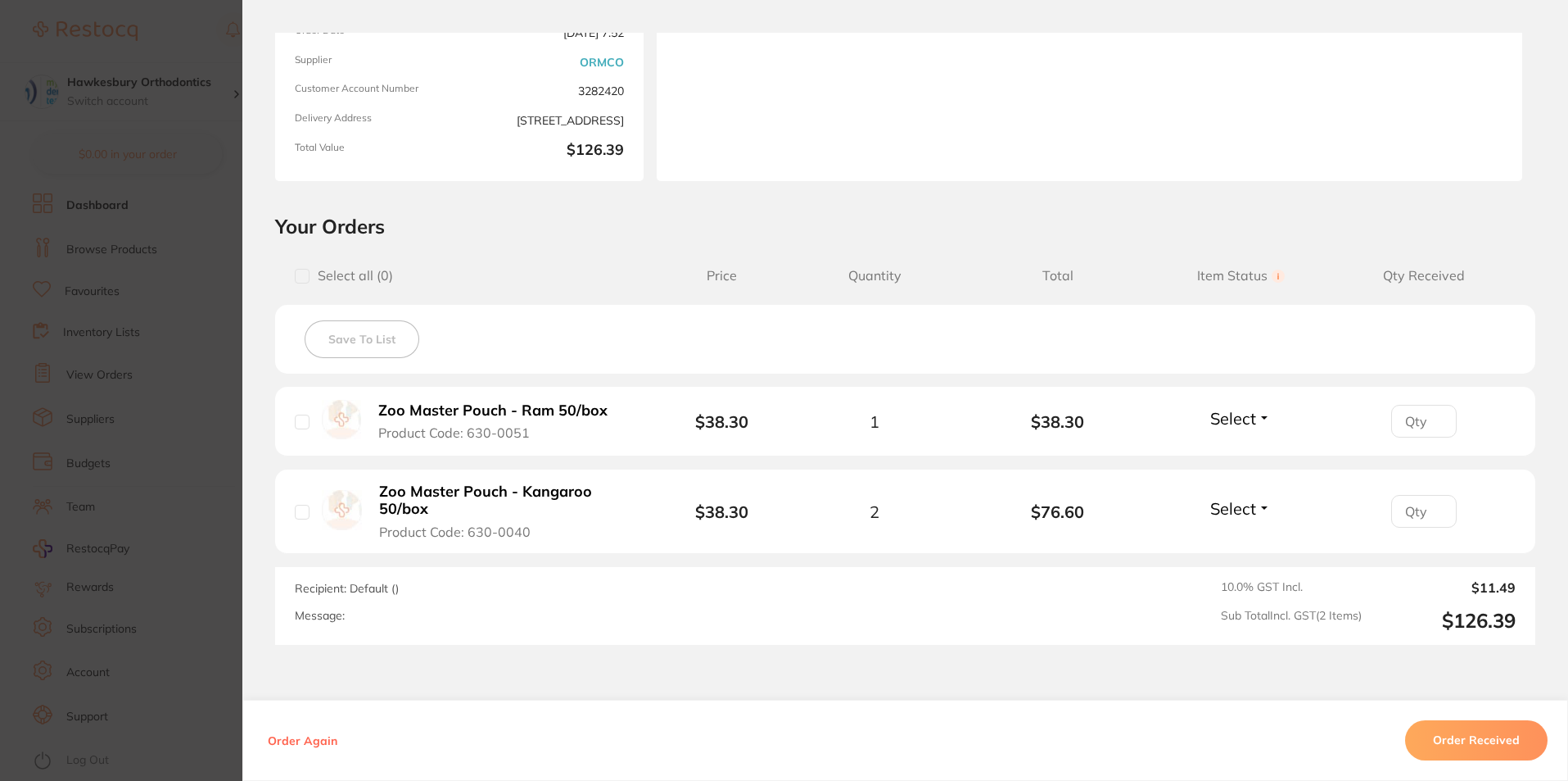
scroll to position [246, 0]
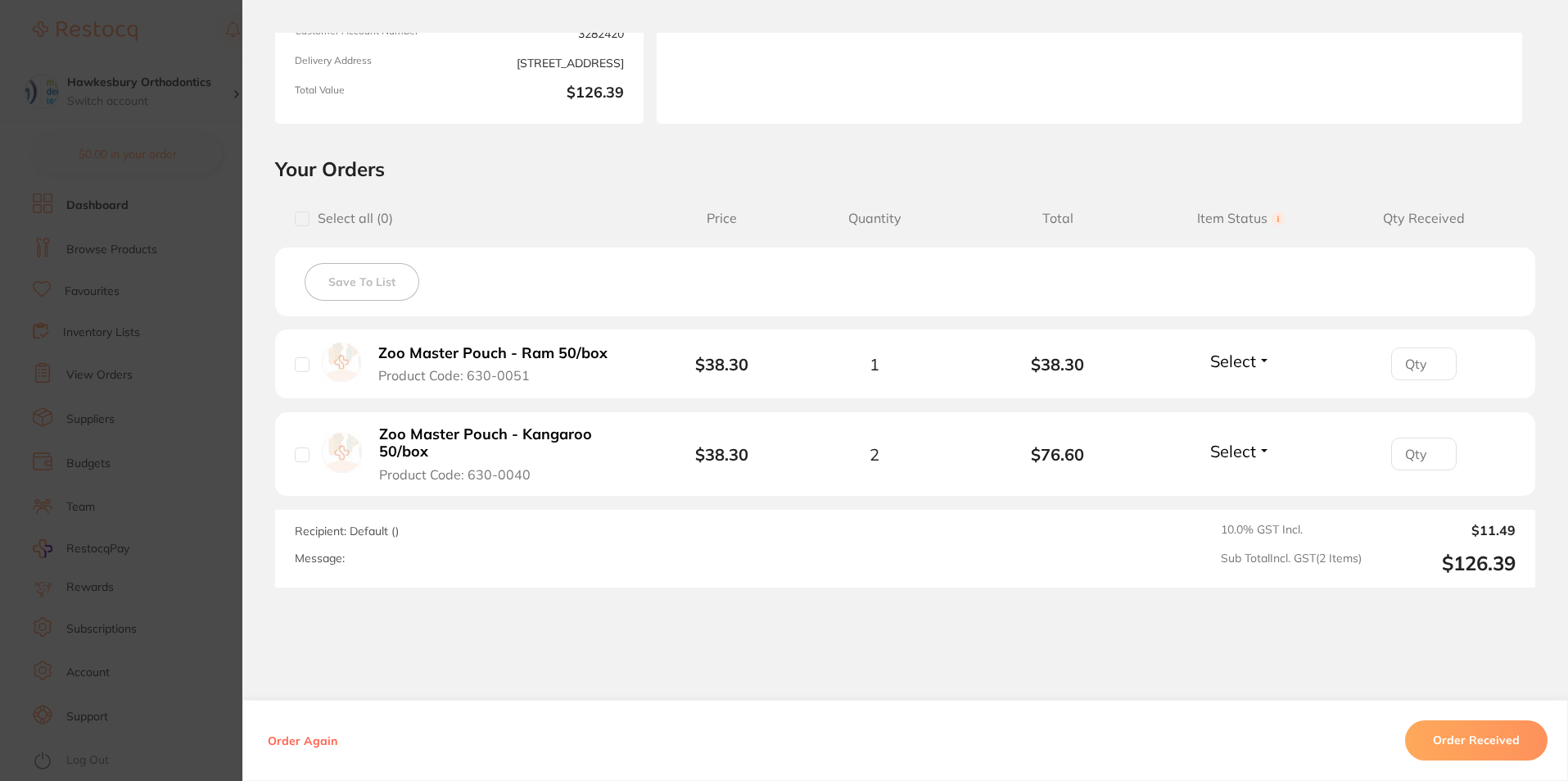
click at [295, 363] on input "checkbox" at bounding box center [302, 364] width 14 height 14
checkbox input "true"
click at [297, 457] on input "checkbox" at bounding box center [302, 454] width 14 height 14
checkbox input "true"
click at [1494, 751] on button "Order Received" at bounding box center [1477, 741] width 142 height 39
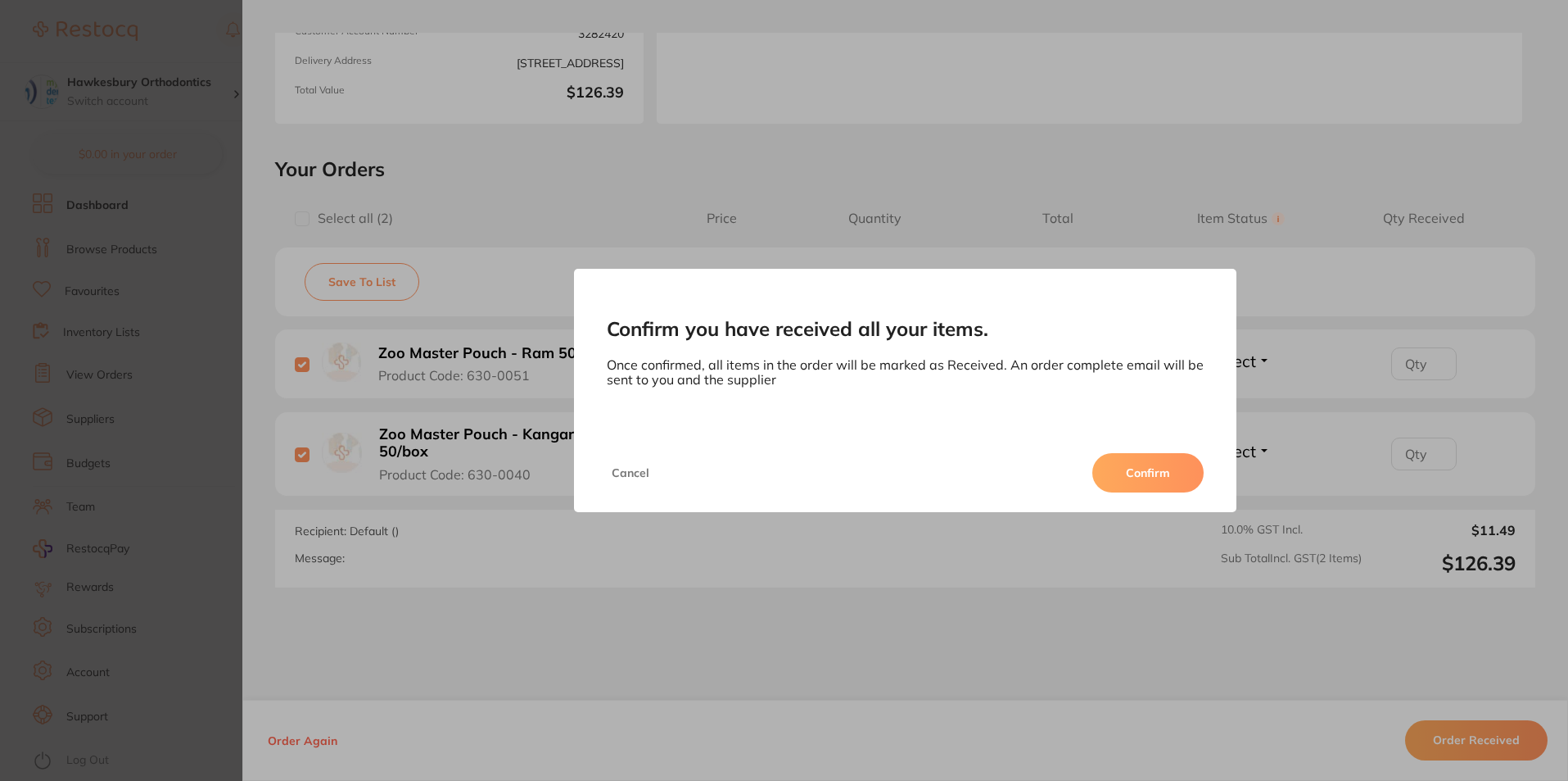
click at [1144, 474] on button "Confirm" at bounding box center [1148, 472] width 112 height 39
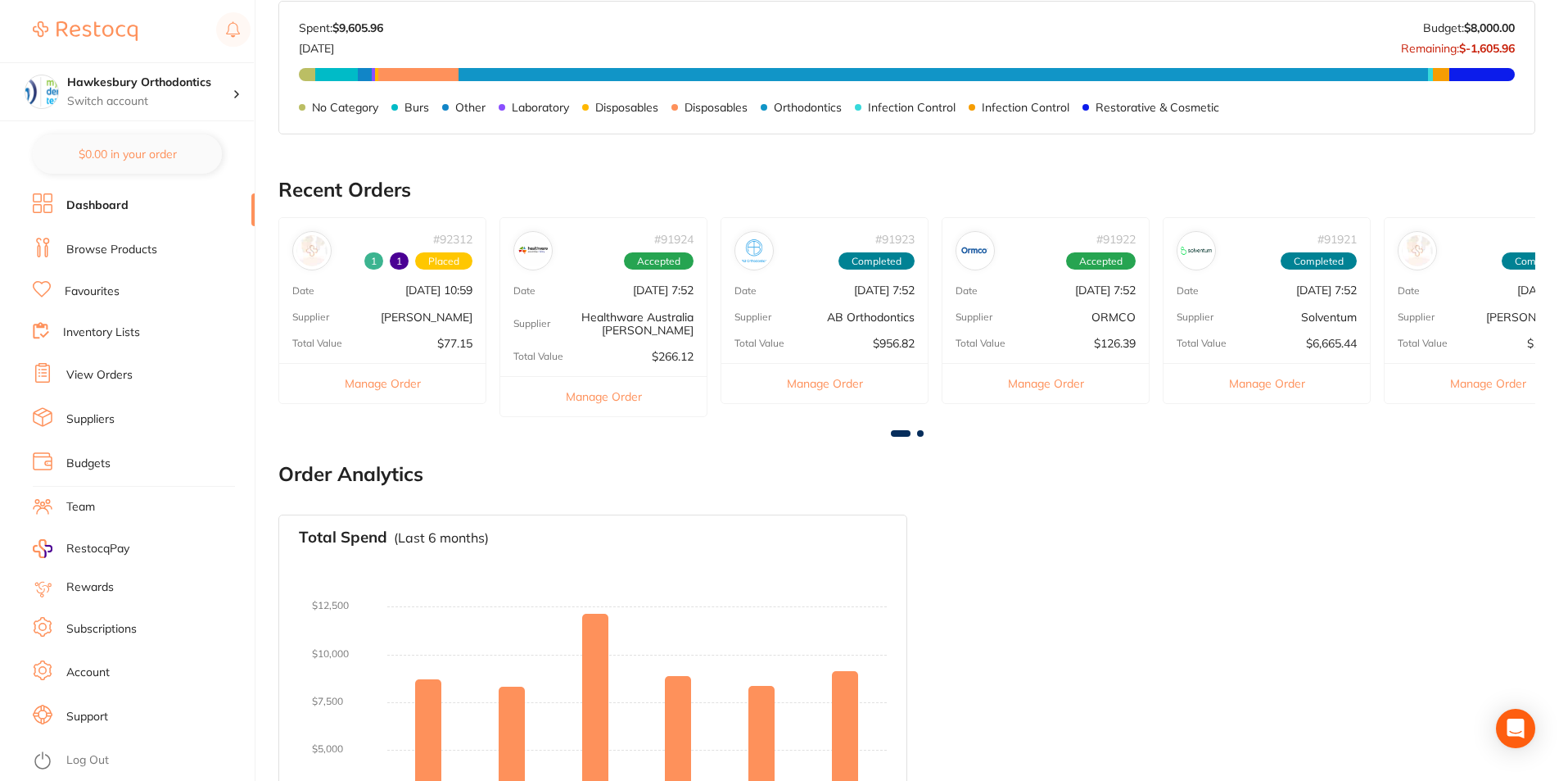
click at [1041, 387] on button "Manage Order" at bounding box center [1045, 383] width 207 height 40
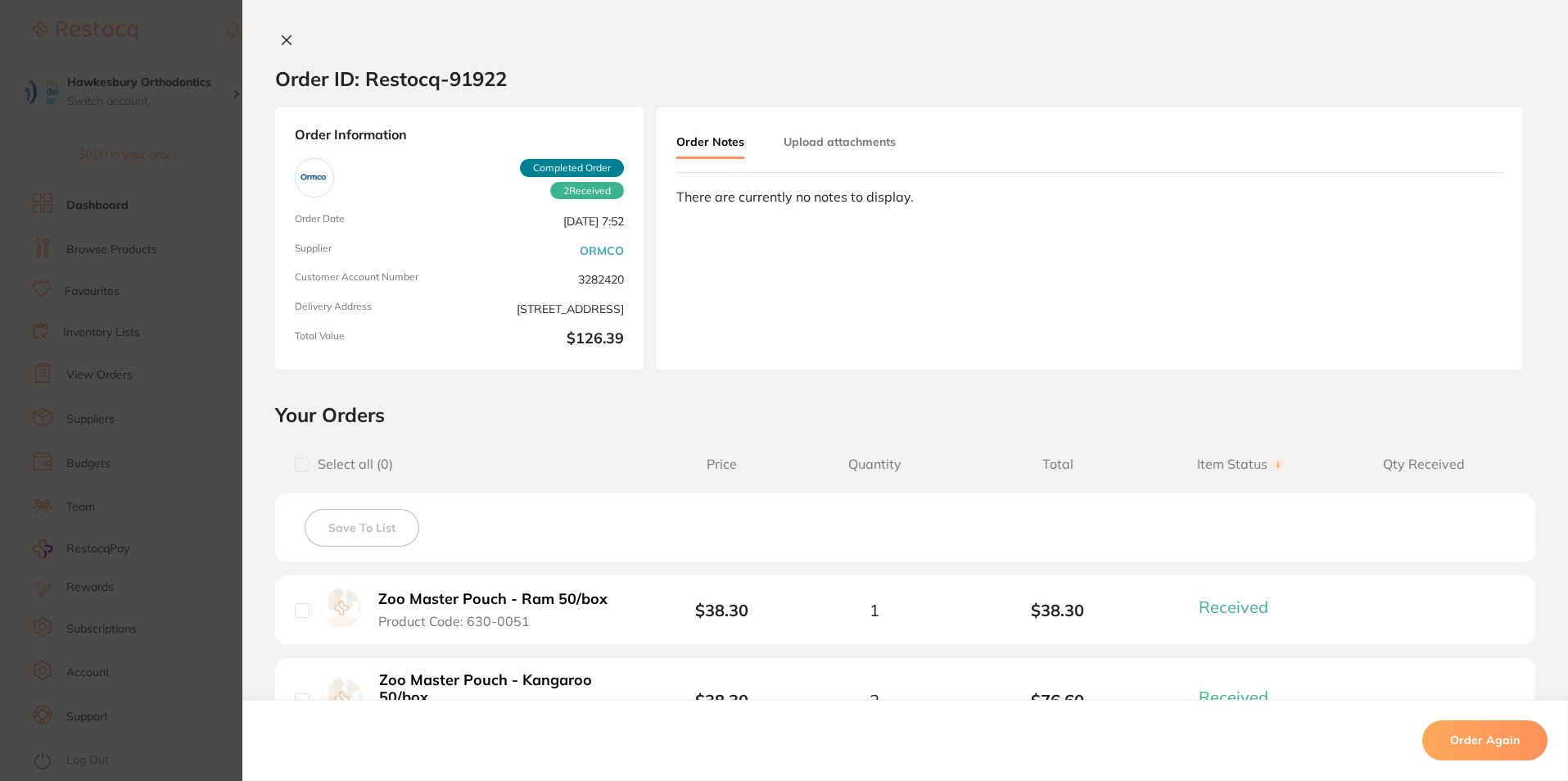
scroll to position [0, 0]
click at [281, 39] on icon at bounding box center [286, 40] width 13 height 13
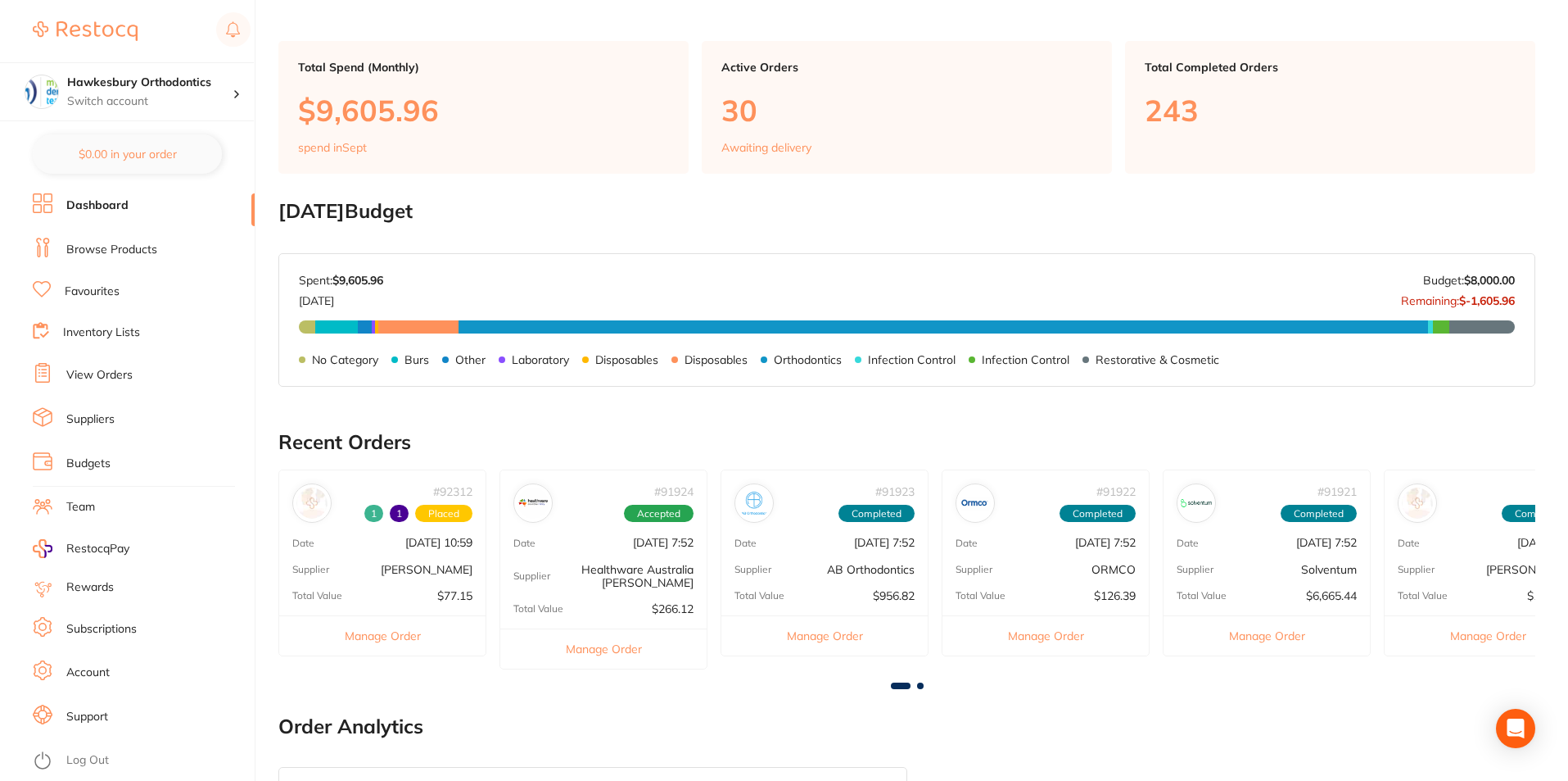
scroll to position [246, 0]
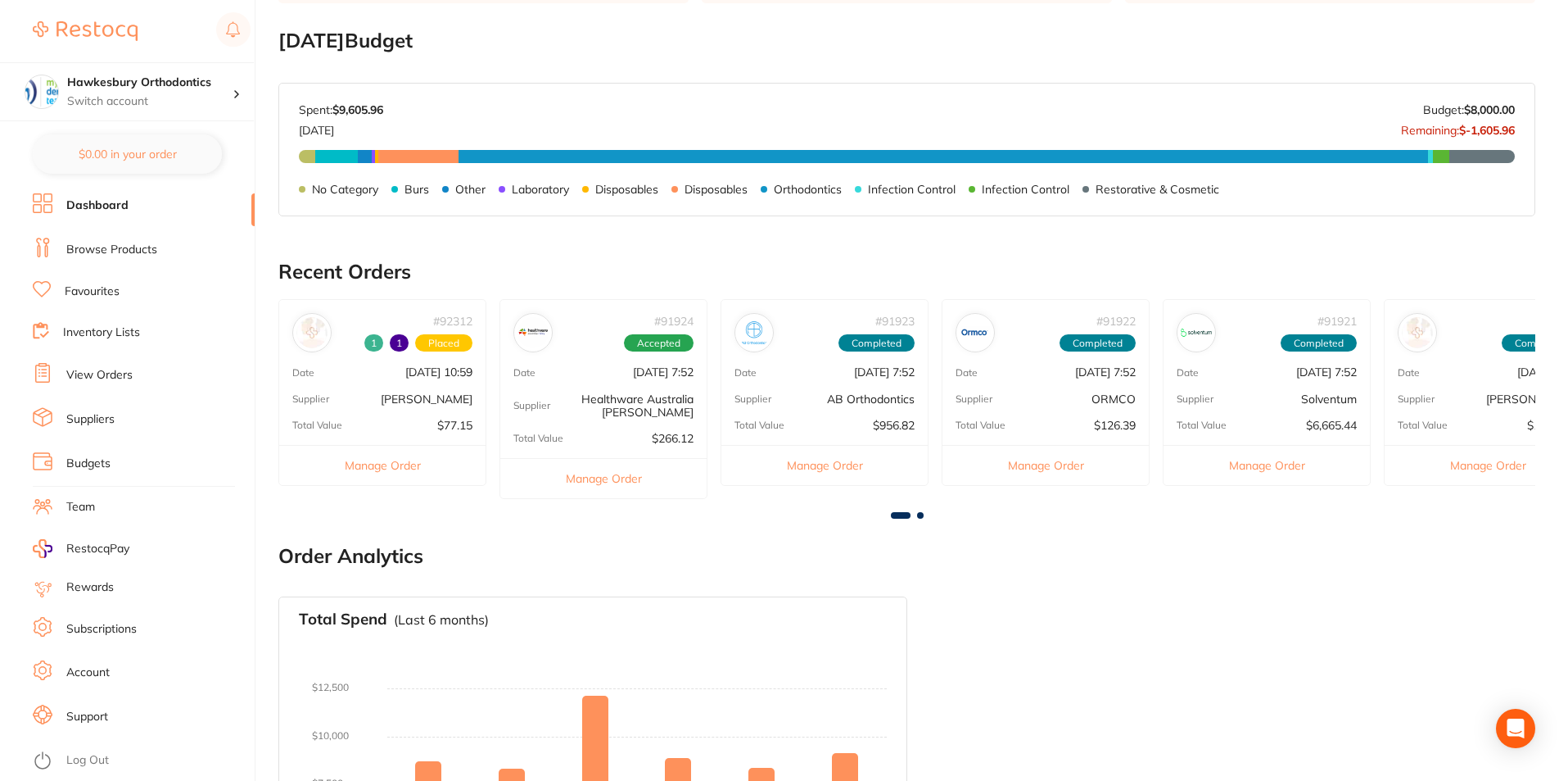
click at [919, 516] on span at bounding box center [920, 515] width 7 height 7
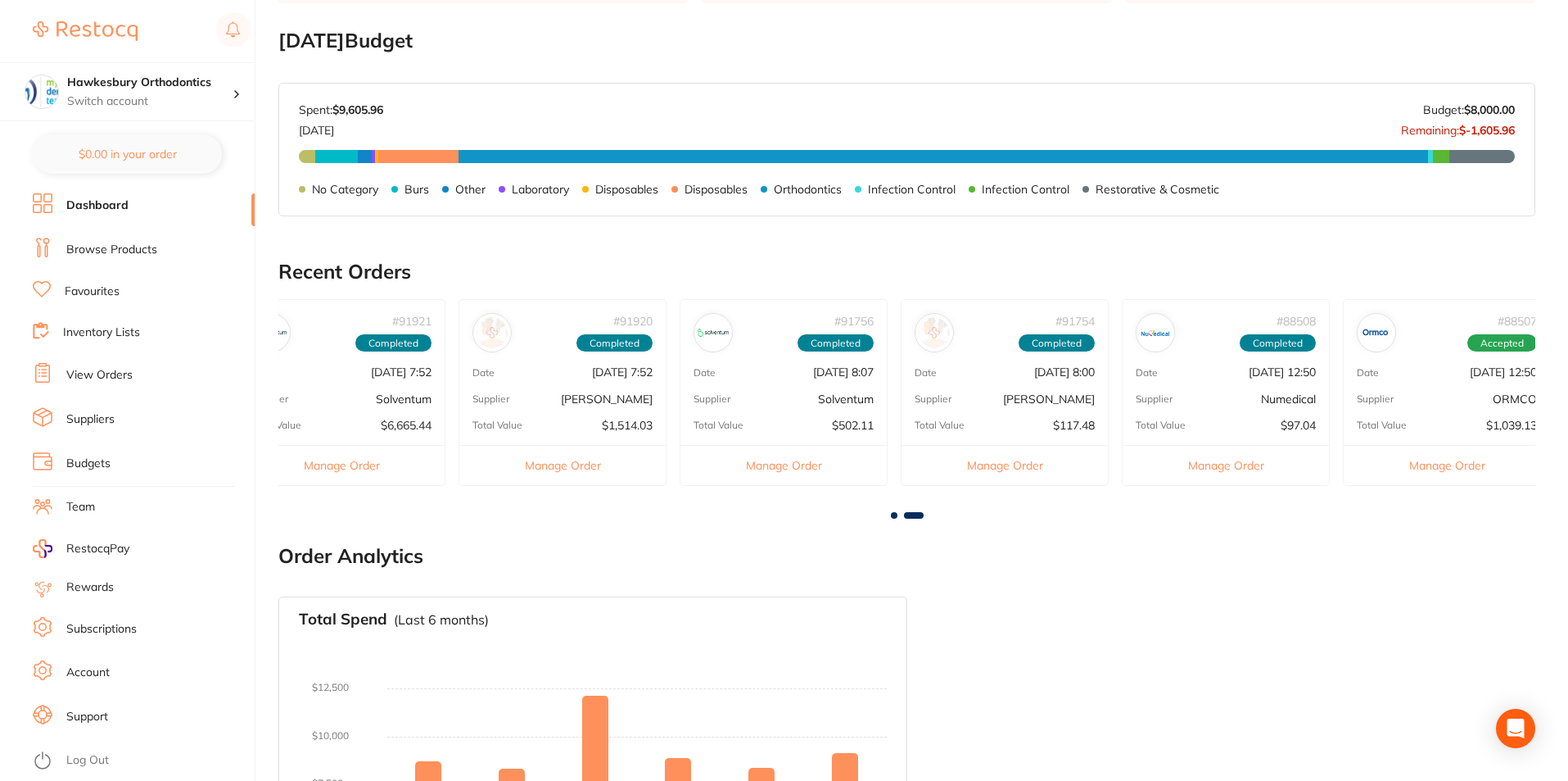
scroll to position [0, 941]
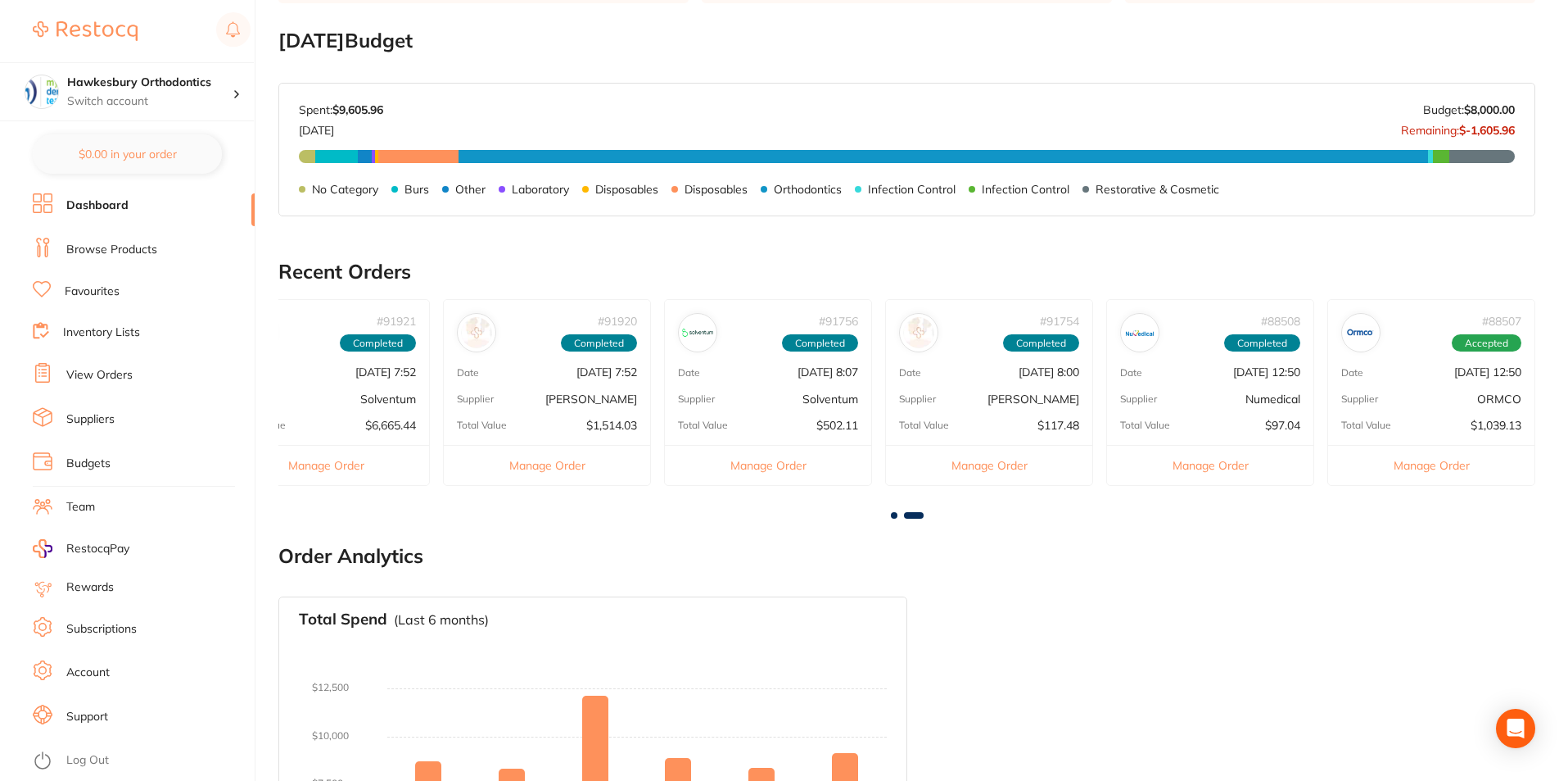
drag, startPoint x: 892, startPoint y: 516, endPoint x: 886, endPoint y: 500, distance: 17.1
click at [893, 516] on span at bounding box center [894, 515] width 7 height 7
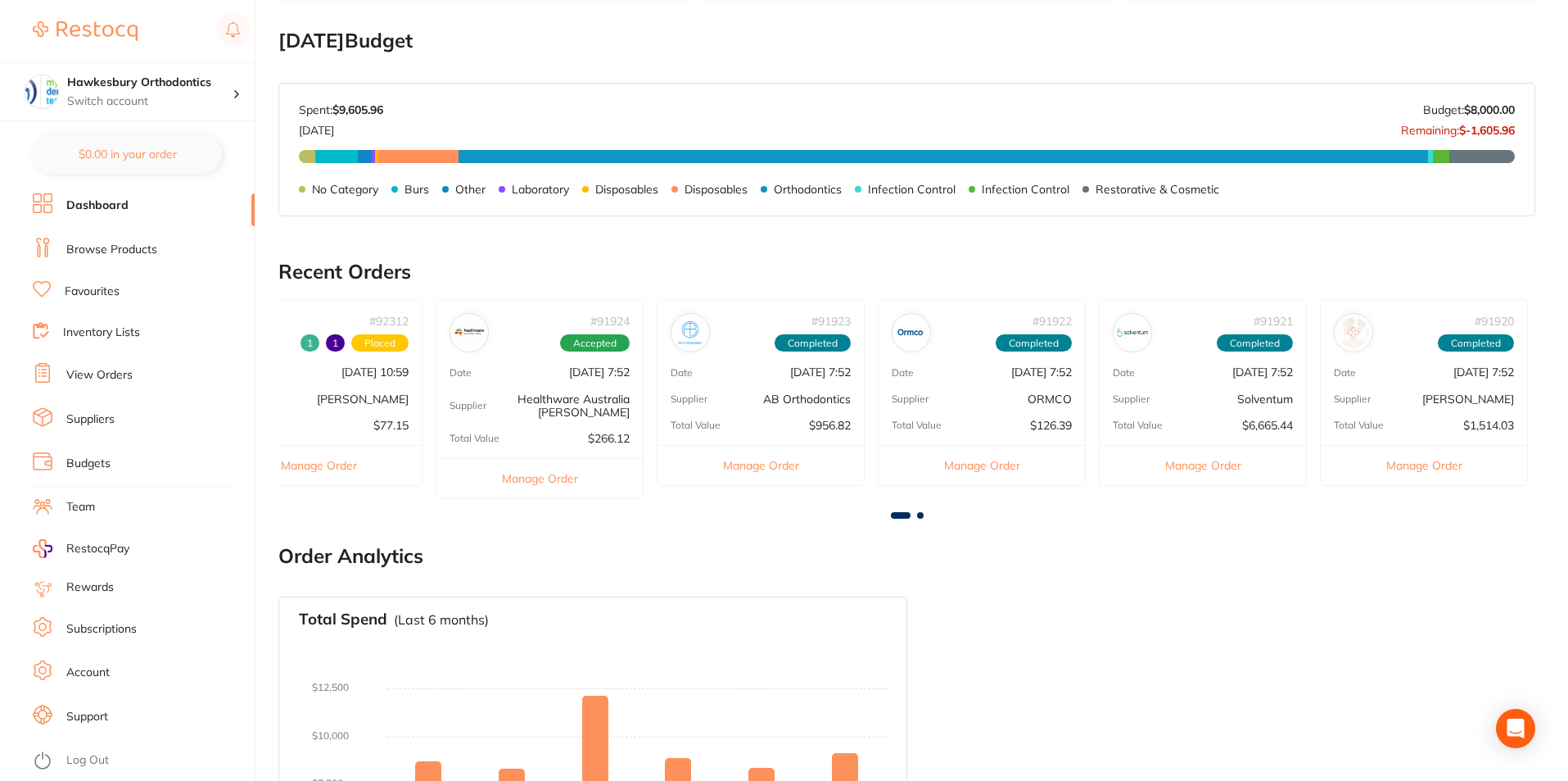
scroll to position [0, 0]
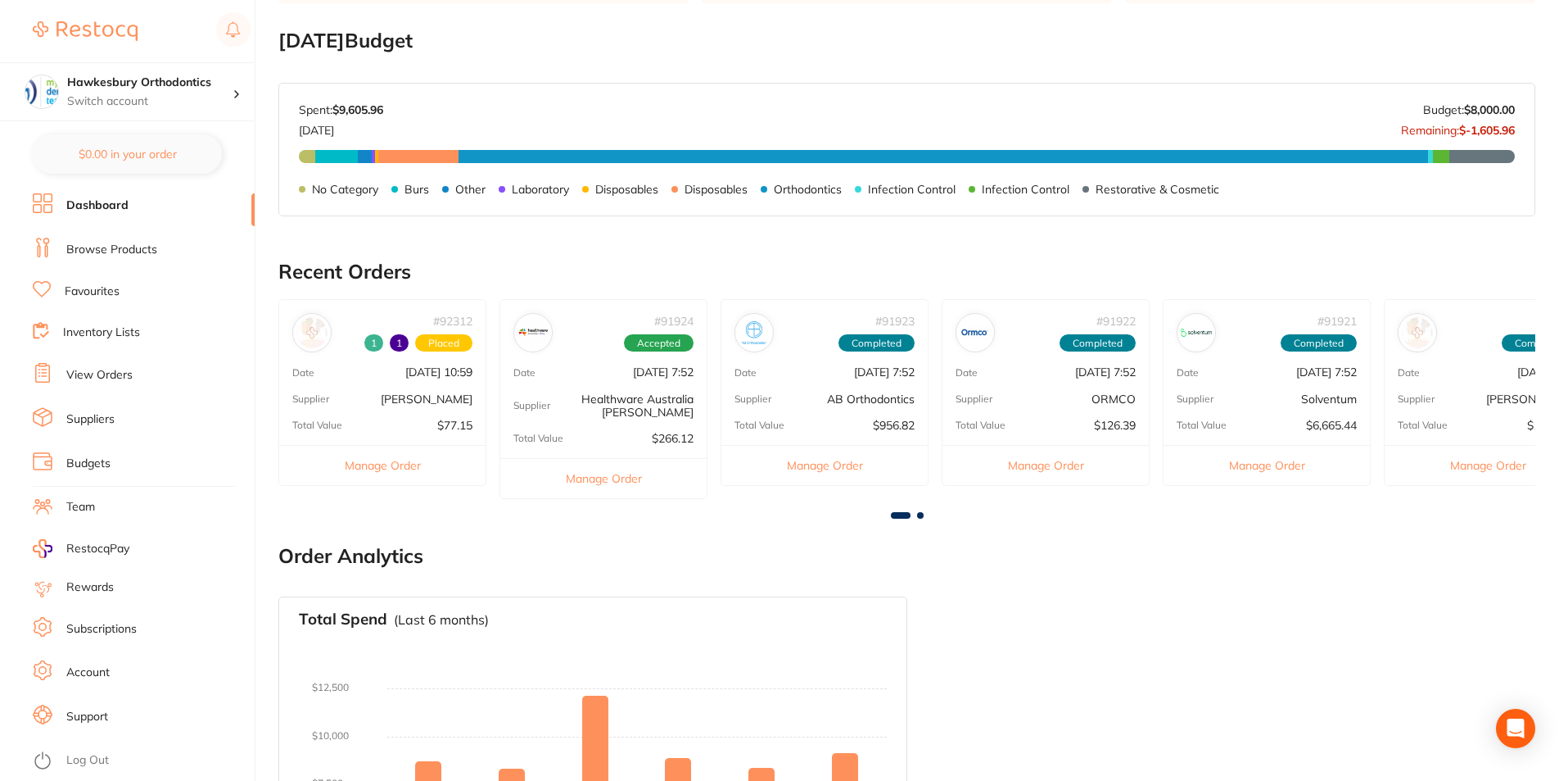
click at [146, 202] on li "Dashboard" at bounding box center [143, 206] width 222 height 25
